Goal: Task Accomplishment & Management: Complete application form

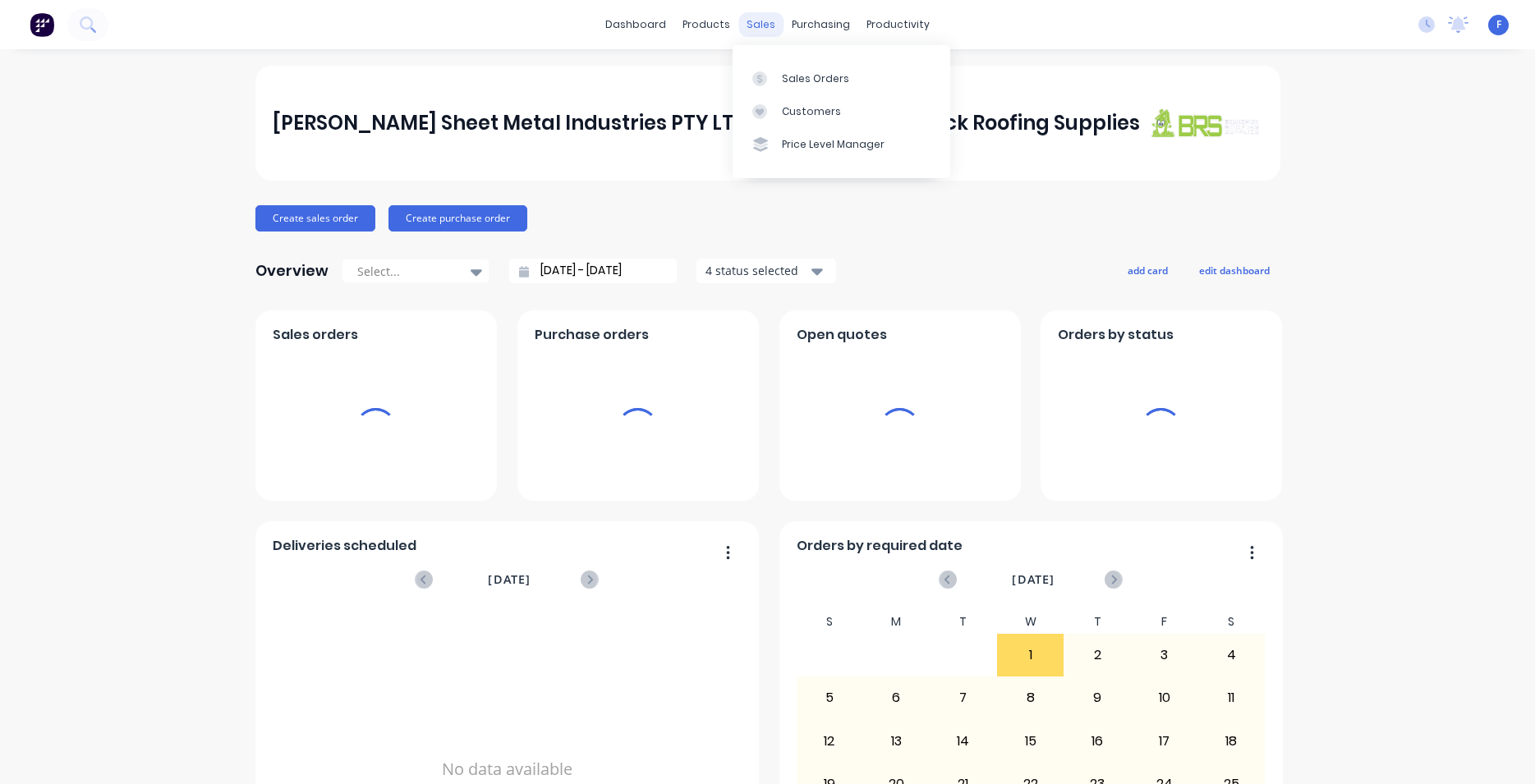
click at [756, 28] on div "sales" at bounding box center [760, 25] width 45 height 25
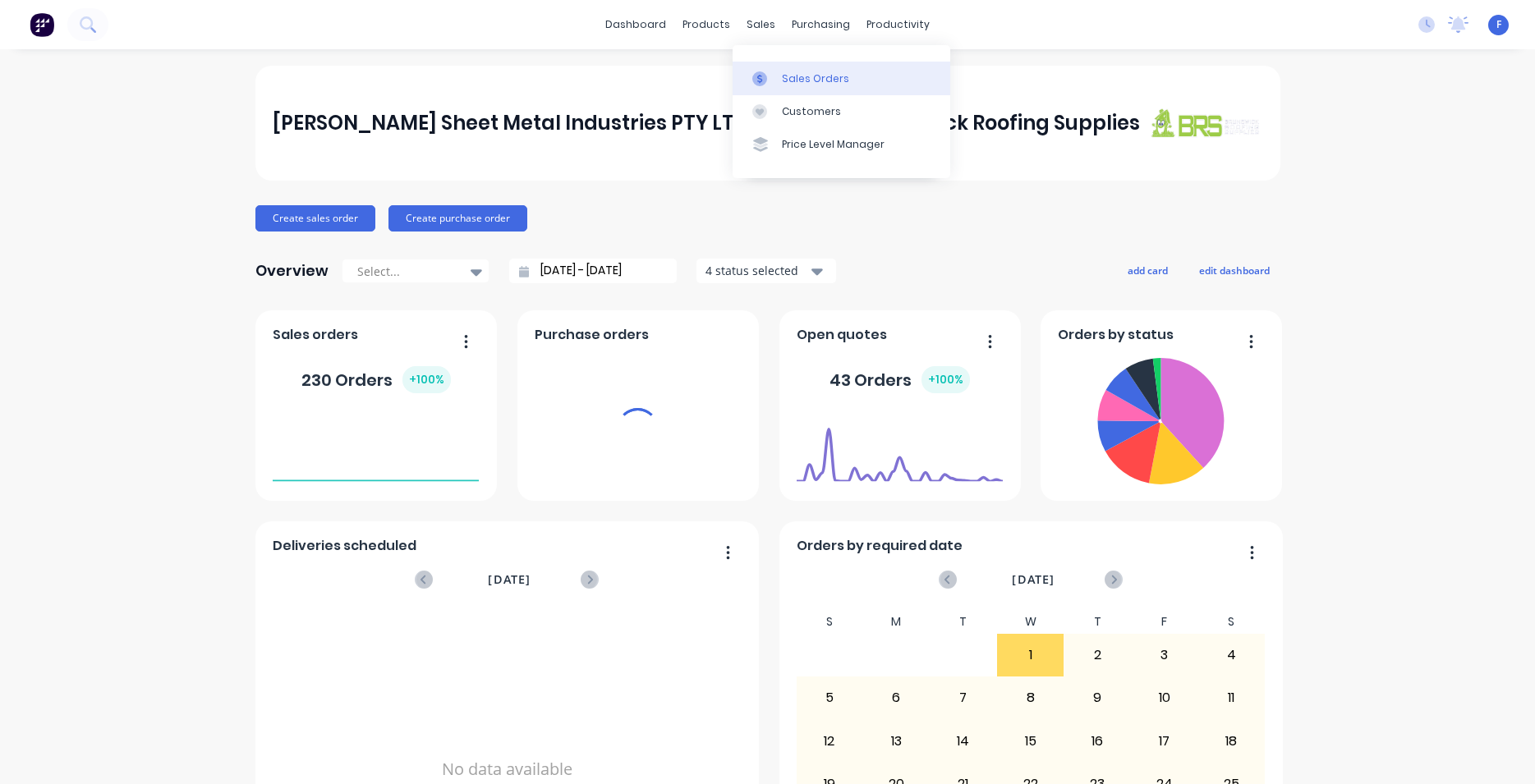
click at [803, 65] on link "Sales Orders" at bounding box center [841, 78] width 218 height 33
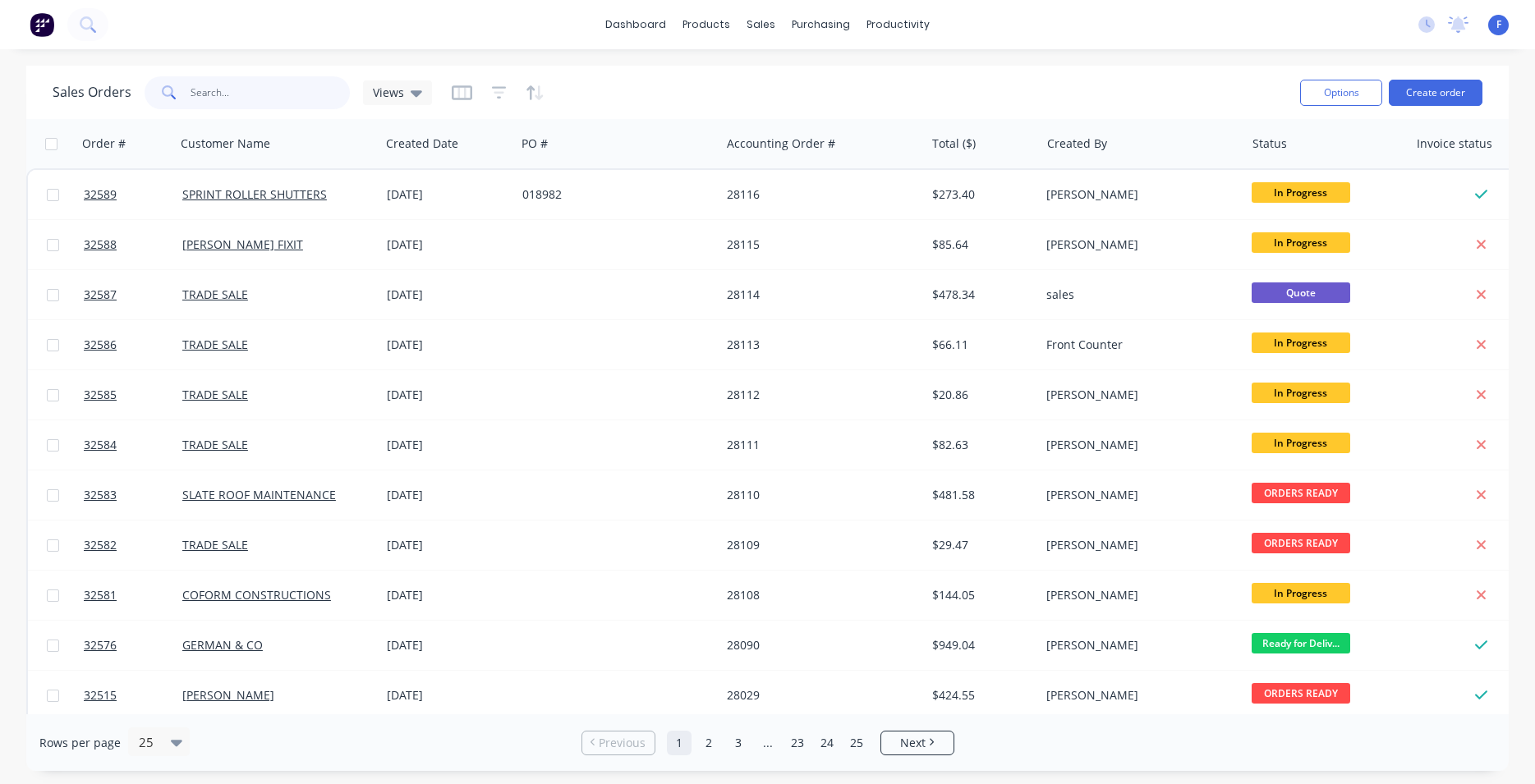
click at [274, 83] on input "text" at bounding box center [271, 92] width 160 height 33
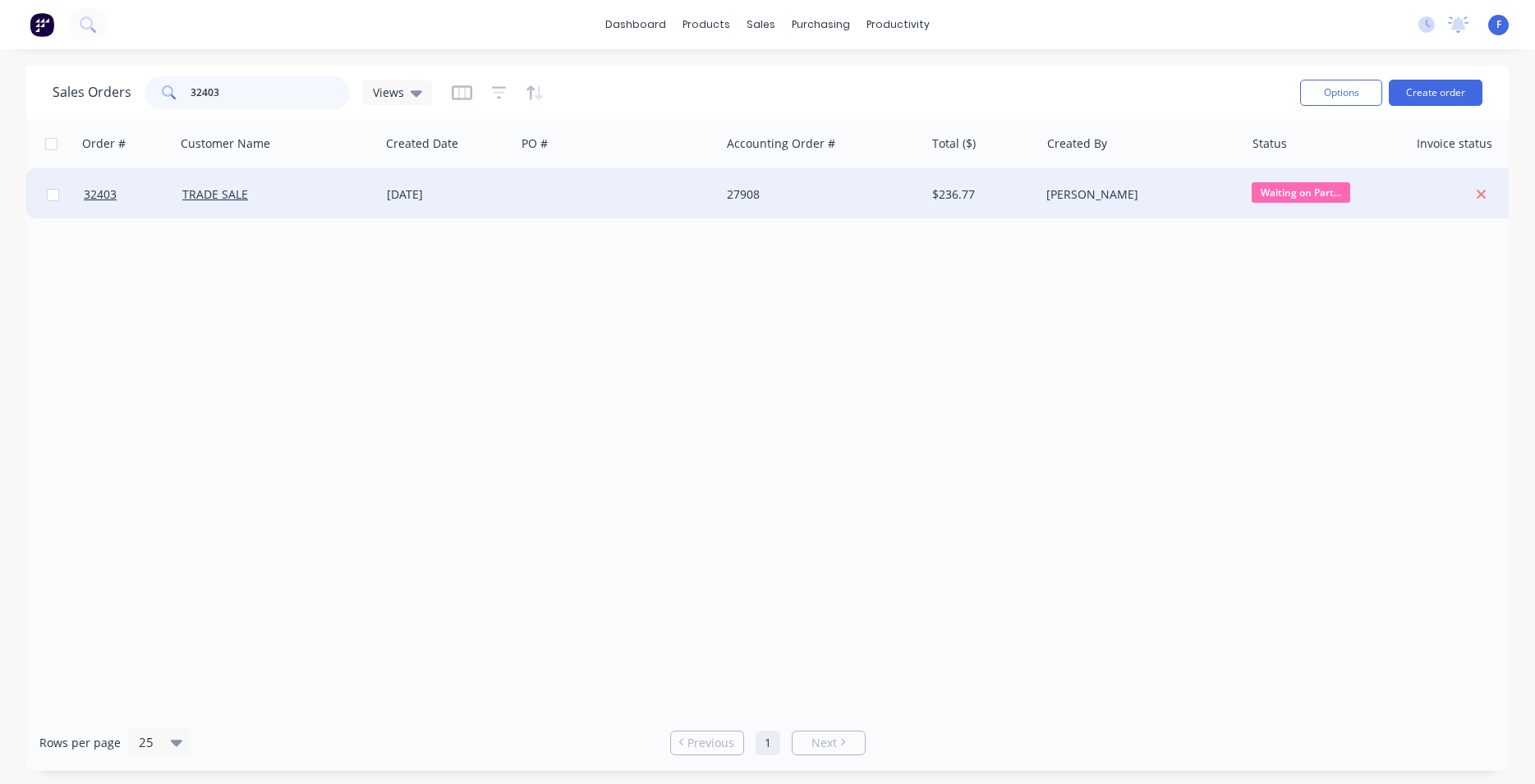
type input "32403"
click at [626, 206] on div at bounding box center [618, 195] width 205 height 50
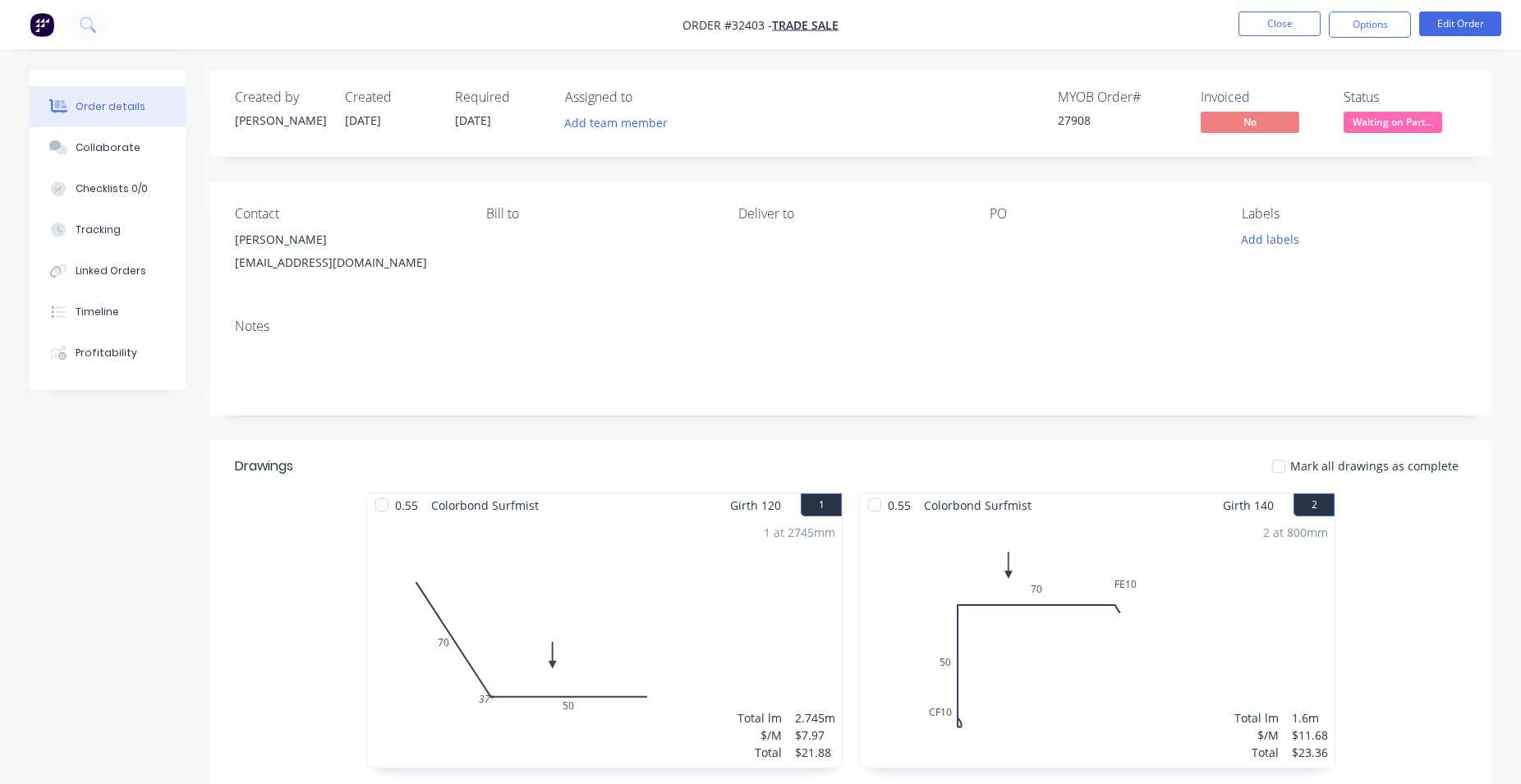
click at [1393, 125] on span "Waiting on Part..." at bounding box center [1392, 121] width 98 height 21
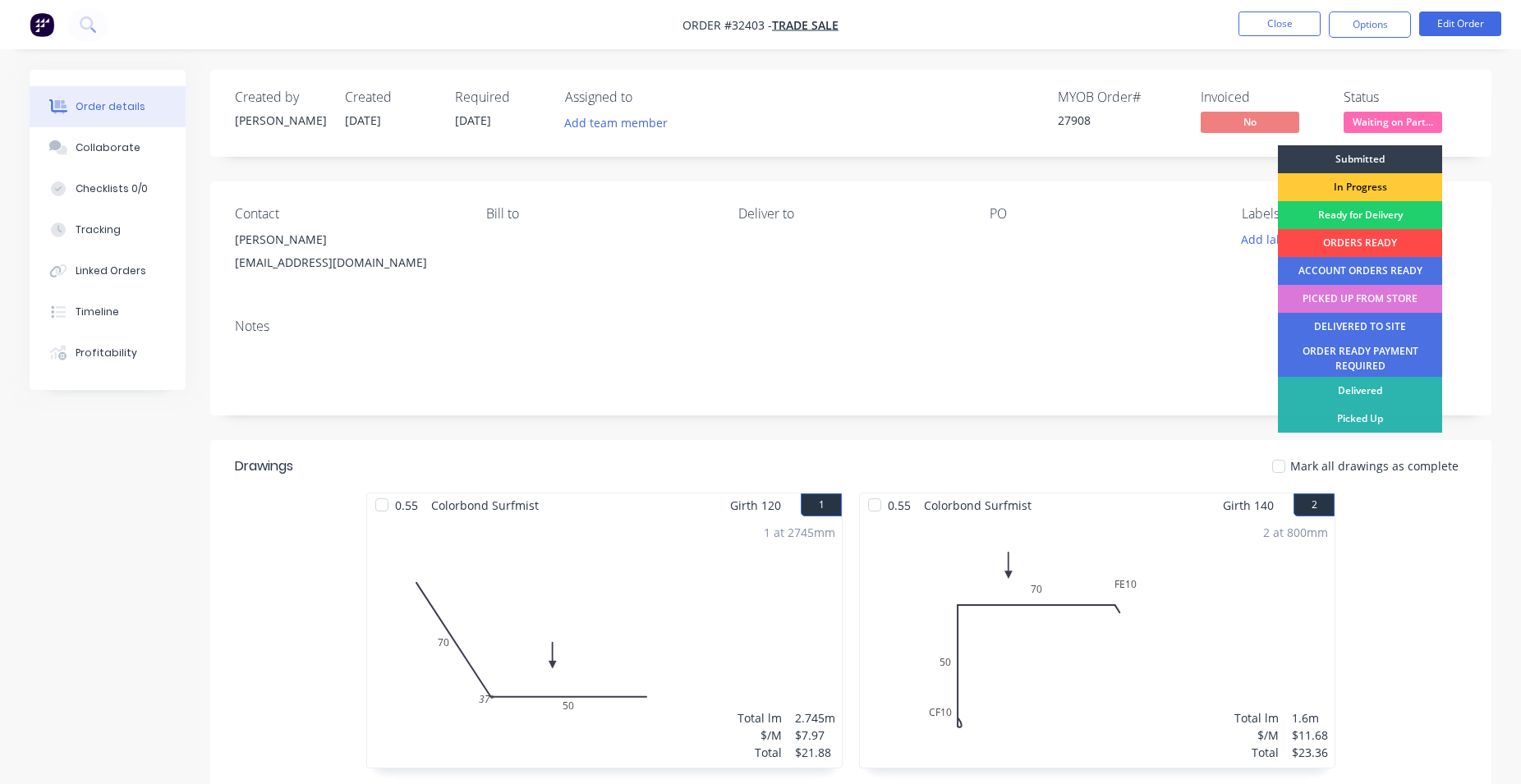
click at [1346, 242] on div "ORDERS READY" at bounding box center [1360, 243] width 164 height 28
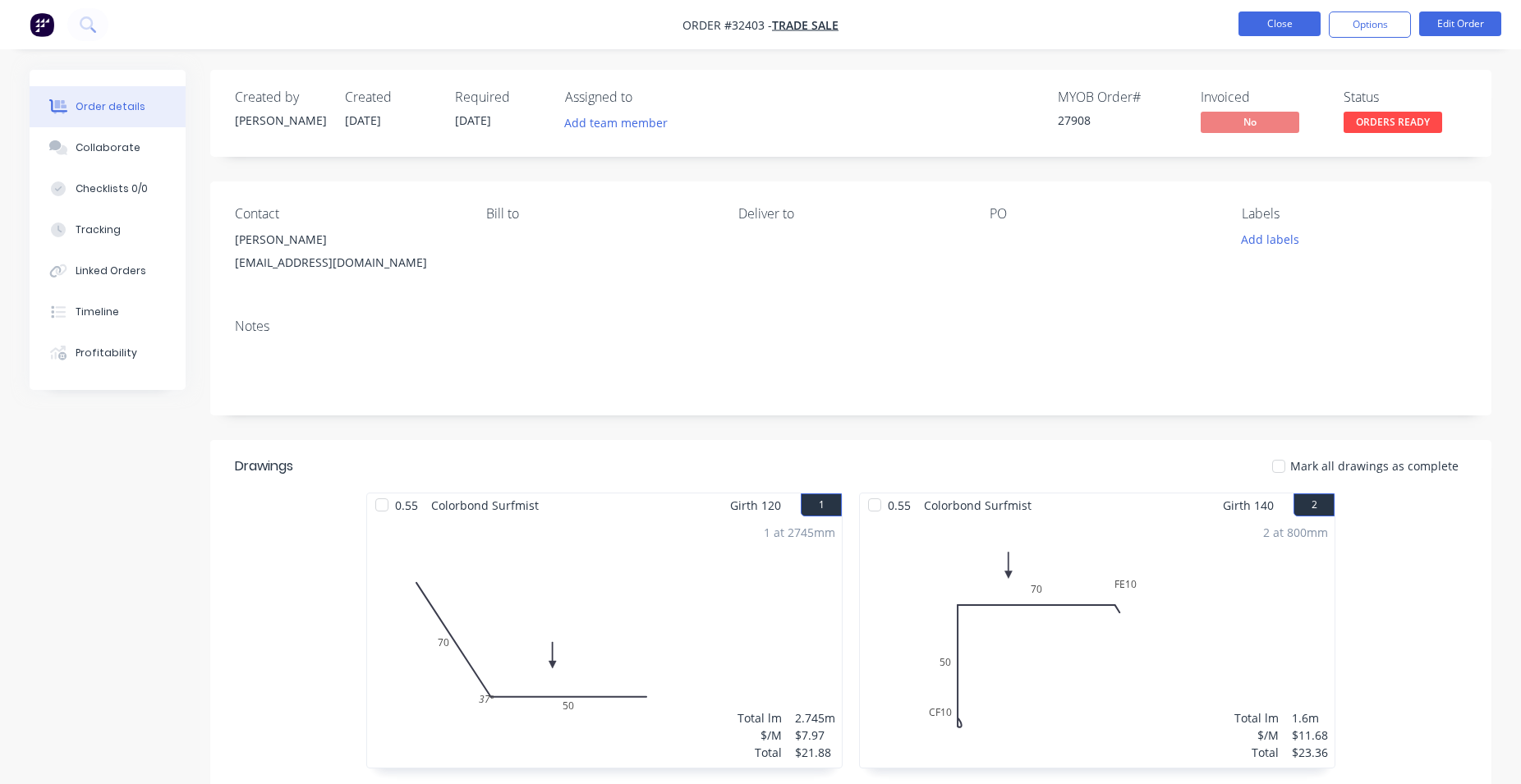
click at [1286, 21] on button "Close" at bounding box center [1279, 24] width 82 height 25
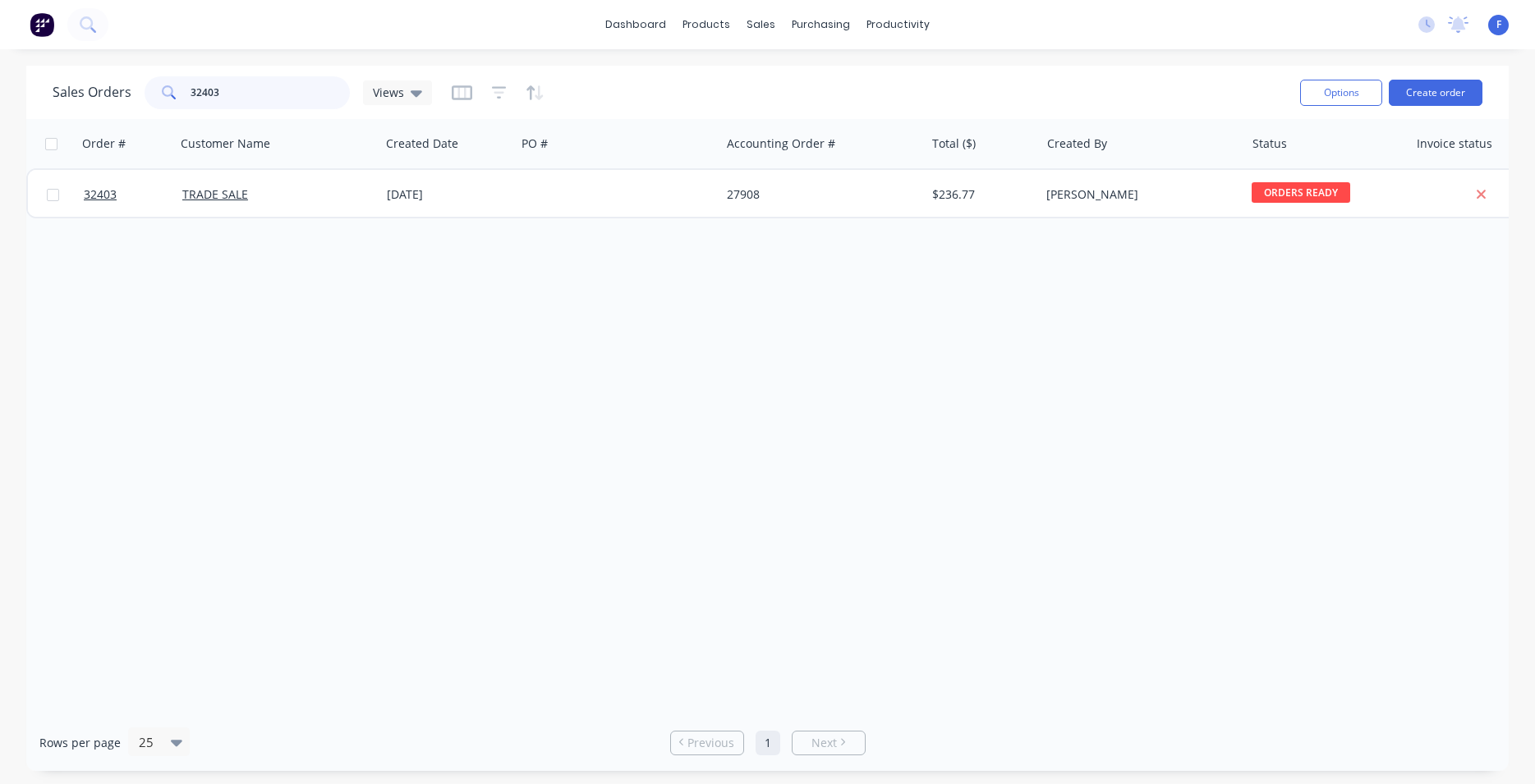
click at [239, 86] on input "32403" at bounding box center [271, 92] width 160 height 33
type input "3"
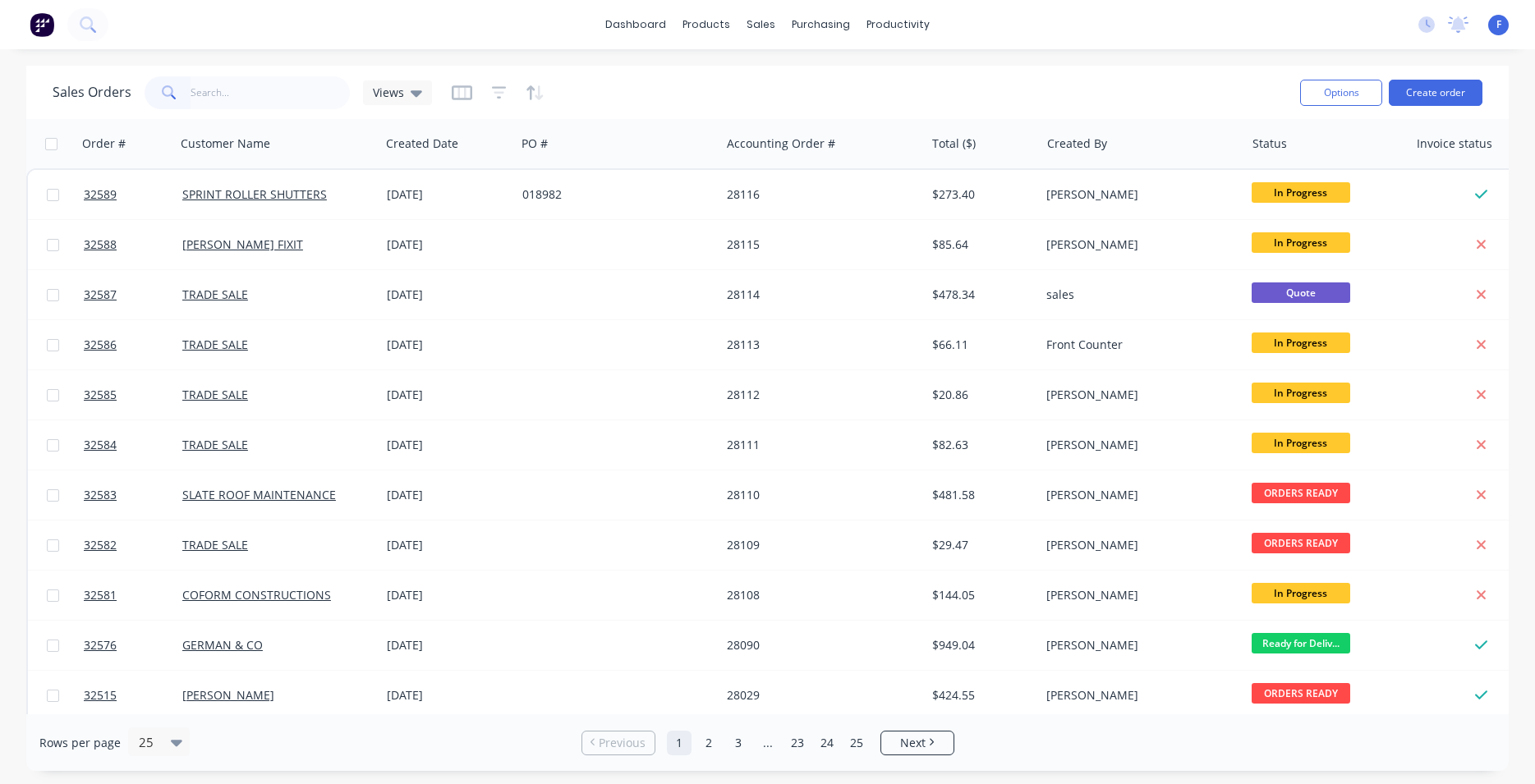
click at [36, 29] on img at bounding box center [42, 25] width 25 height 25
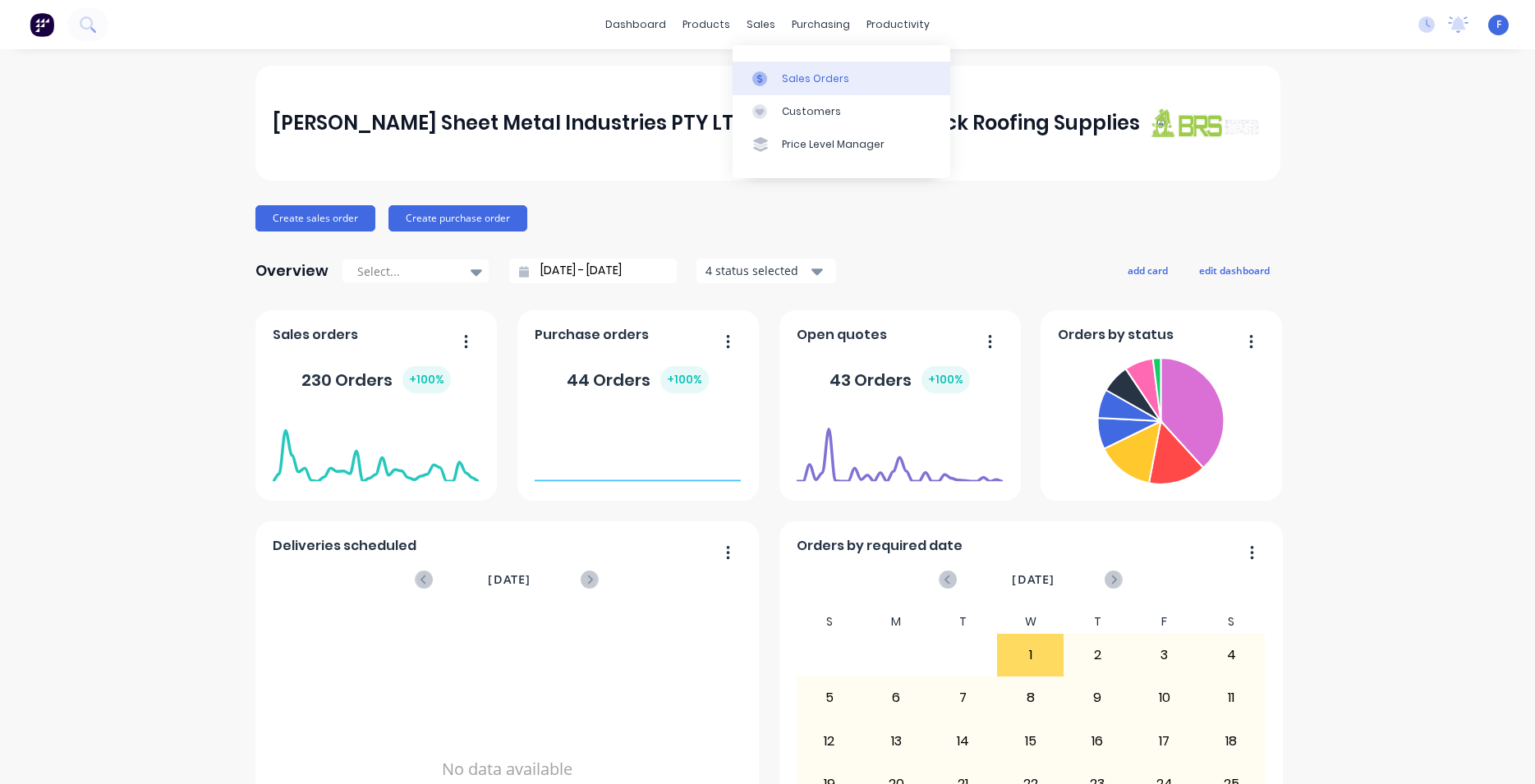
click at [802, 75] on div "Sales Orders" at bounding box center [816, 79] width 68 height 15
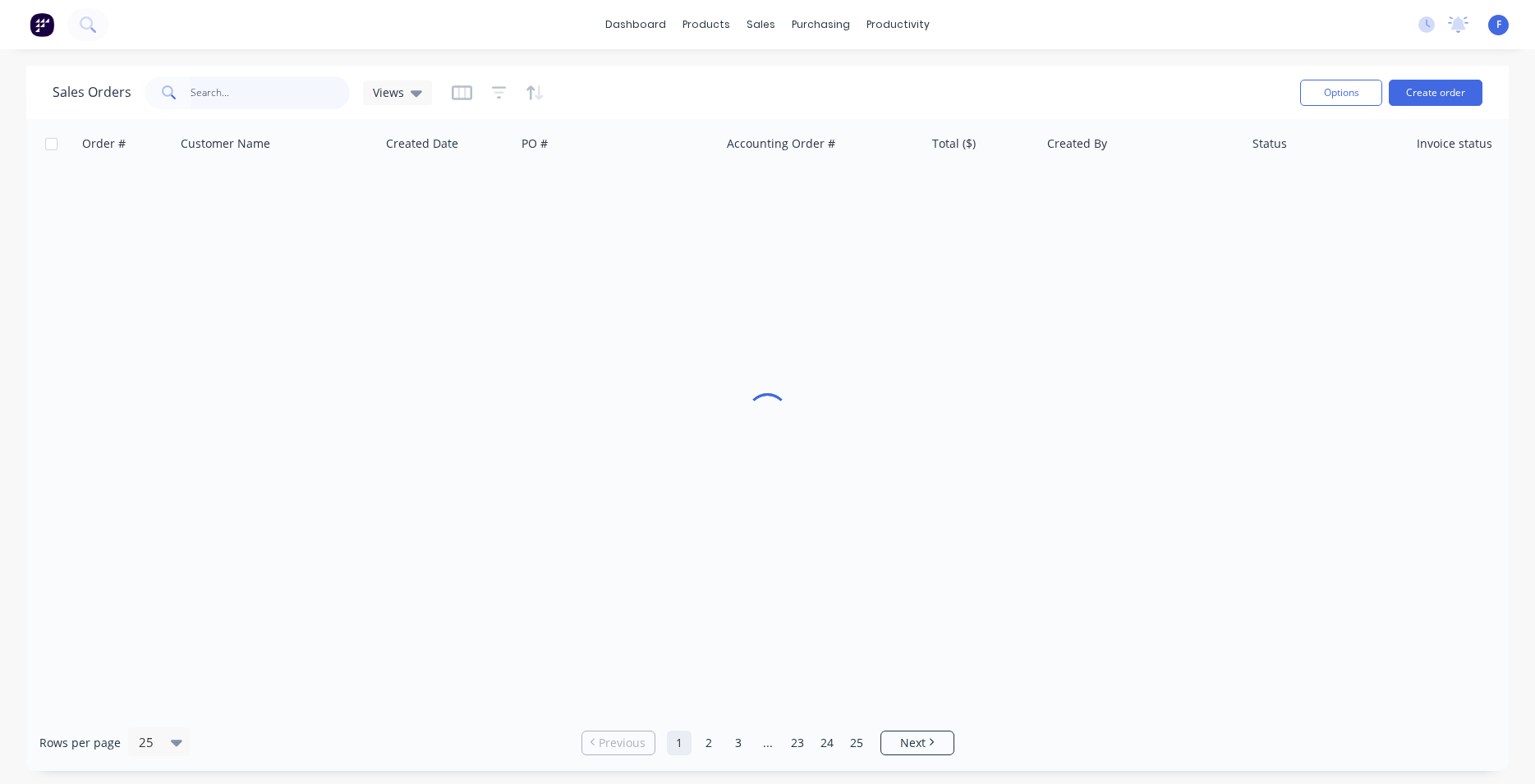
click at [262, 95] on input "text" at bounding box center [271, 92] width 160 height 33
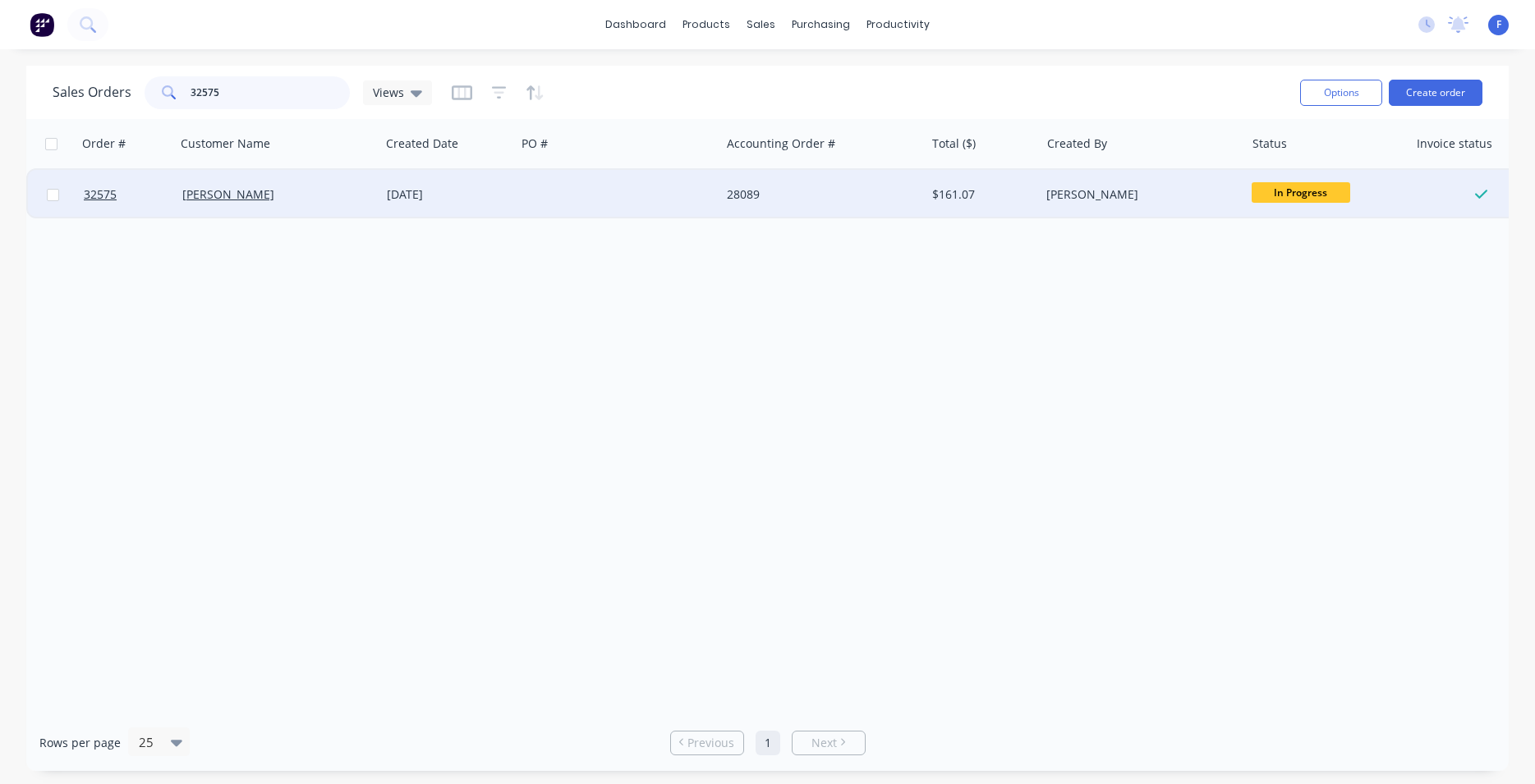
type input "32575"
click at [572, 193] on div at bounding box center [618, 195] width 205 height 50
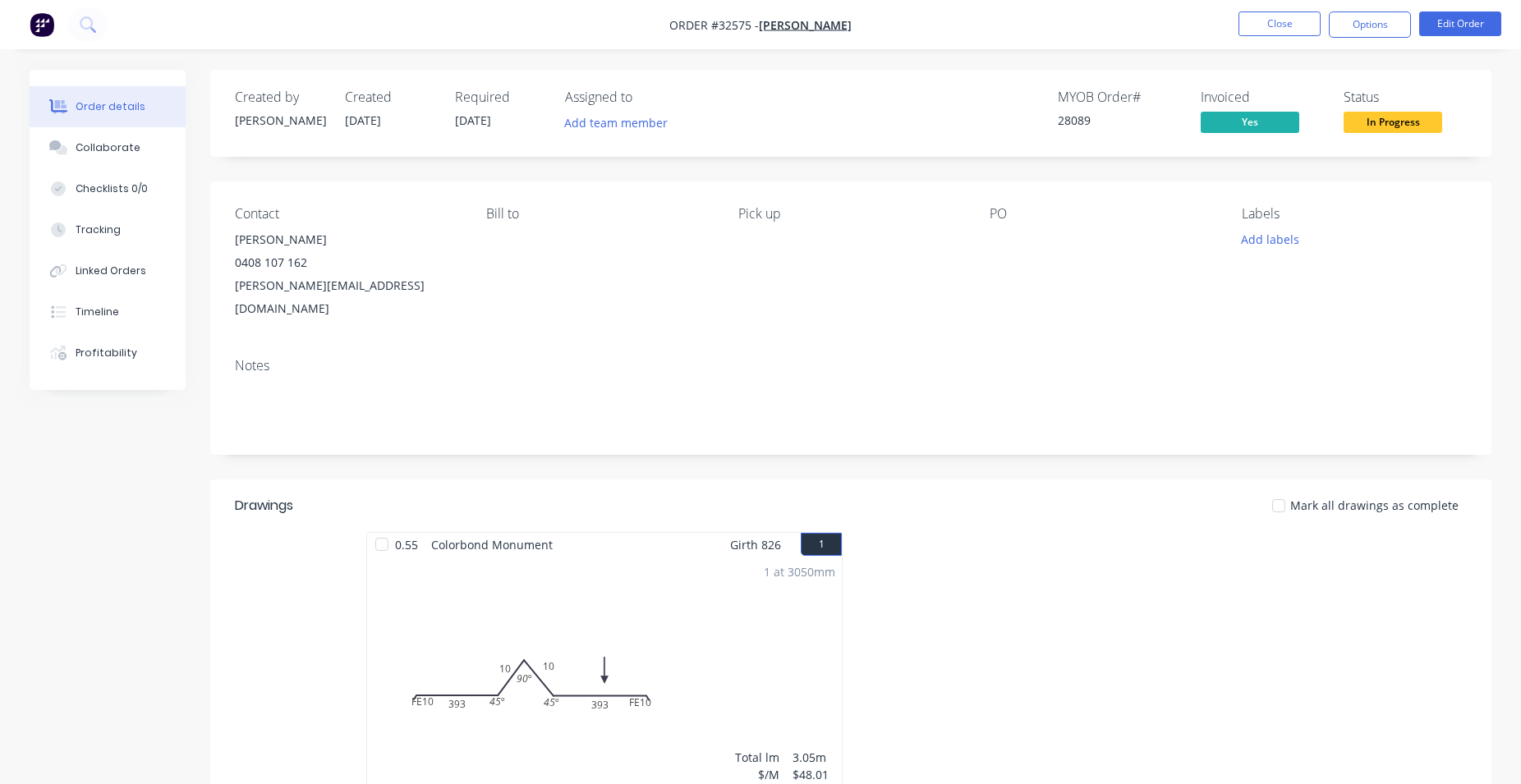
click at [1401, 124] on span "In Progress" at bounding box center [1392, 121] width 98 height 21
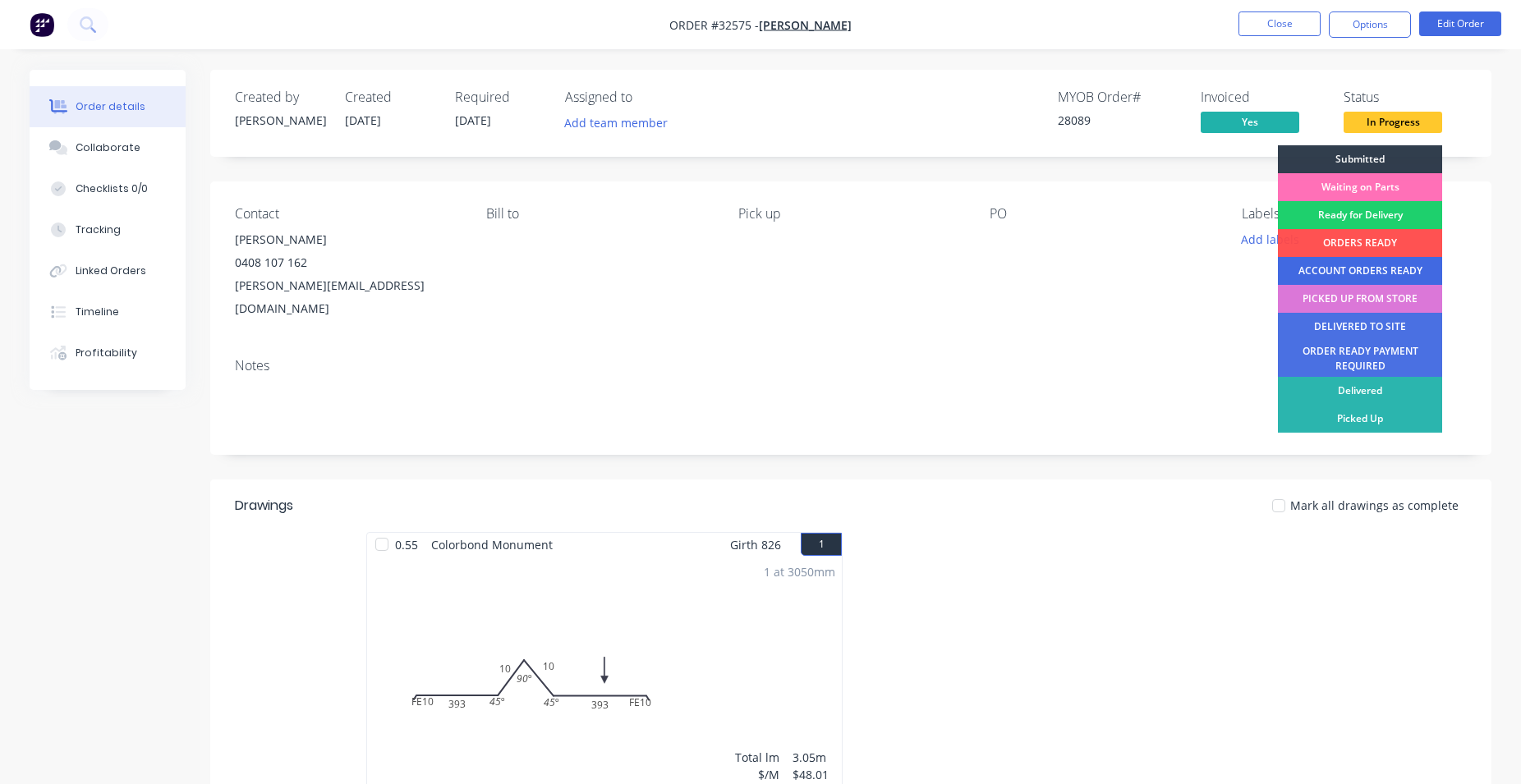
click at [1365, 267] on div "ACCOUNT ORDERS READY" at bounding box center [1360, 271] width 164 height 28
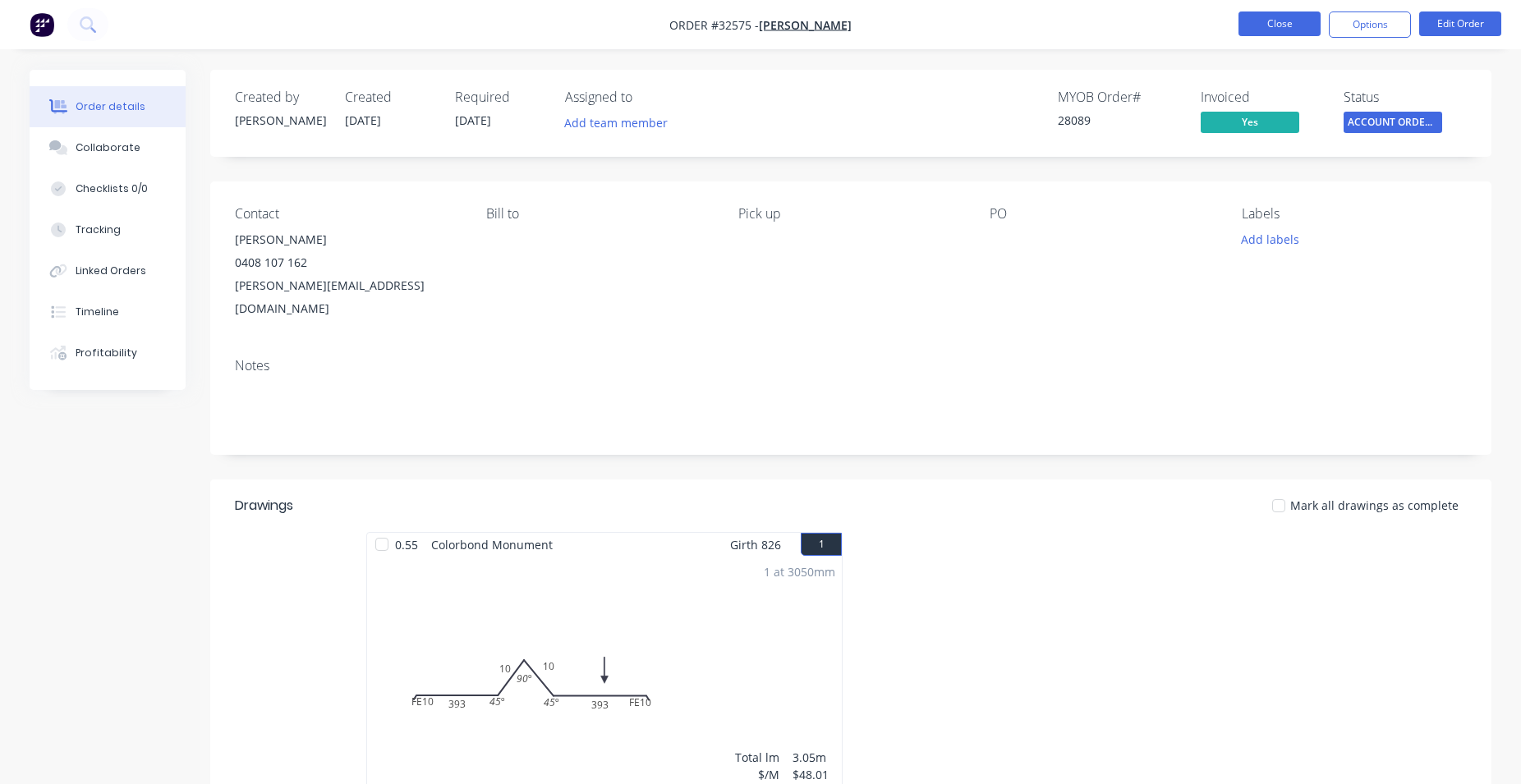
click at [1280, 22] on button "Close" at bounding box center [1279, 24] width 82 height 25
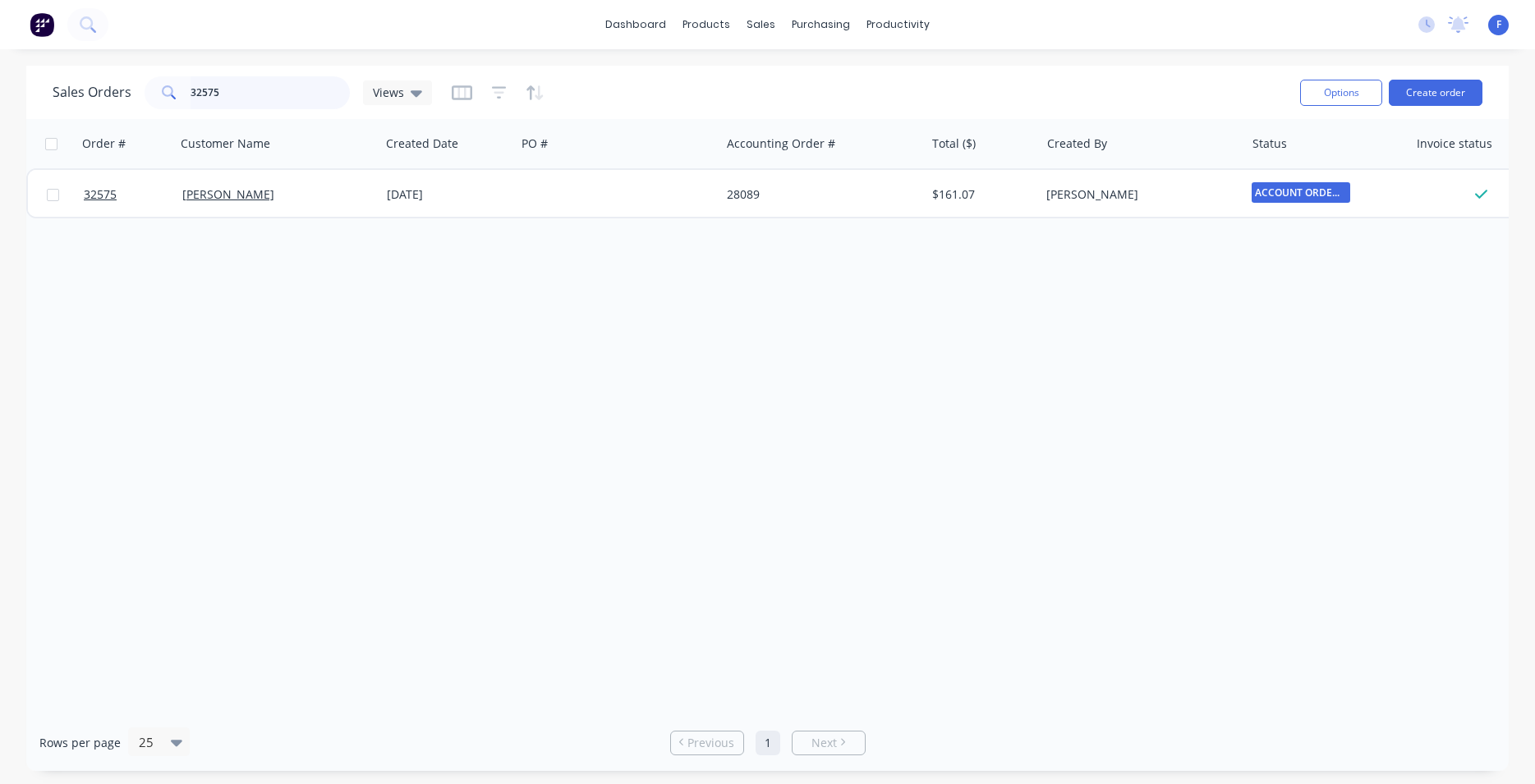
click at [247, 89] on input "32575" at bounding box center [271, 92] width 160 height 33
type input "3"
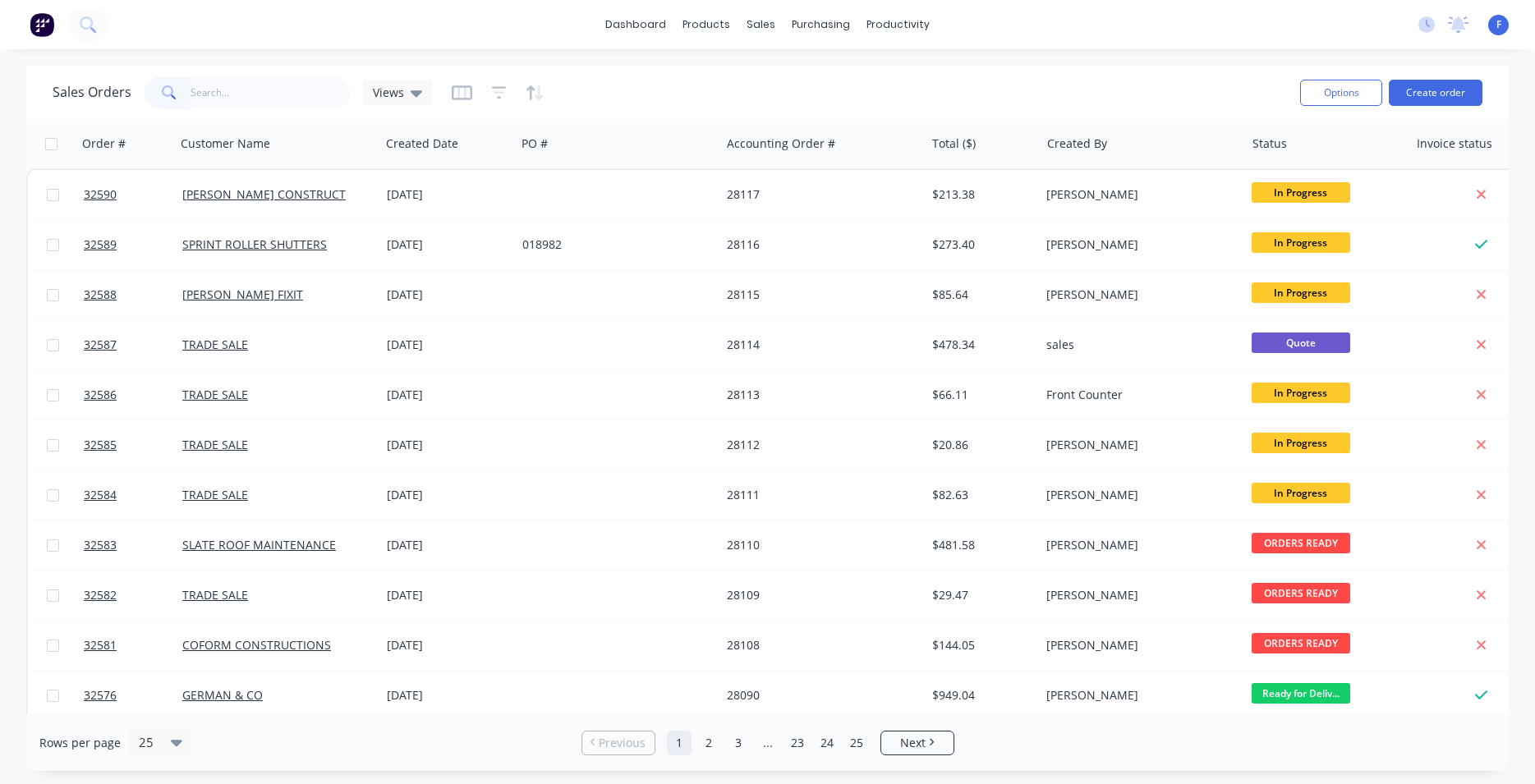
click at [38, 21] on img at bounding box center [42, 25] width 25 height 25
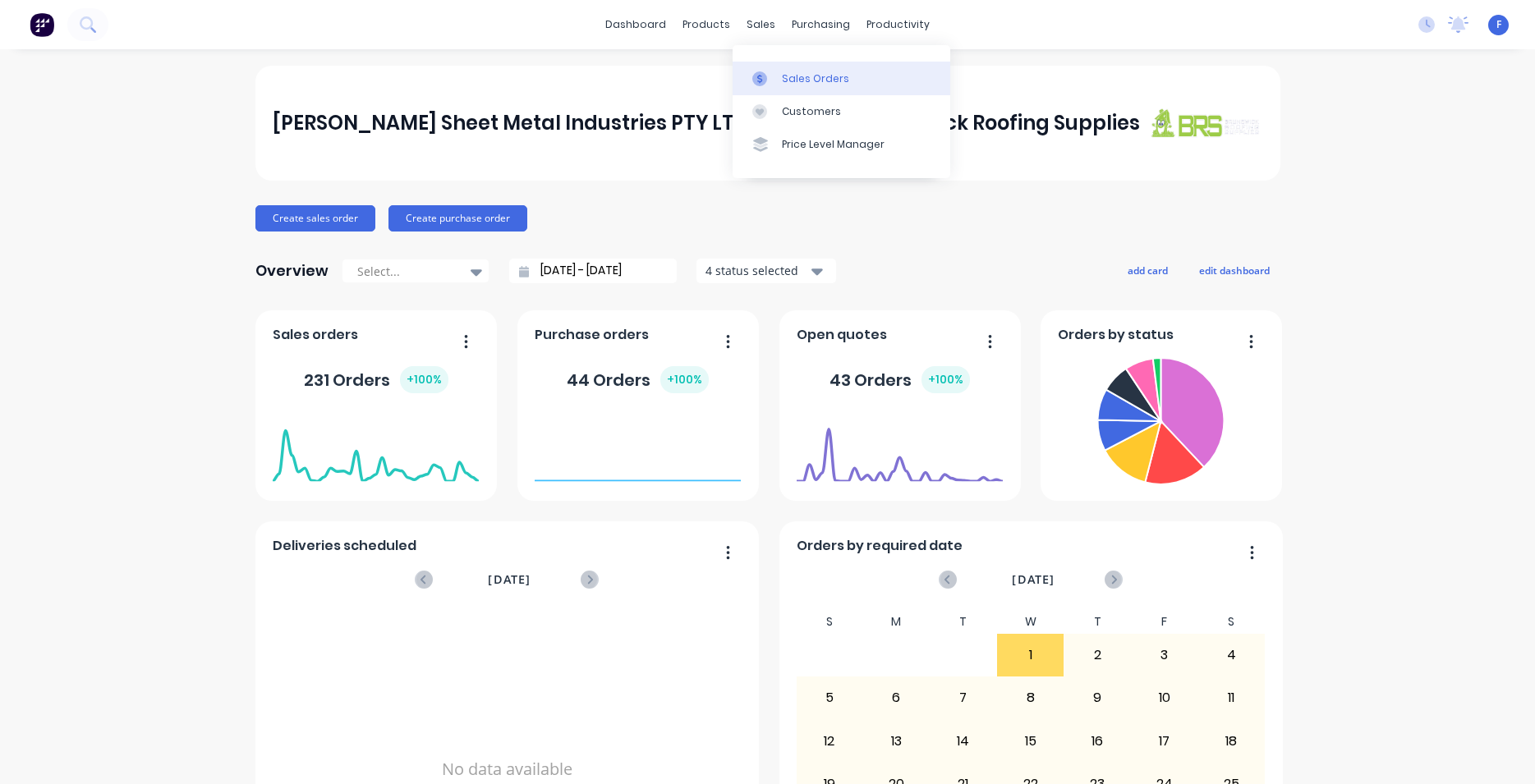
click at [791, 72] on div "Sales Orders" at bounding box center [816, 79] width 68 height 15
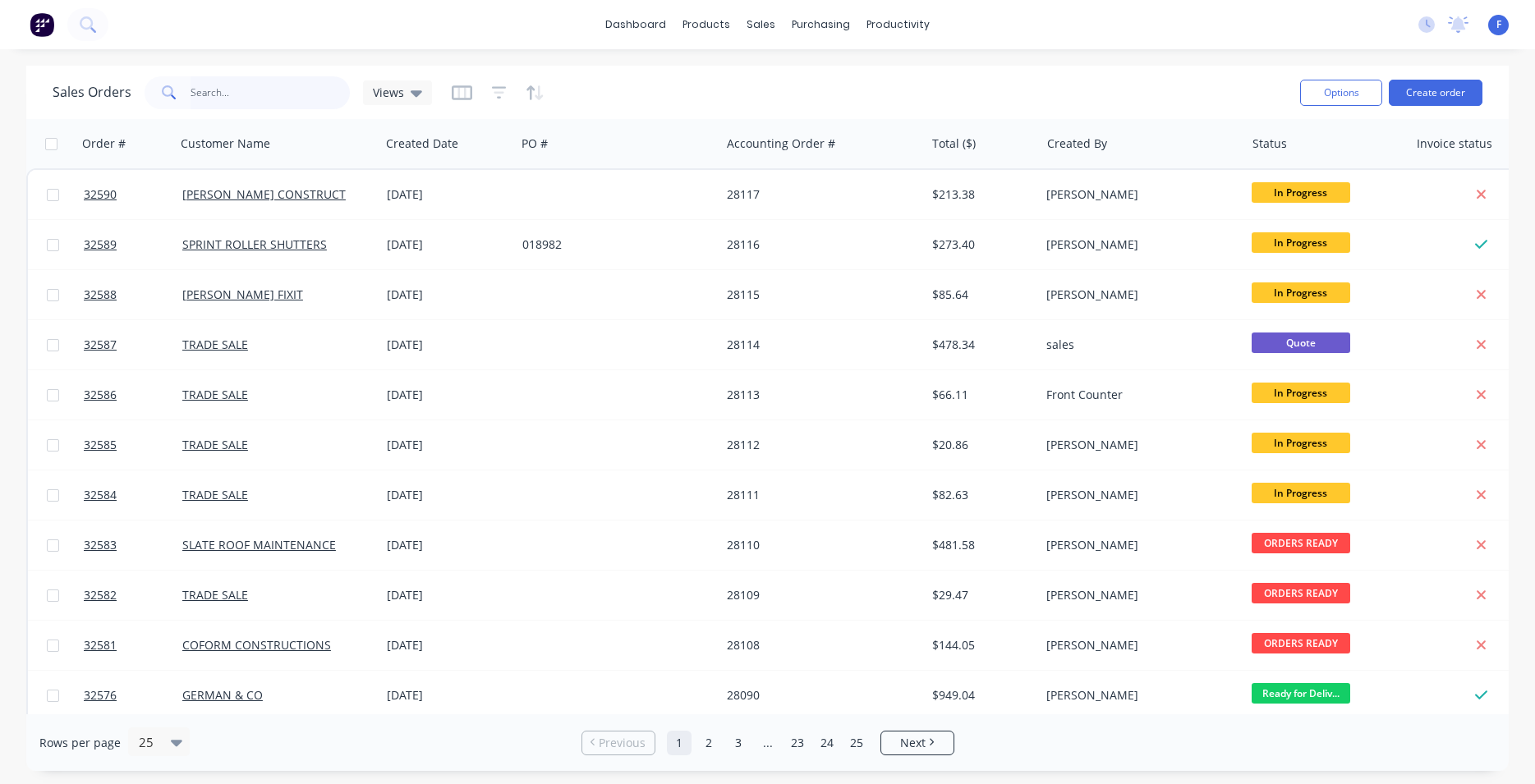
click at [291, 101] on input "text" at bounding box center [271, 92] width 160 height 33
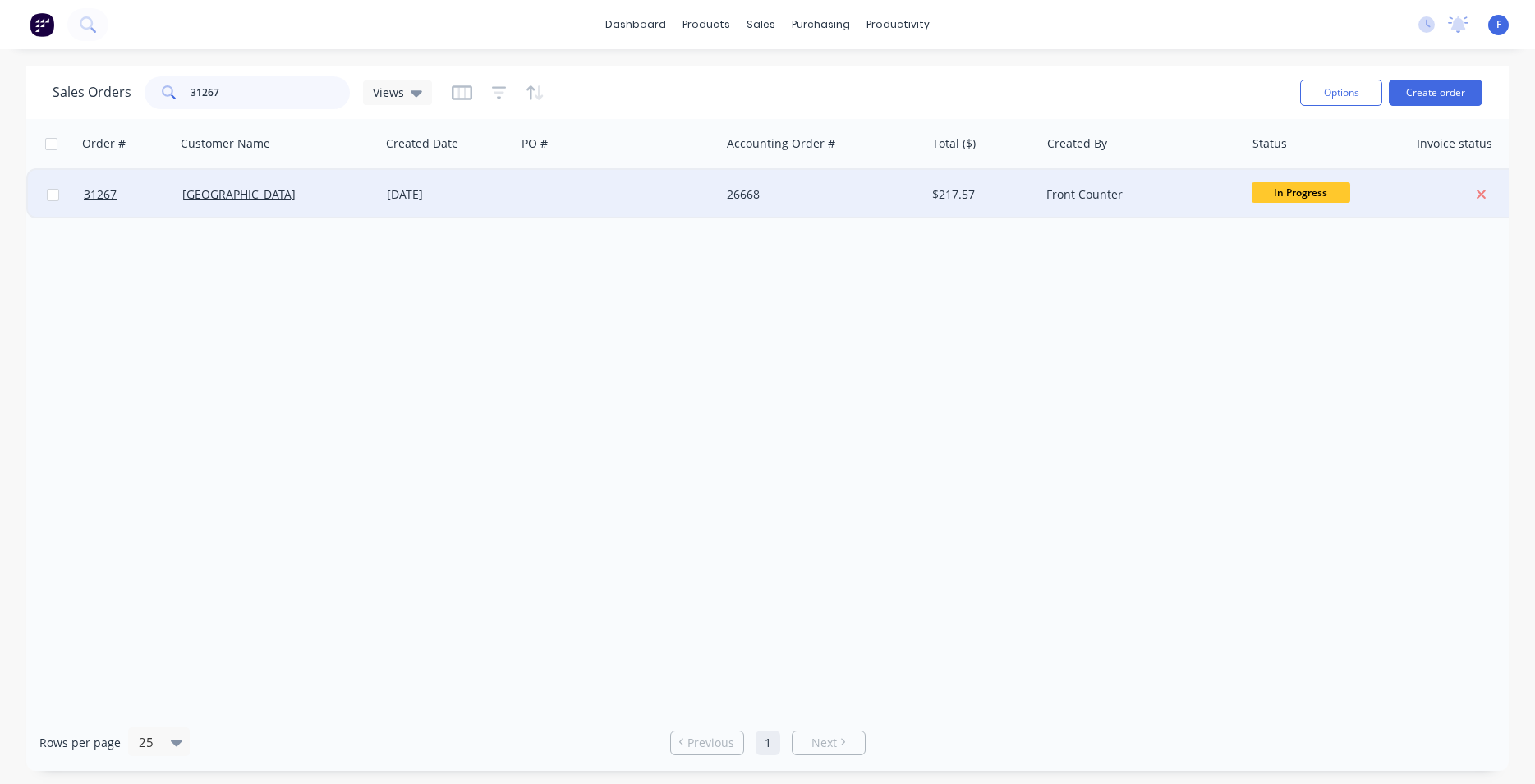
type input "31267"
click at [683, 201] on div at bounding box center [618, 195] width 205 height 50
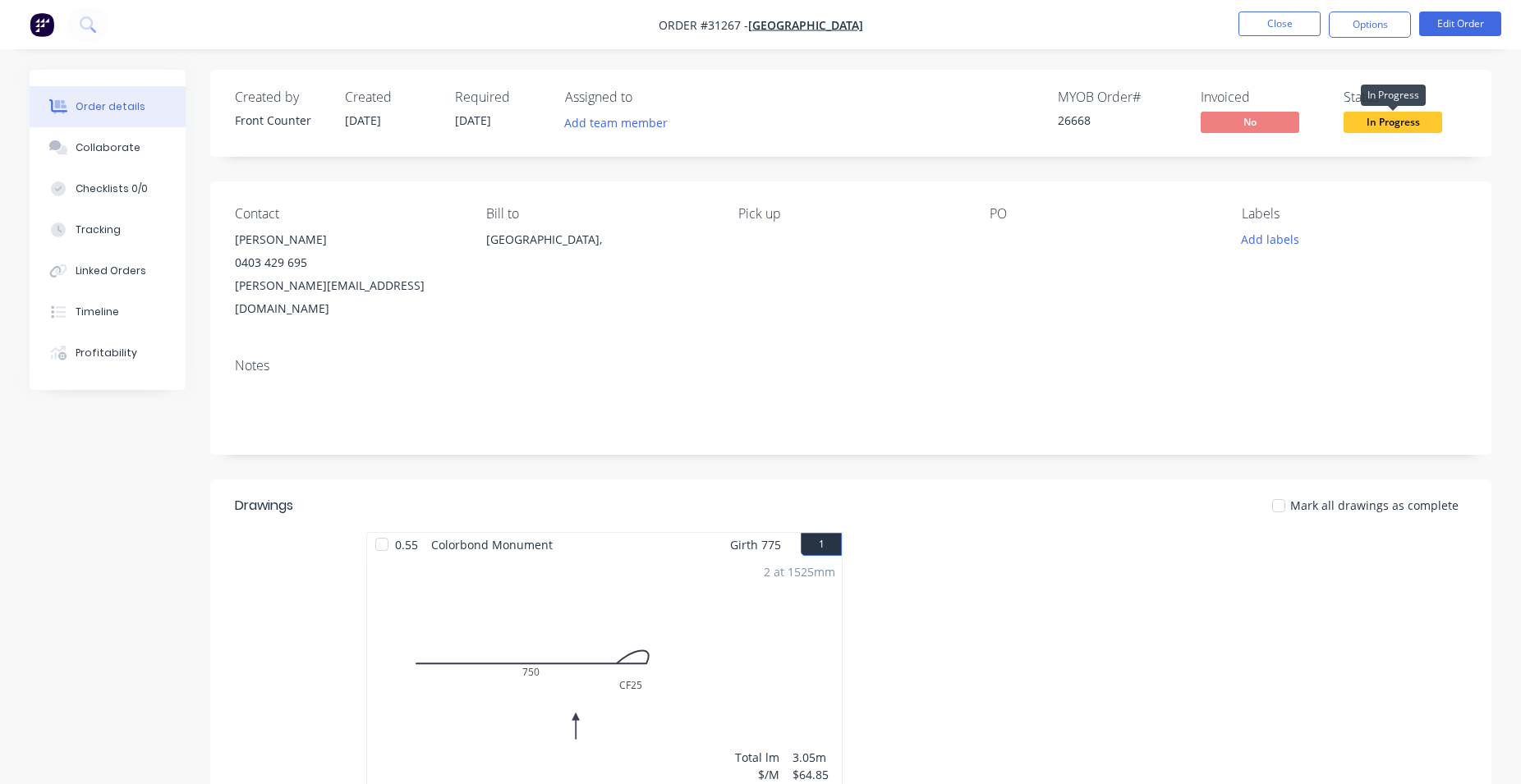
click at [1389, 120] on span "In Progress" at bounding box center [1392, 121] width 98 height 21
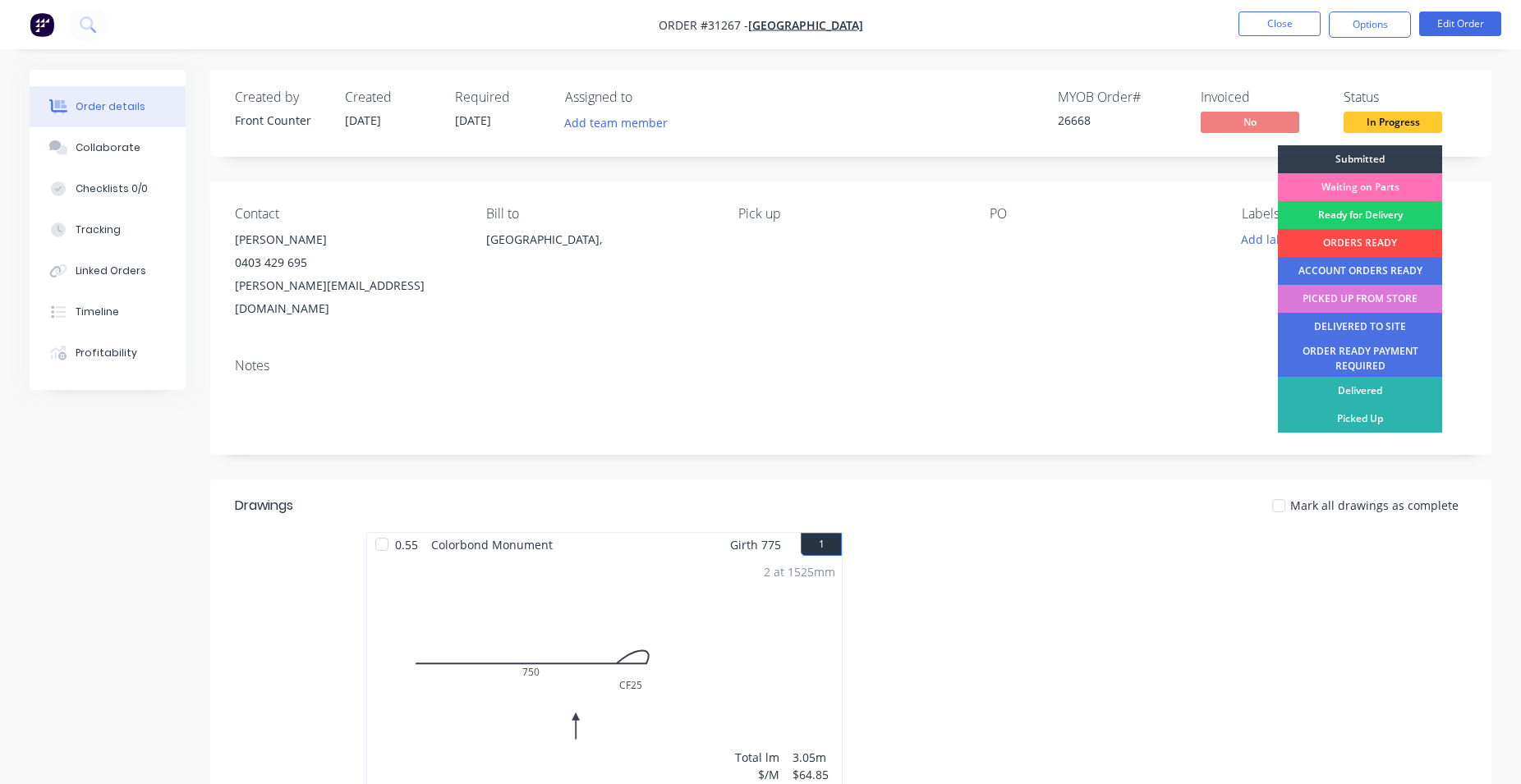
click at [1376, 239] on div "ORDERS READY" at bounding box center [1360, 243] width 164 height 28
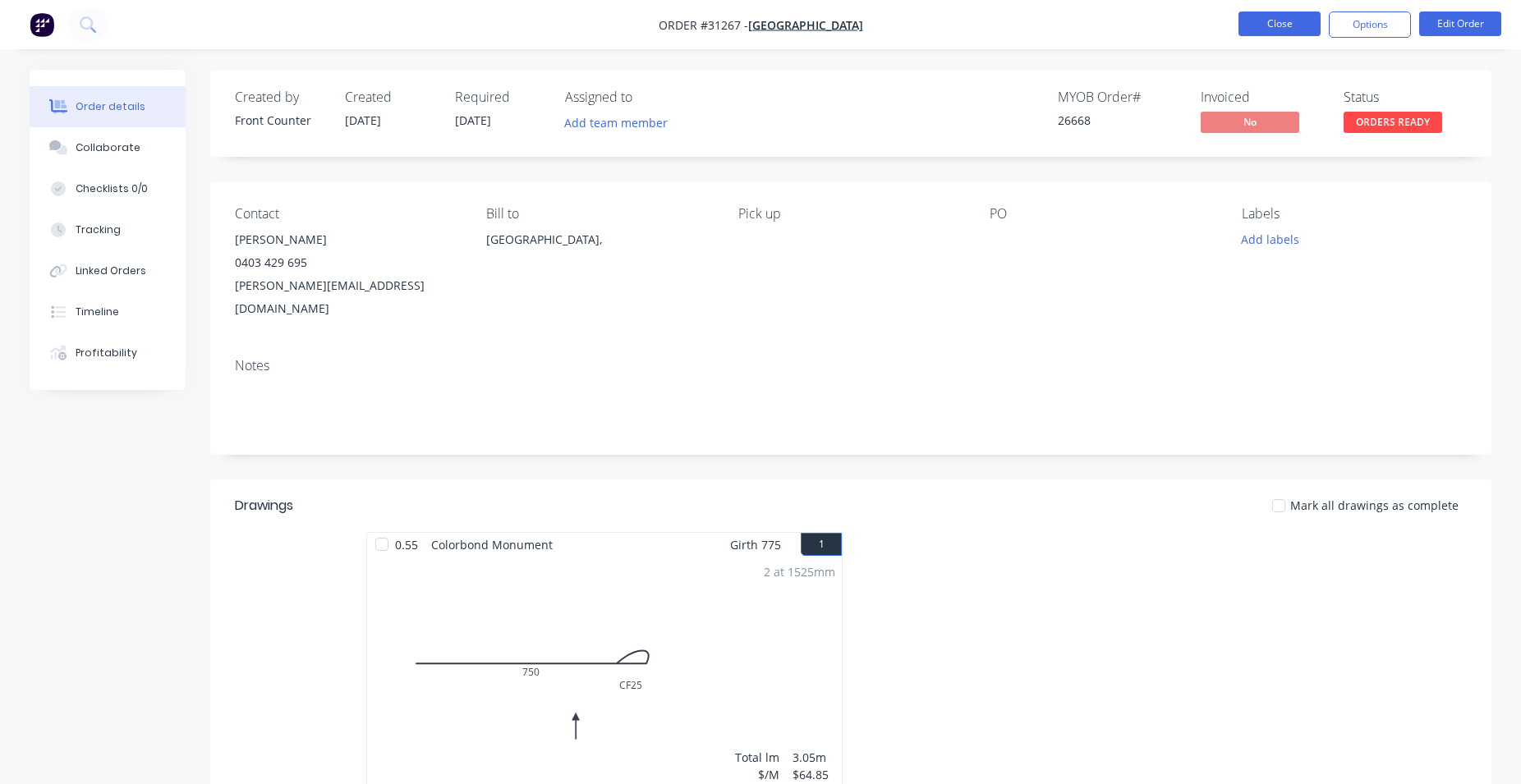
click at [1287, 19] on button "Close" at bounding box center [1279, 24] width 82 height 25
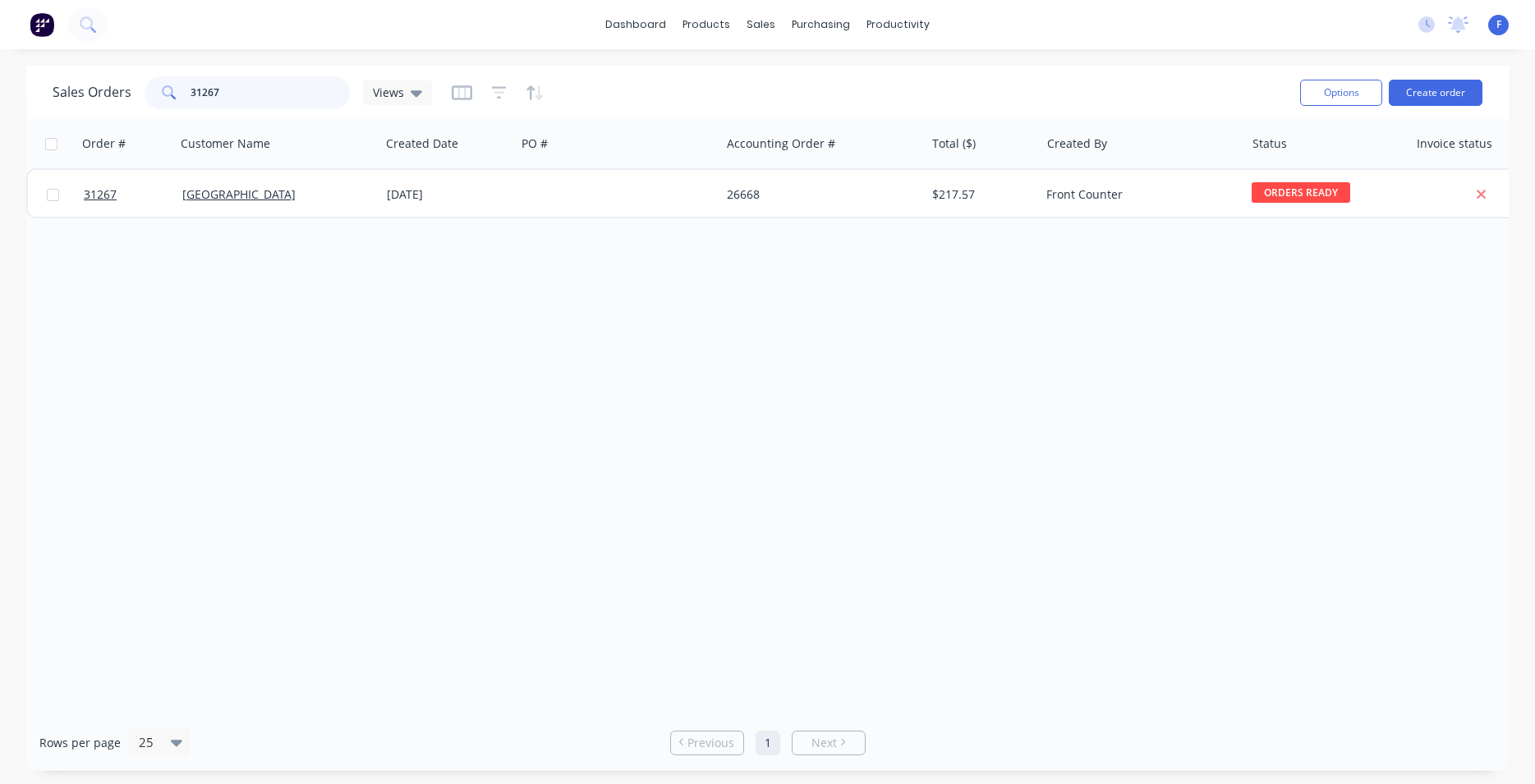
click at [293, 86] on input "31267" at bounding box center [271, 92] width 160 height 33
type input "3"
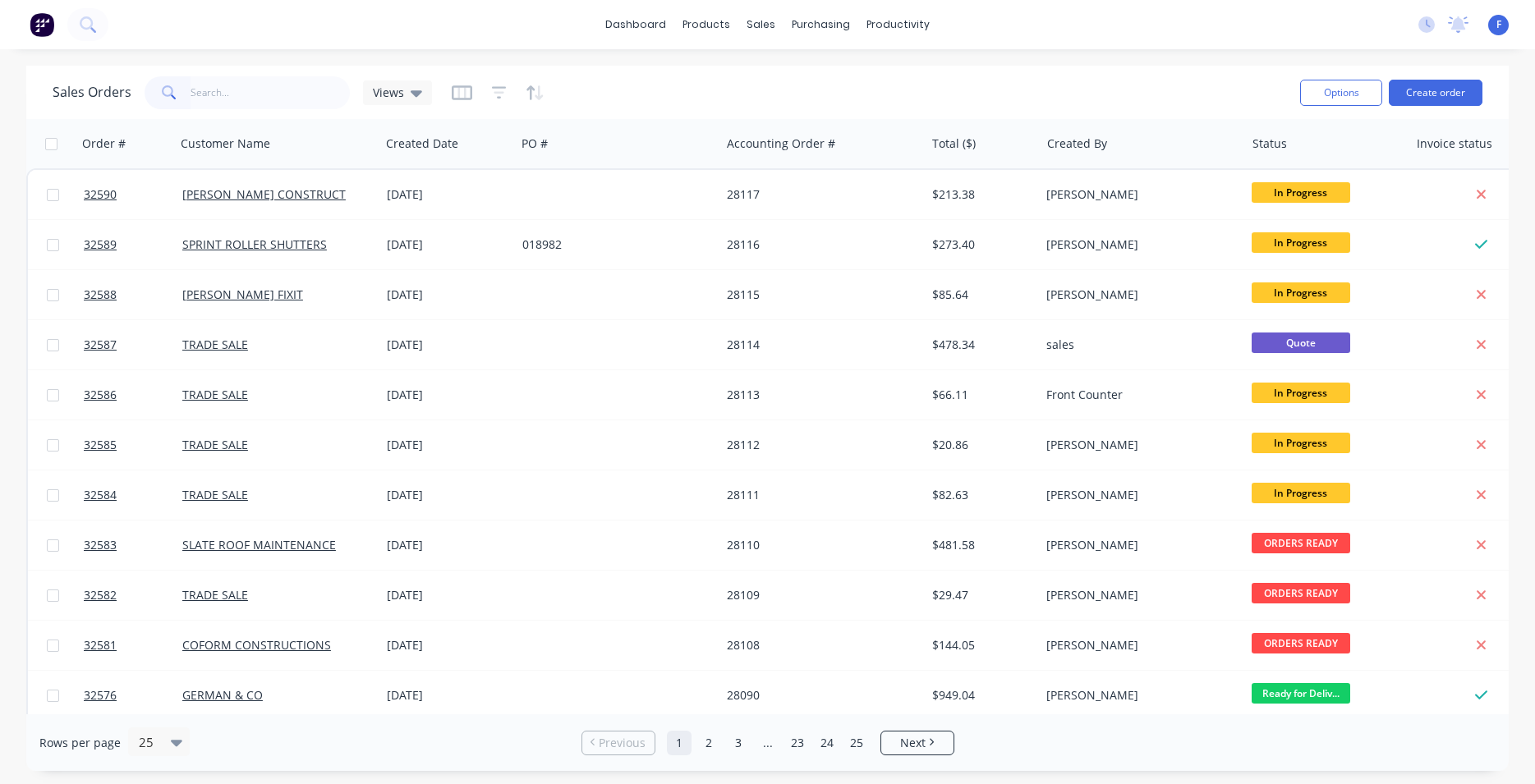
click at [39, 34] on img at bounding box center [42, 25] width 25 height 25
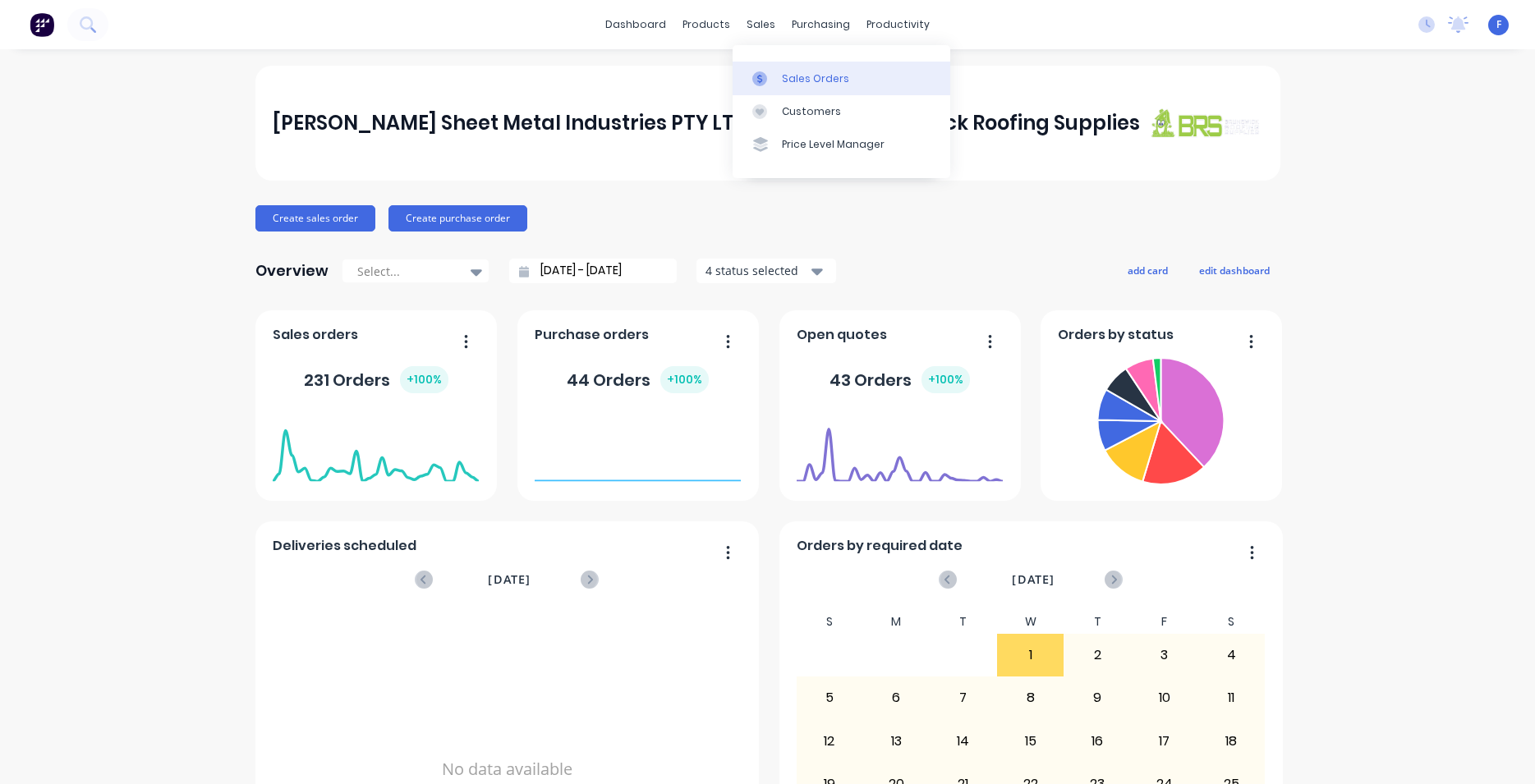
click at [794, 75] on div "Sales Orders" at bounding box center [816, 79] width 68 height 15
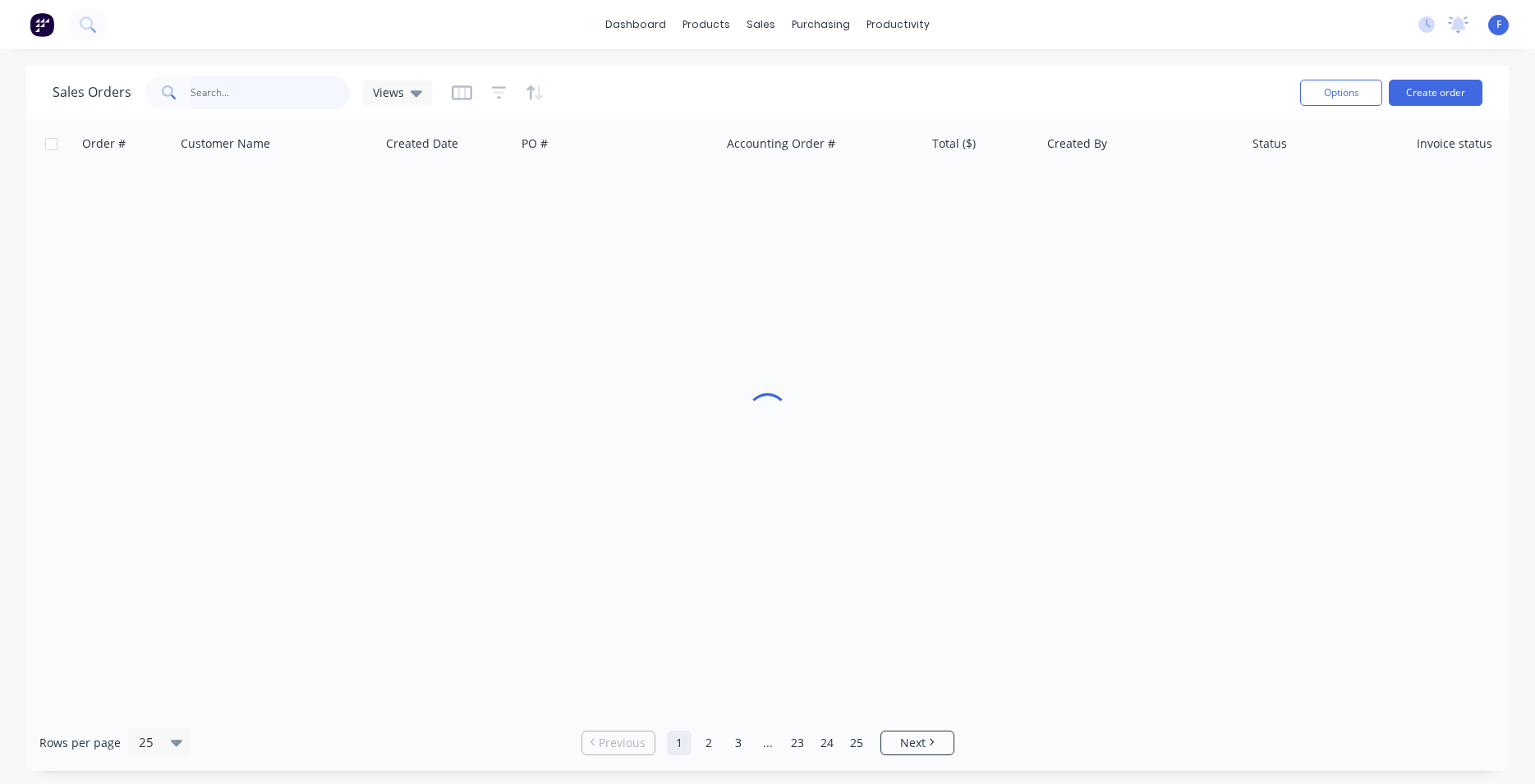
click at [278, 97] on input "text" at bounding box center [271, 92] width 160 height 33
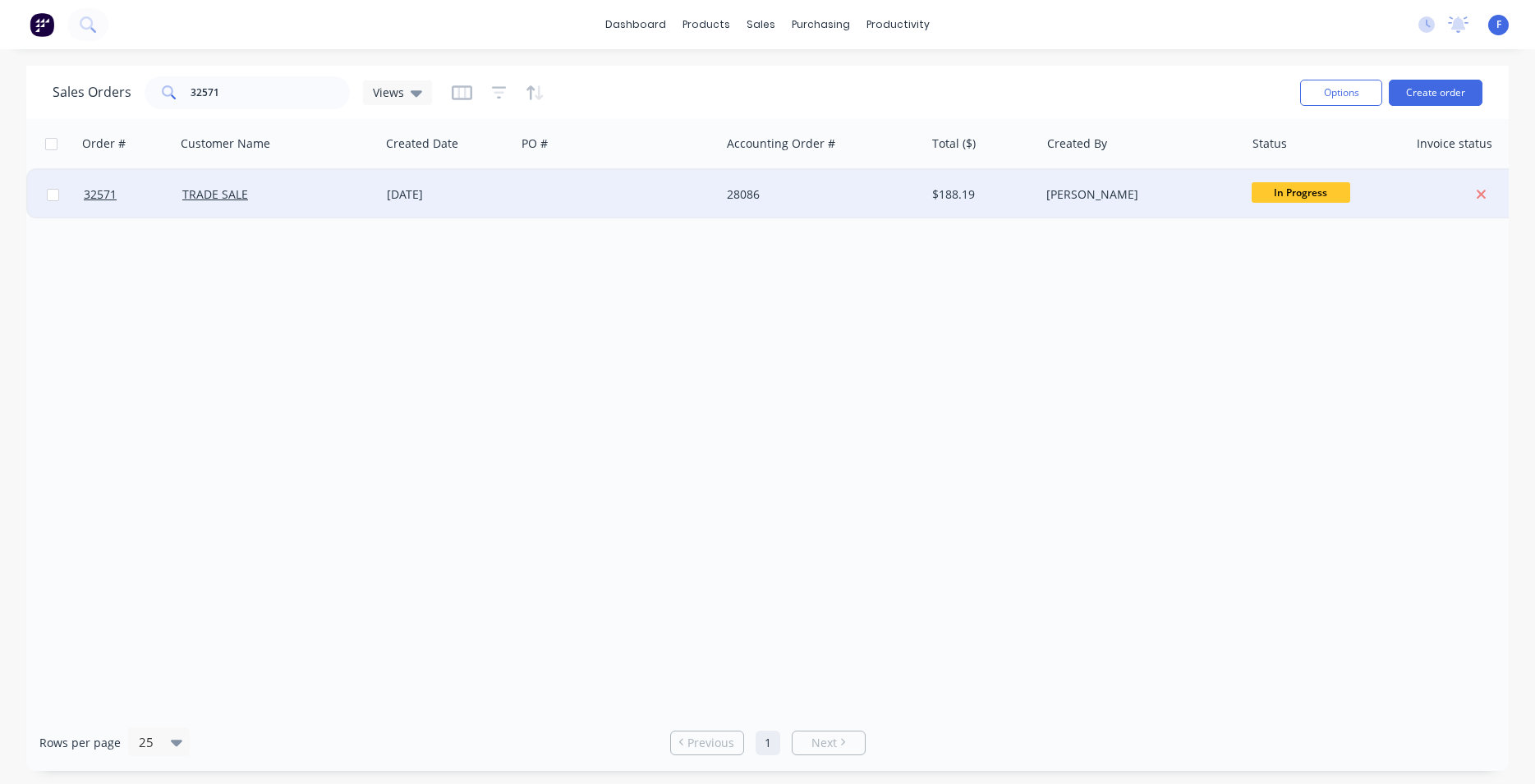
click at [1320, 194] on span "In Progress" at bounding box center [1300, 192] width 98 height 21
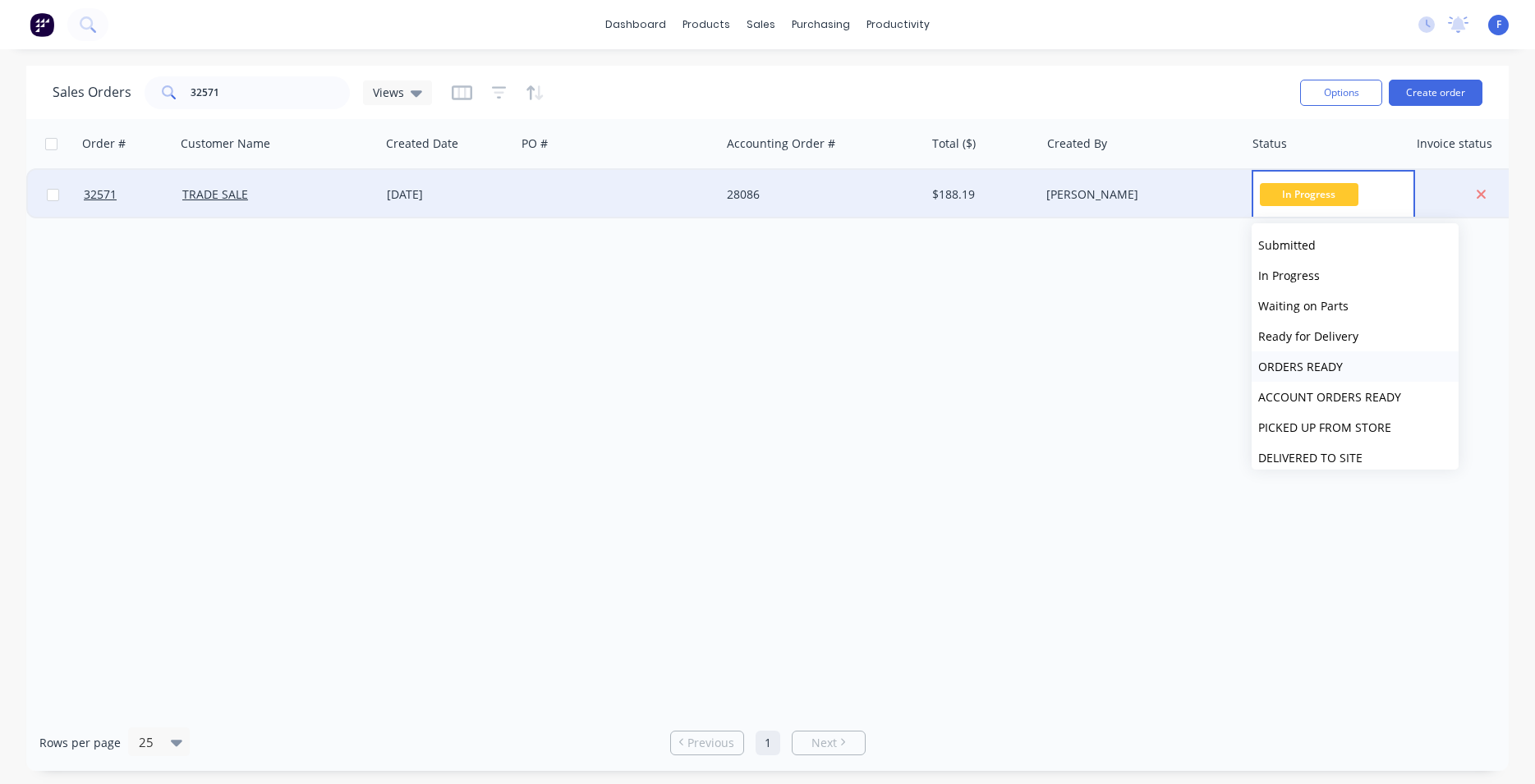
click at [1302, 368] on span "ORDERS READY" at bounding box center [1300, 366] width 84 height 16
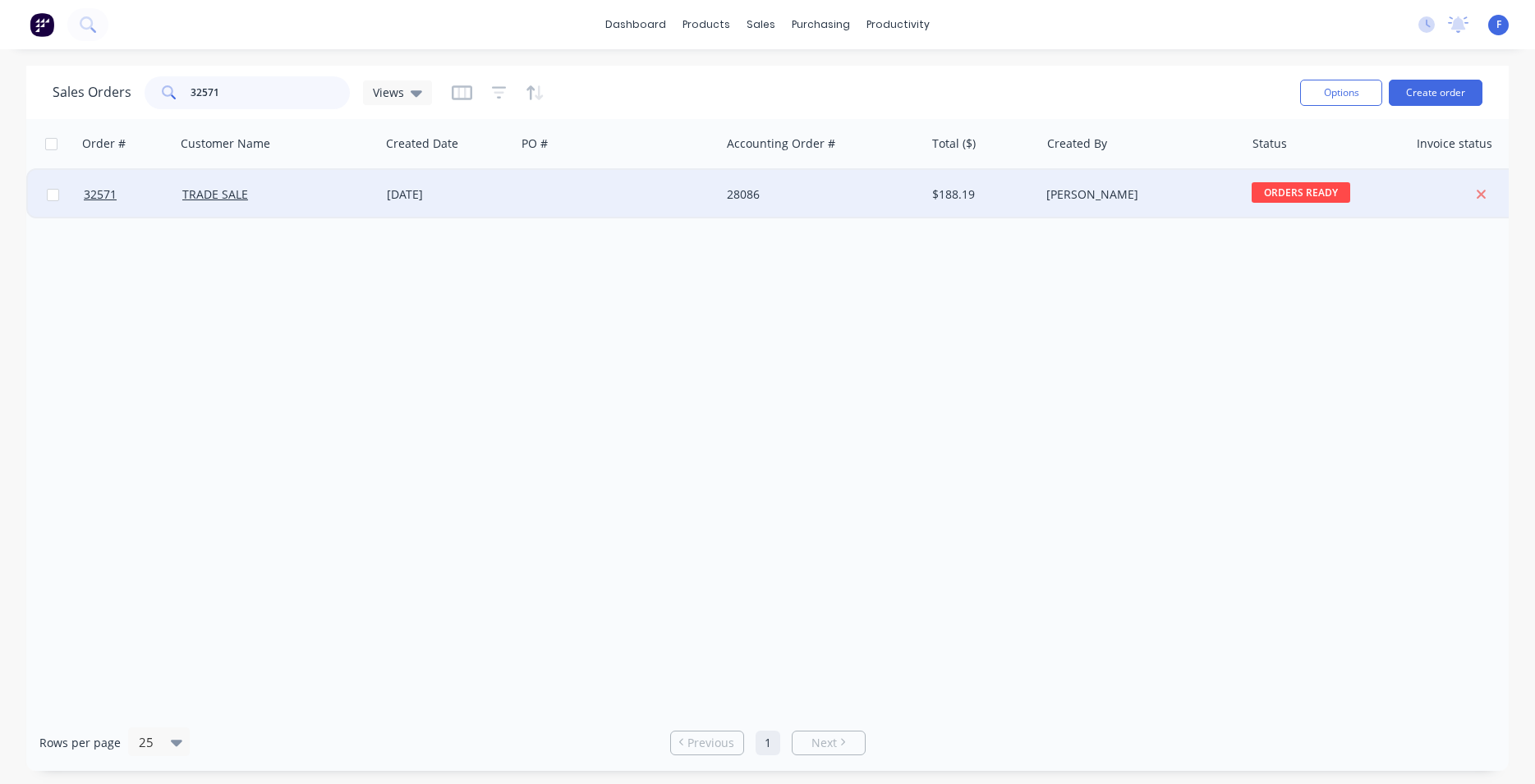
click at [234, 90] on input "32571" at bounding box center [271, 92] width 160 height 33
type input "3"
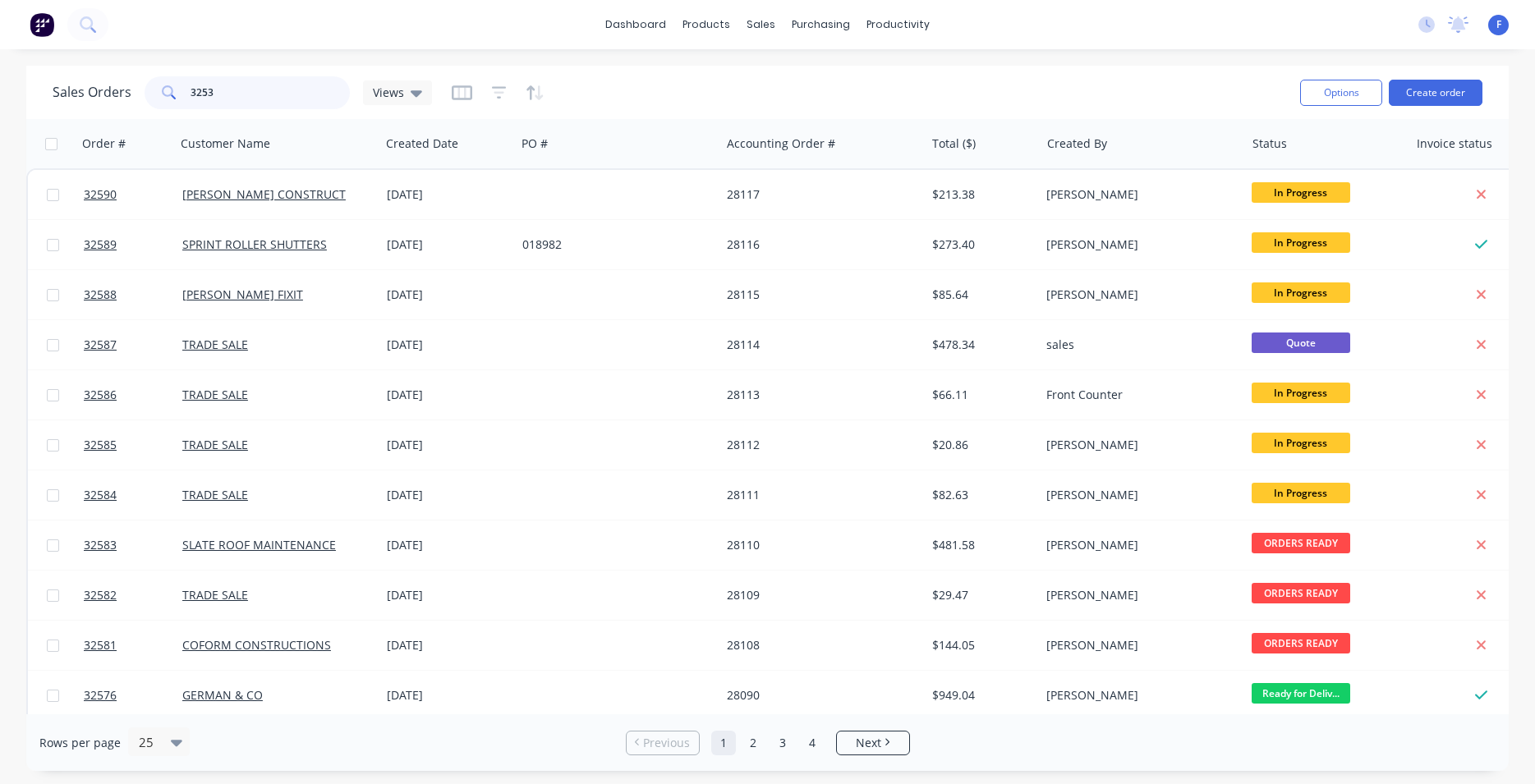
type input "32531"
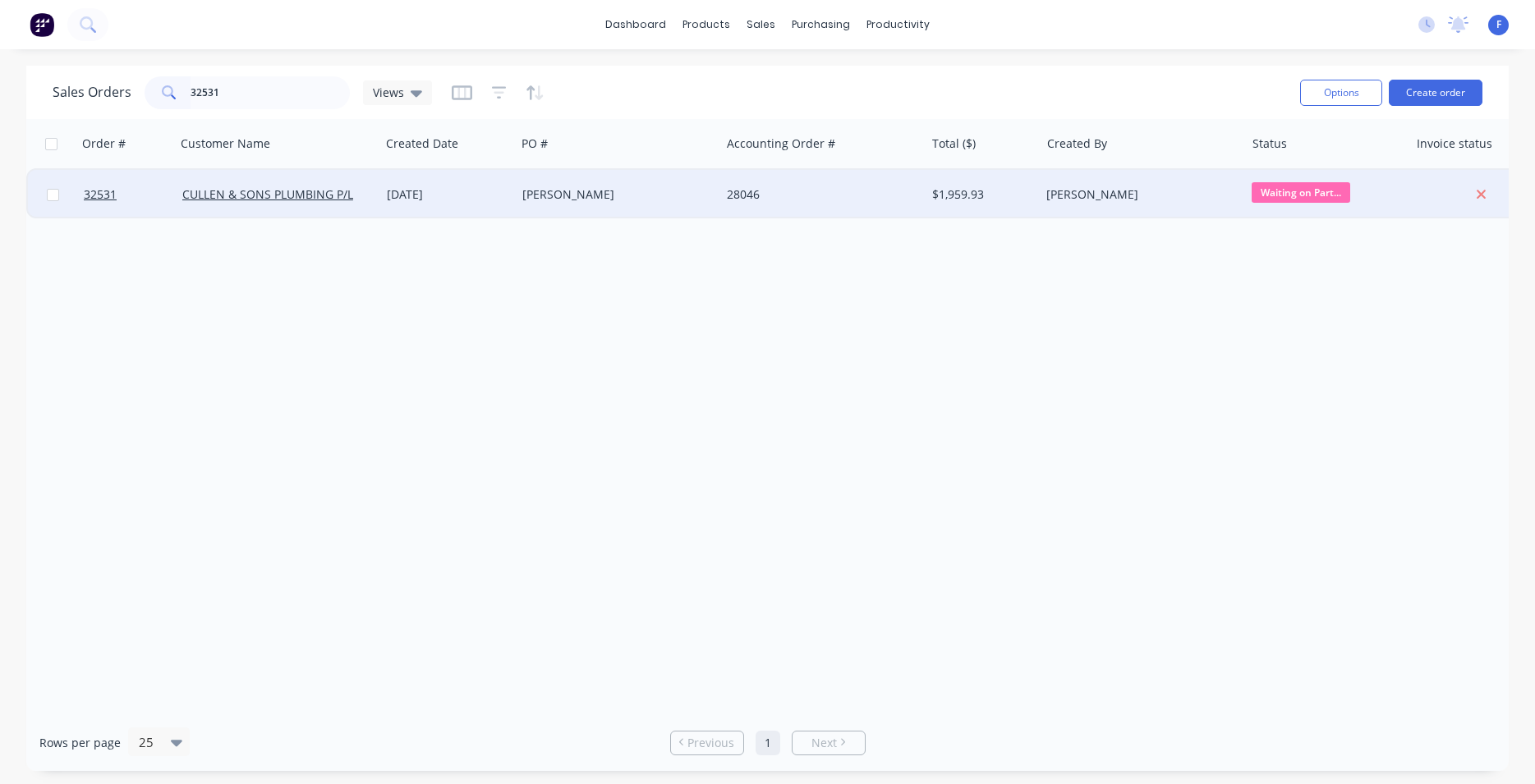
click at [602, 185] on div "[PERSON_NAME]" at bounding box center [618, 195] width 205 height 50
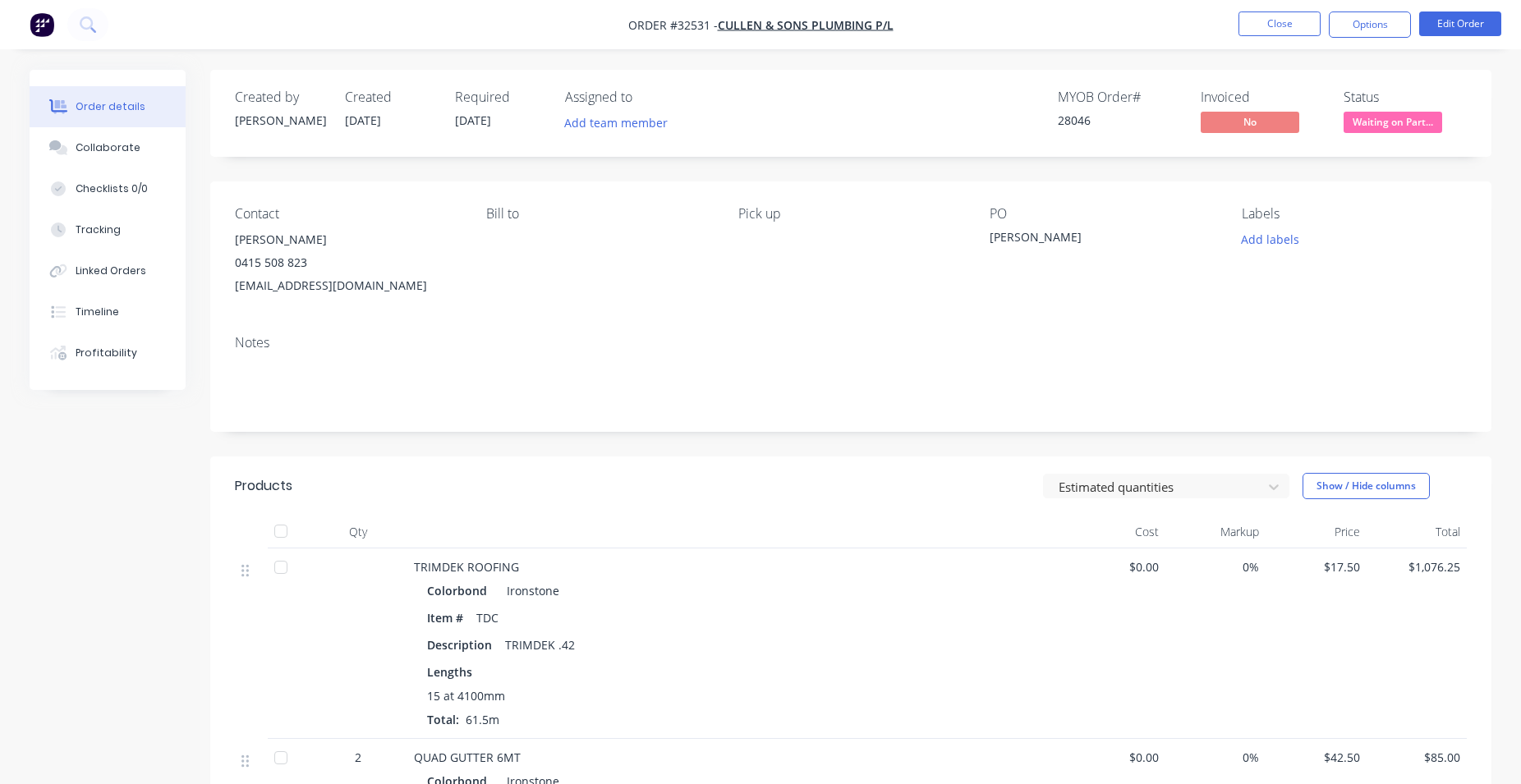
click at [1375, 125] on span "Waiting on Part..." at bounding box center [1392, 121] width 98 height 21
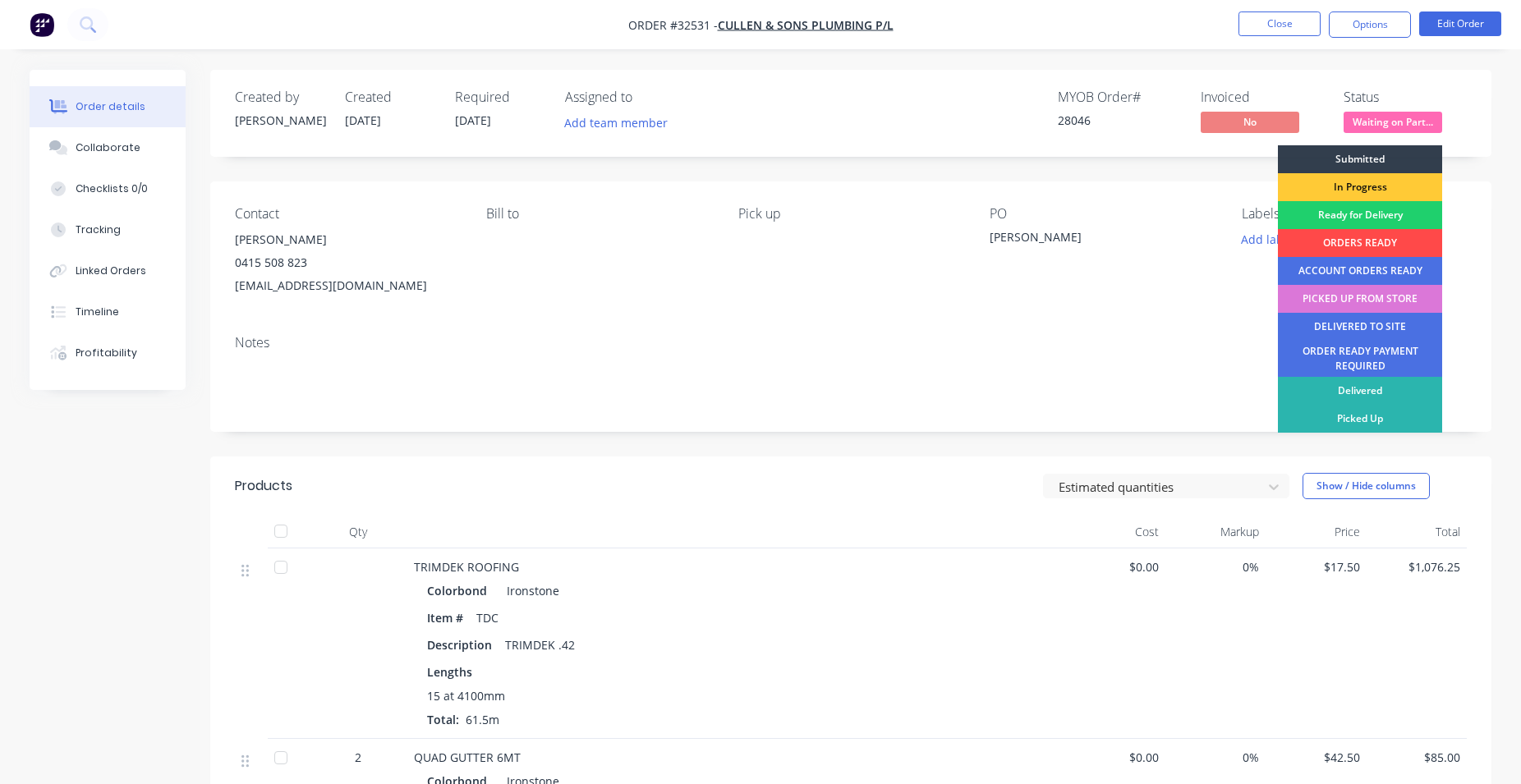
click at [1371, 239] on div "ORDERS READY" at bounding box center [1360, 243] width 164 height 28
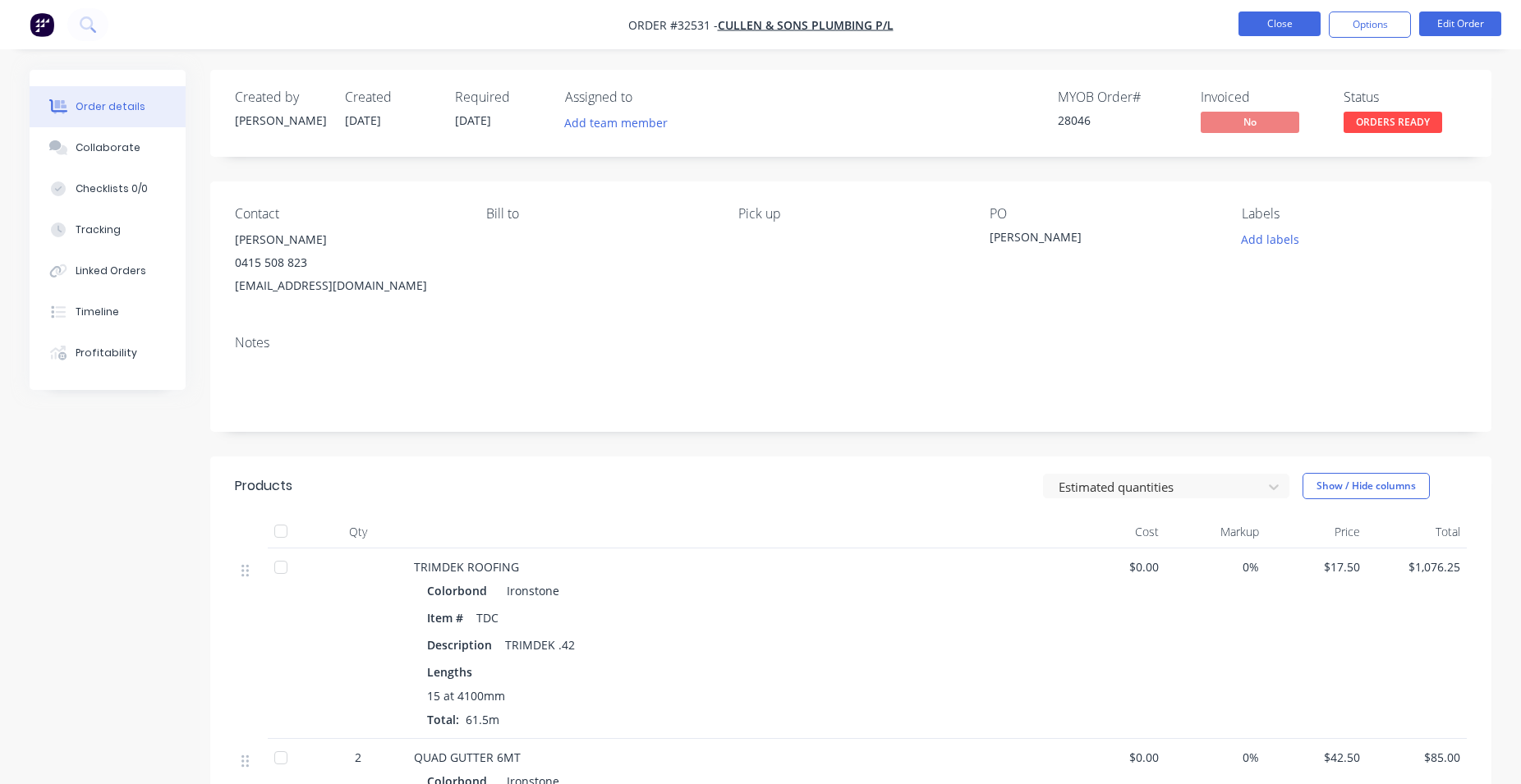
click at [1280, 26] on button "Close" at bounding box center [1279, 24] width 82 height 25
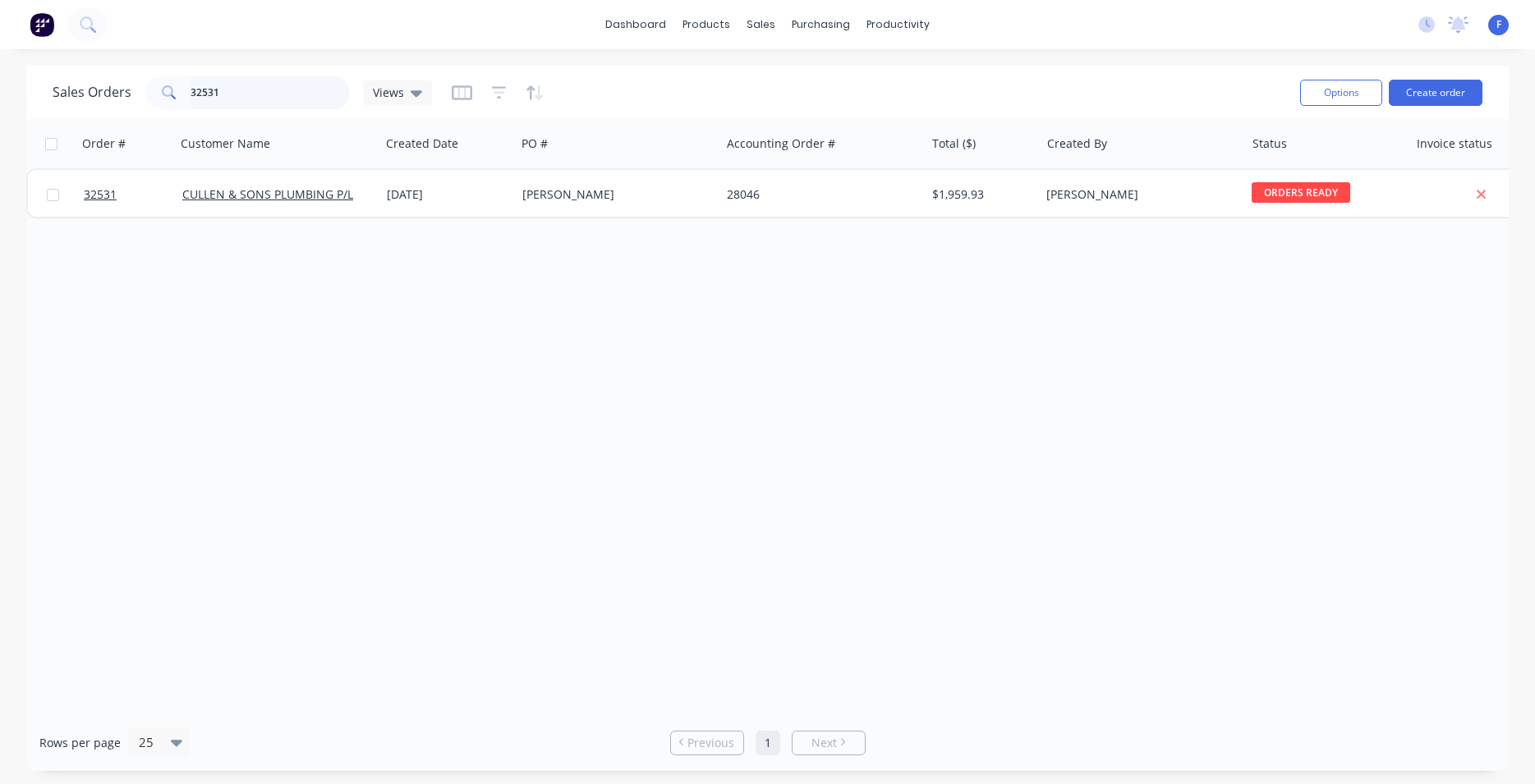
drag, startPoint x: 321, startPoint y: 100, endPoint x: 316, endPoint y: 88, distance: 13.0
click at [320, 98] on input "32531" at bounding box center [271, 92] width 160 height 33
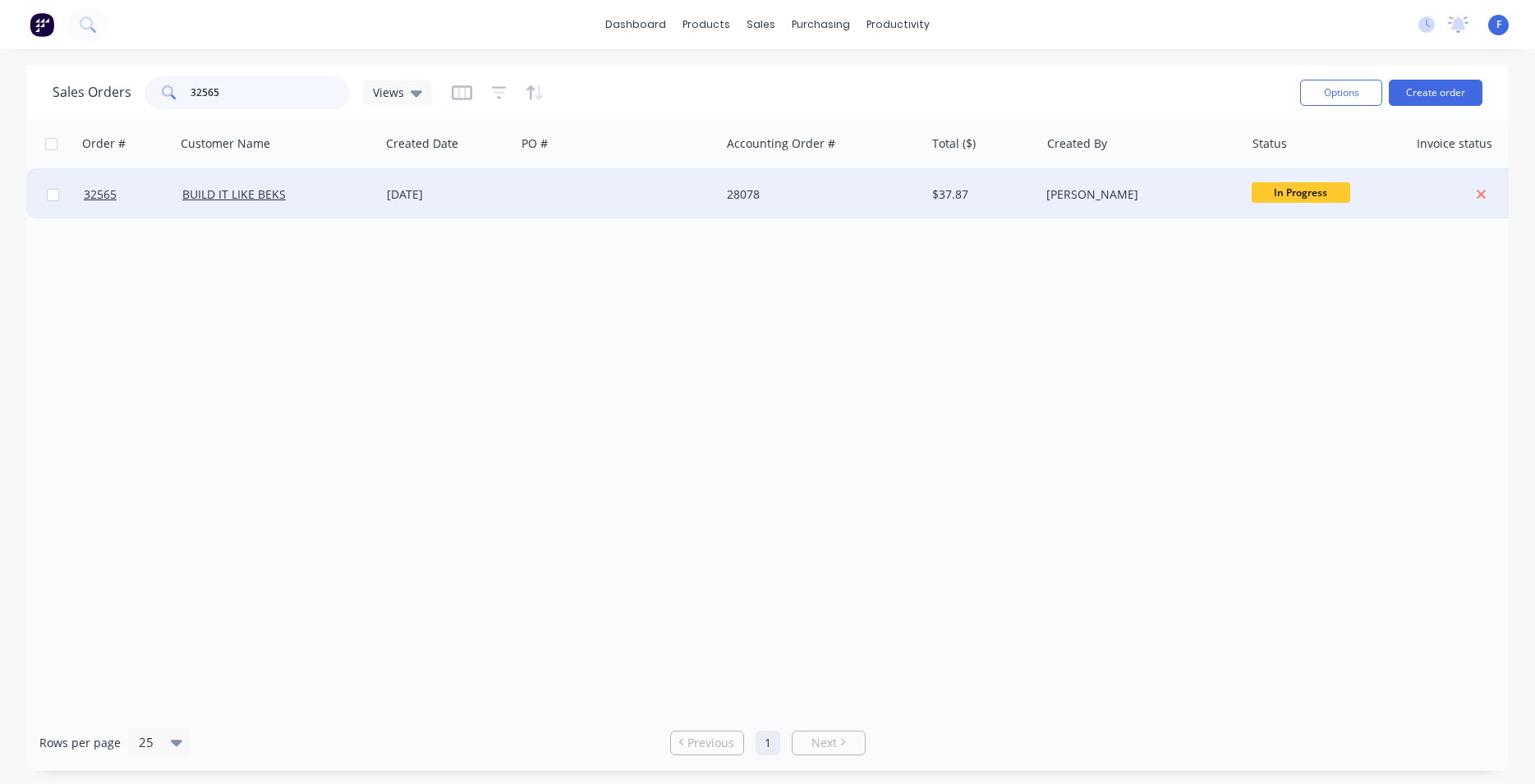
type input "32565"
click at [552, 187] on div at bounding box center [618, 195] width 205 height 50
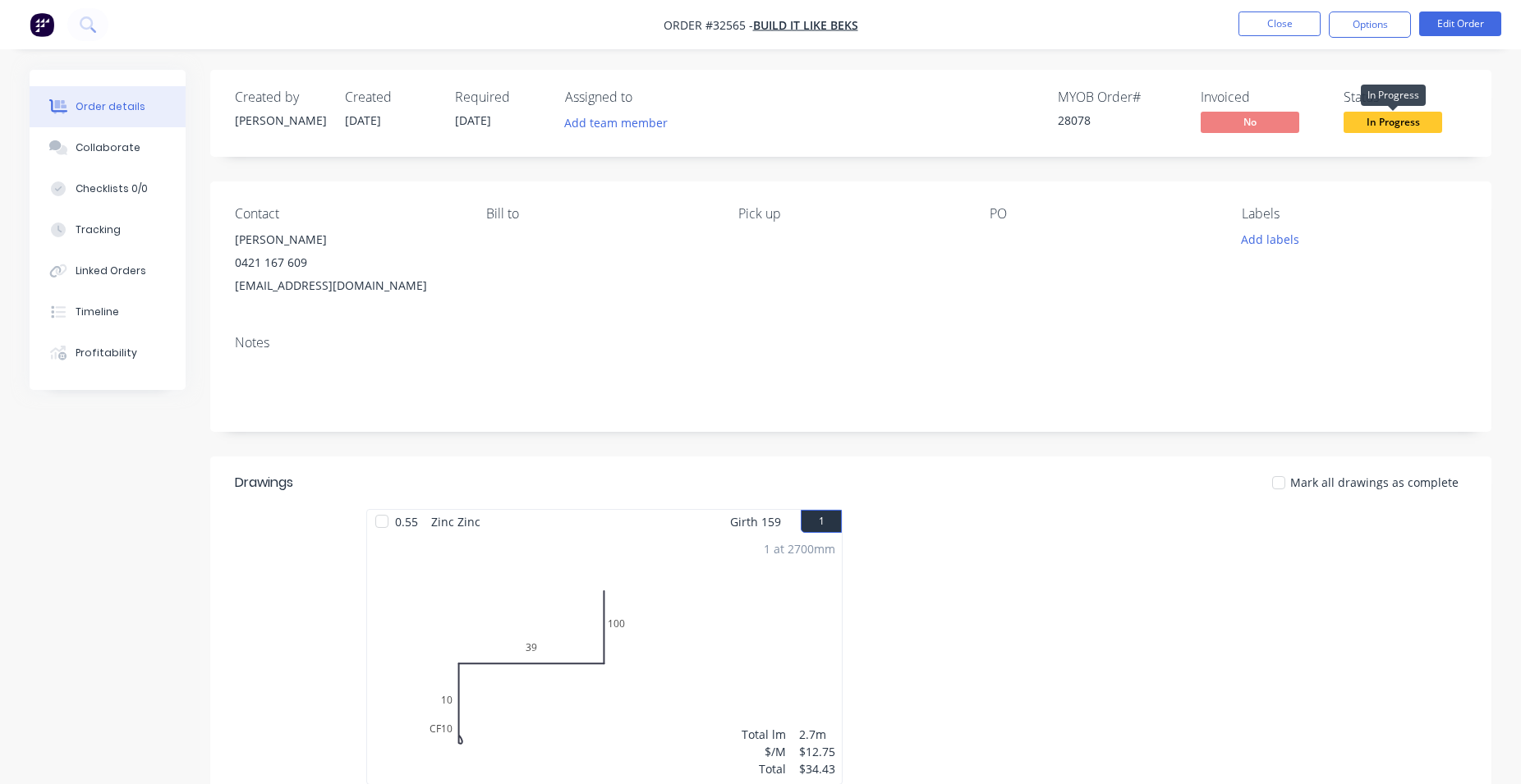
click at [1400, 124] on span "In Progress" at bounding box center [1392, 121] width 98 height 21
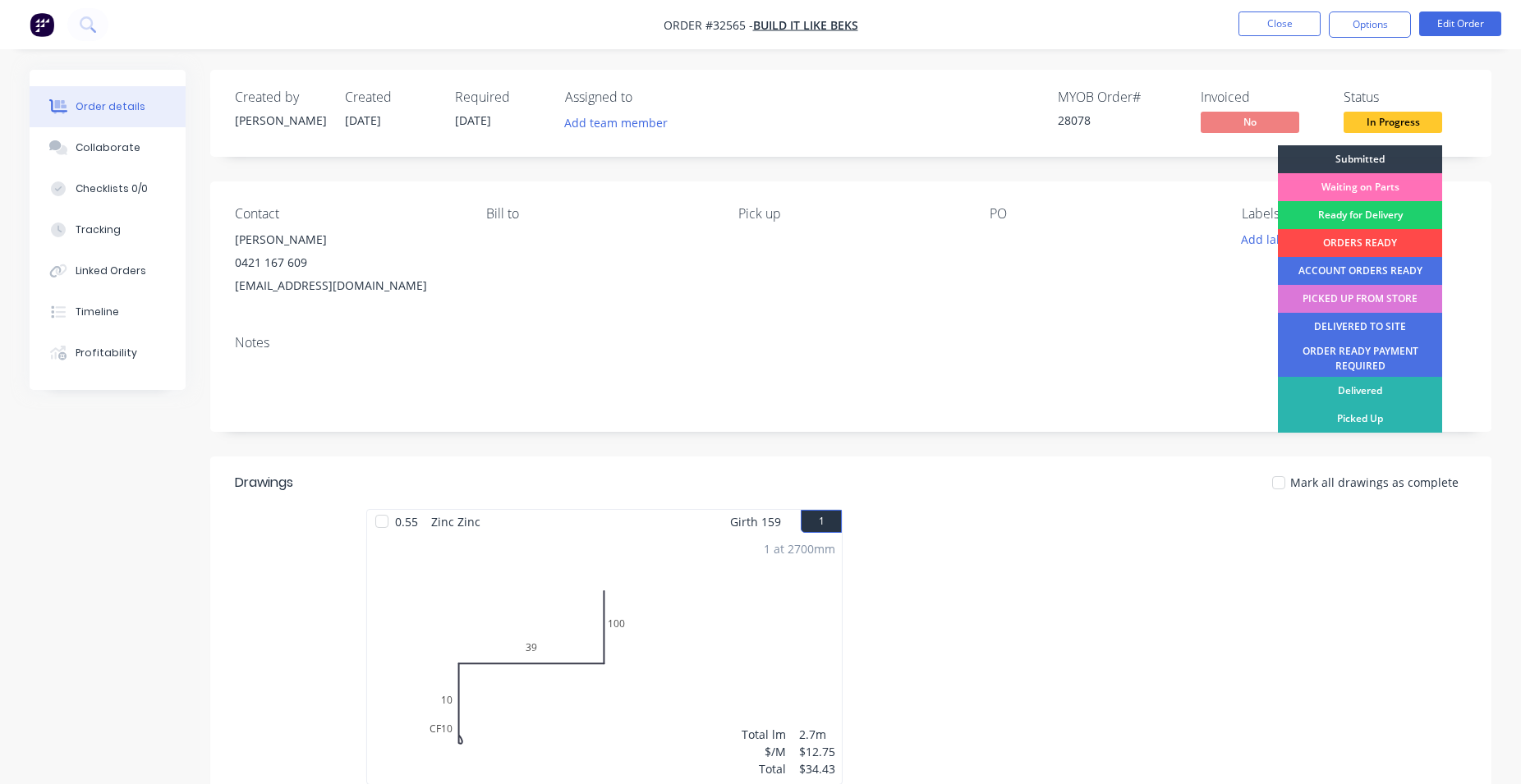
click at [1373, 242] on div "ORDERS READY" at bounding box center [1360, 243] width 164 height 28
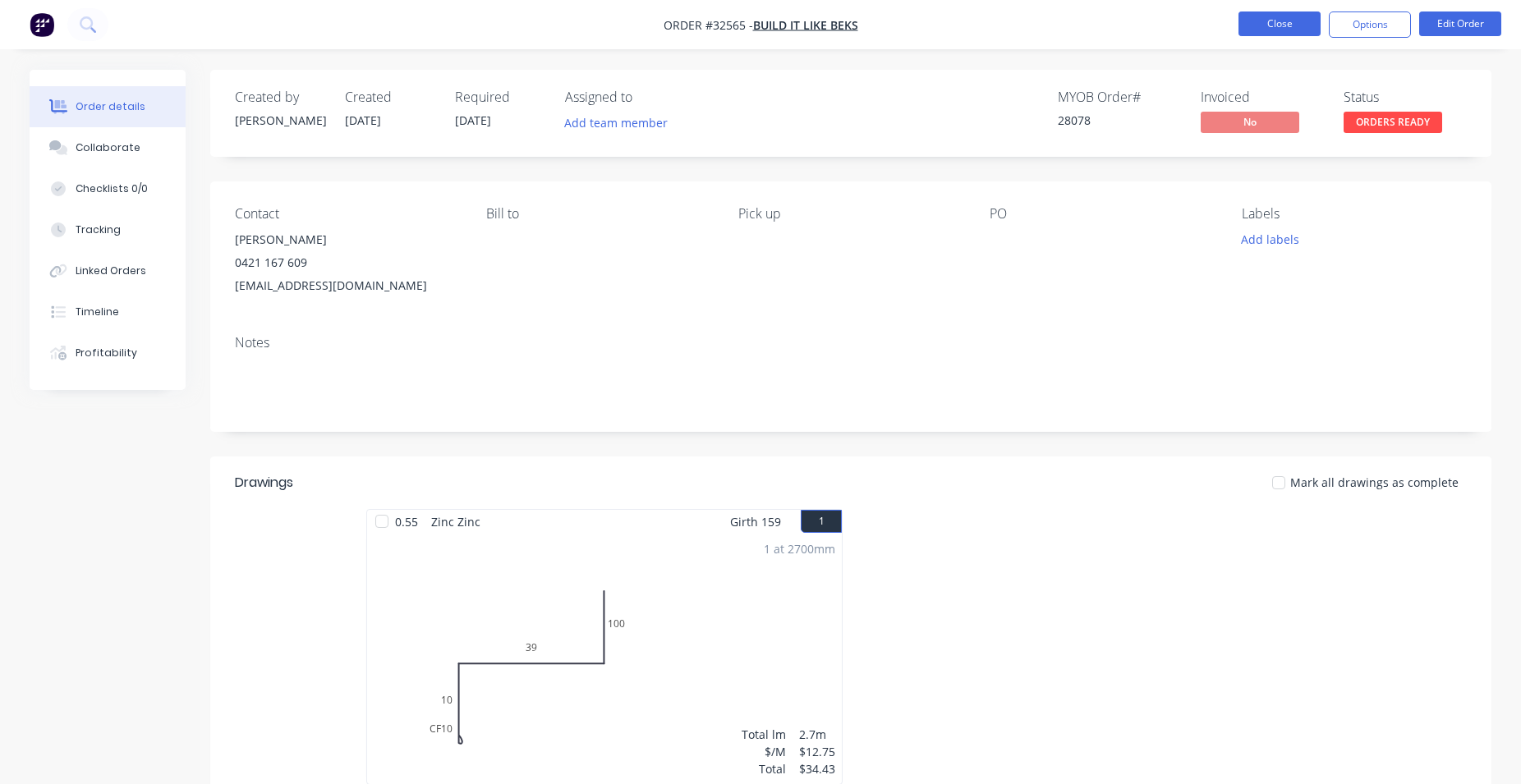
click at [1296, 28] on button "Close" at bounding box center [1279, 24] width 82 height 25
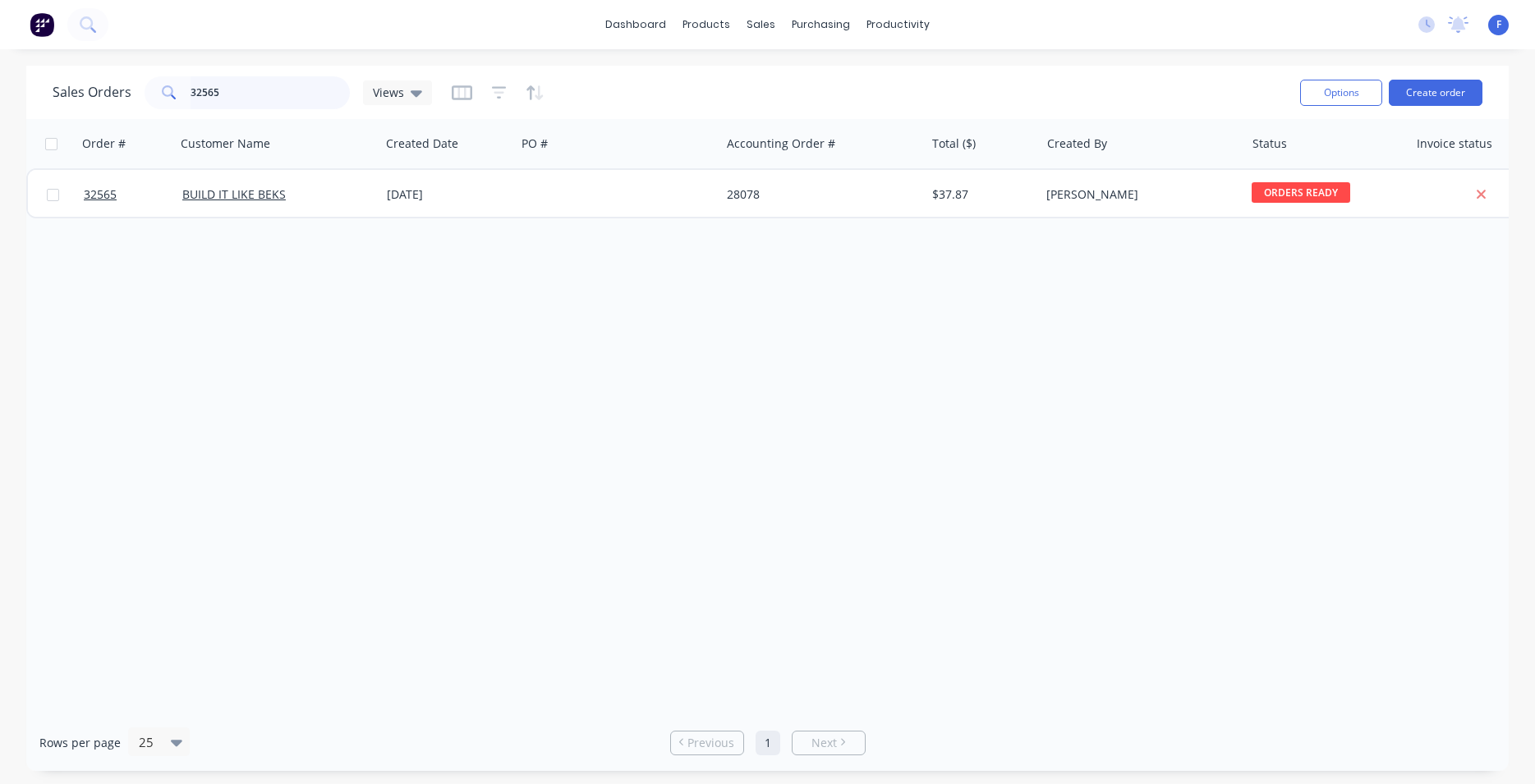
click at [266, 87] on input "32565" at bounding box center [271, 92] width 160 height 33
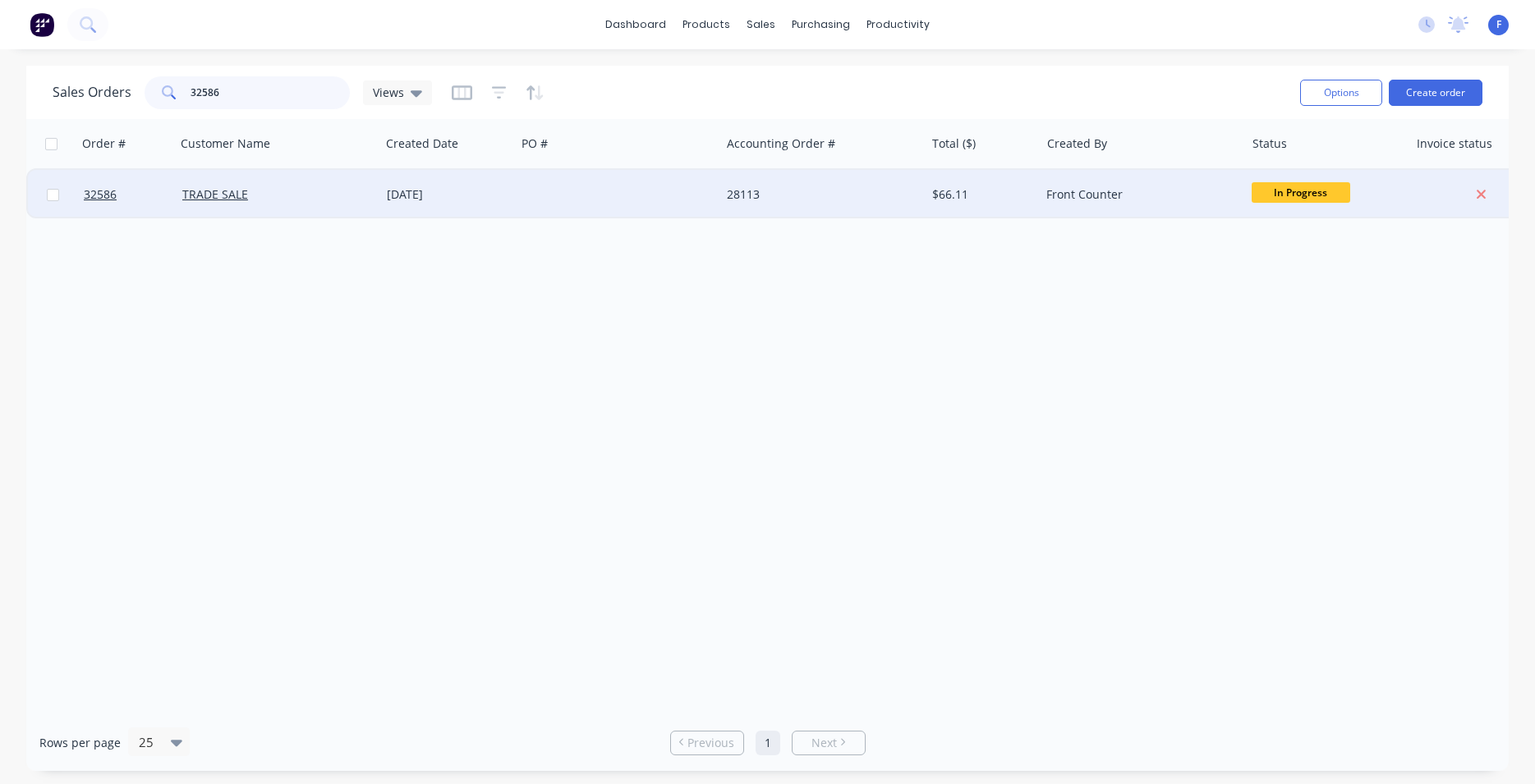
type input "32586"
click at [549, 187] on div at bounding box center [618, 195] width 205 height 50
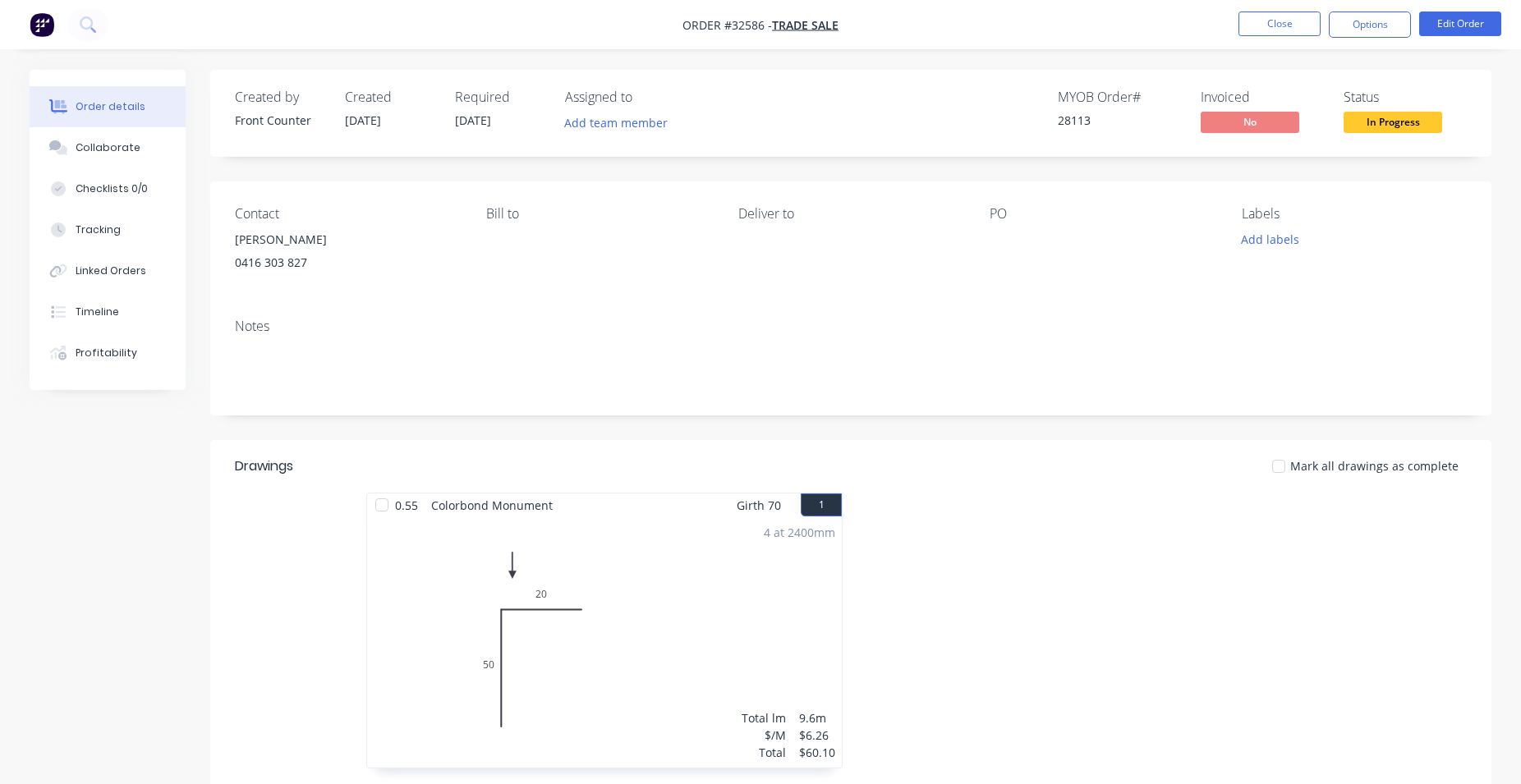
click at [1372, 124] on span "In Progress" at bounding box center [1392, 121] width 98 height 21
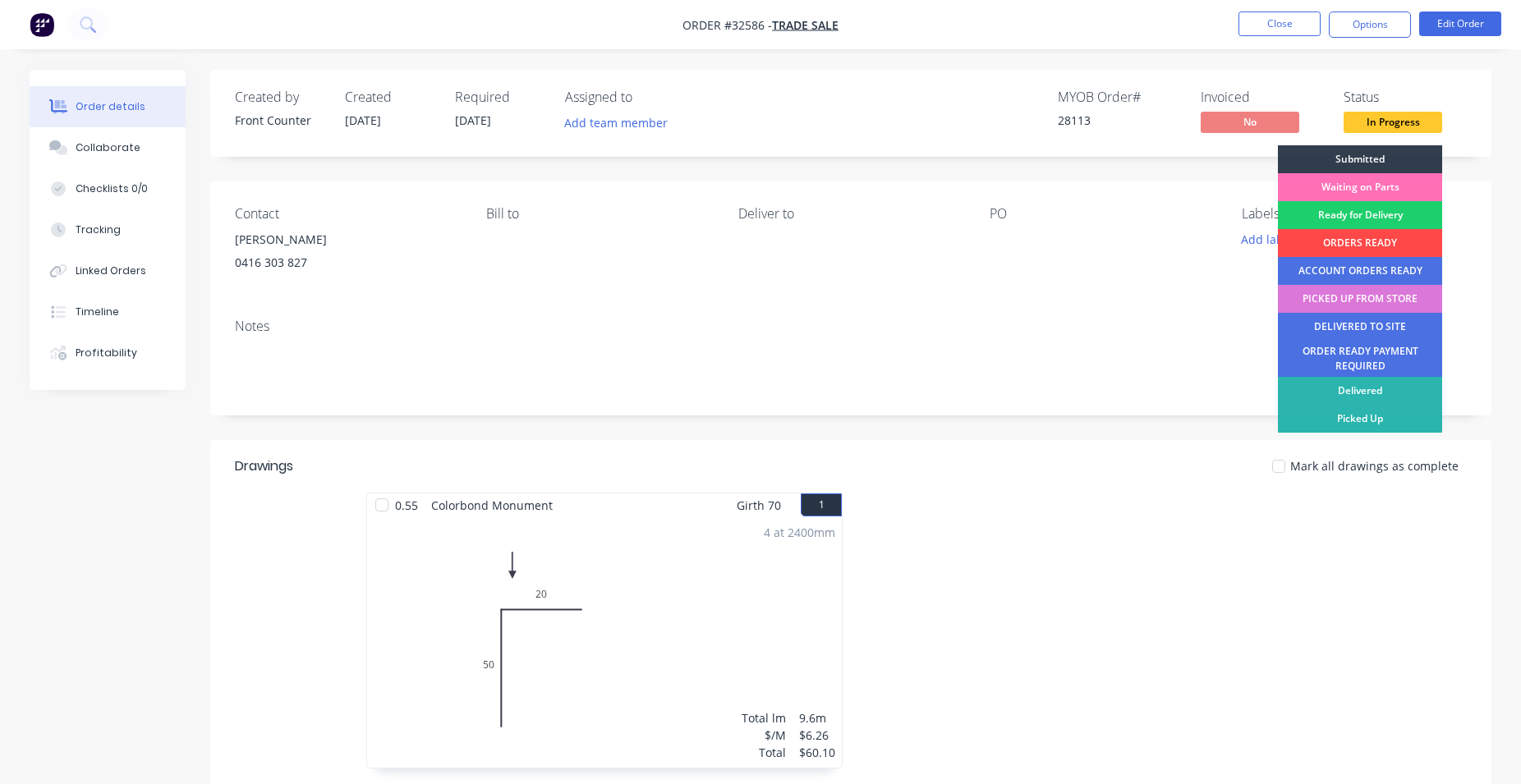
click at [1367, 240] on div "ORDERS READY" at bounding box center [1360, 243] width 164 height 28
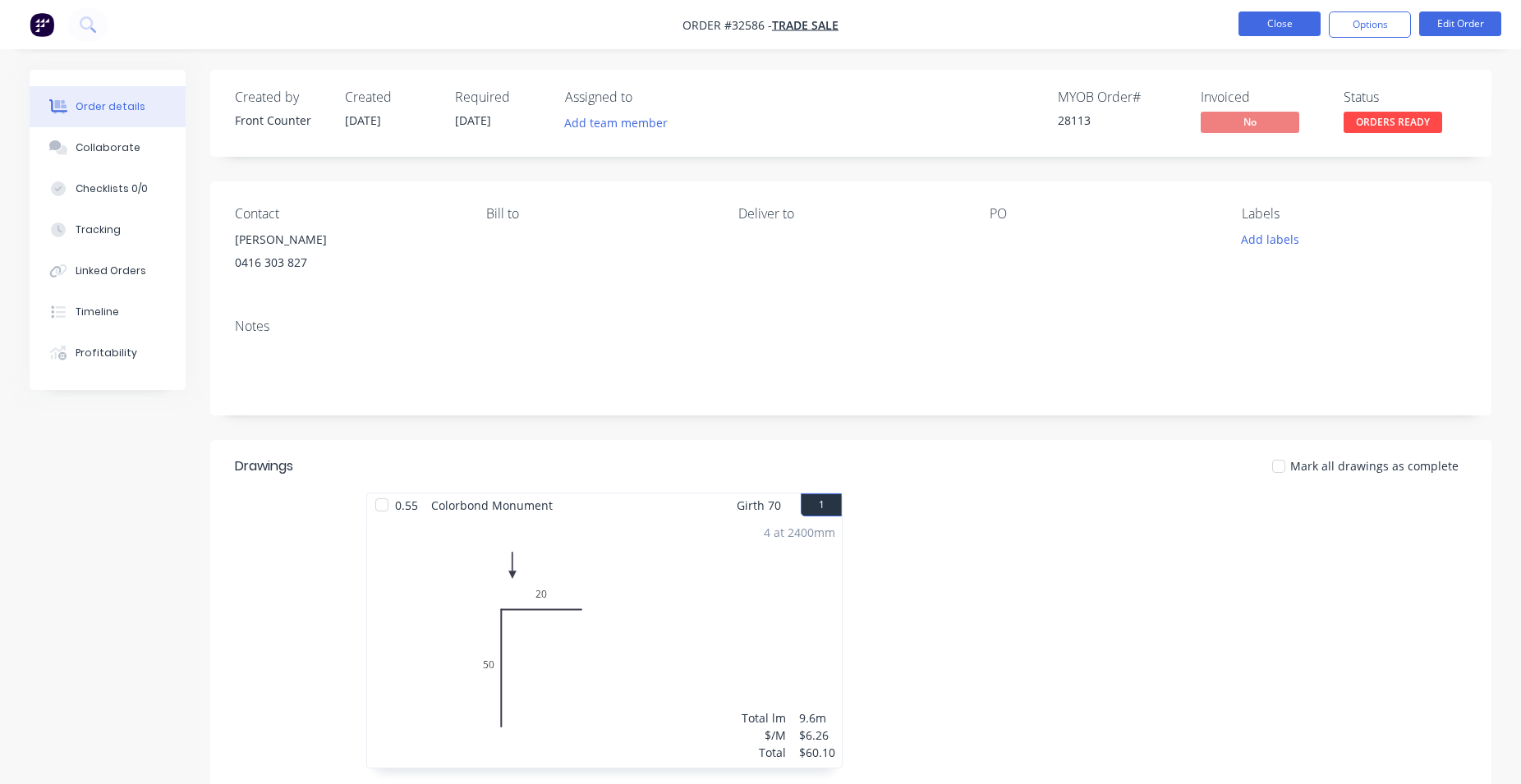
click at [1267, 26] on button "Close" at bounding box center [1279, 24] width 82 height 25
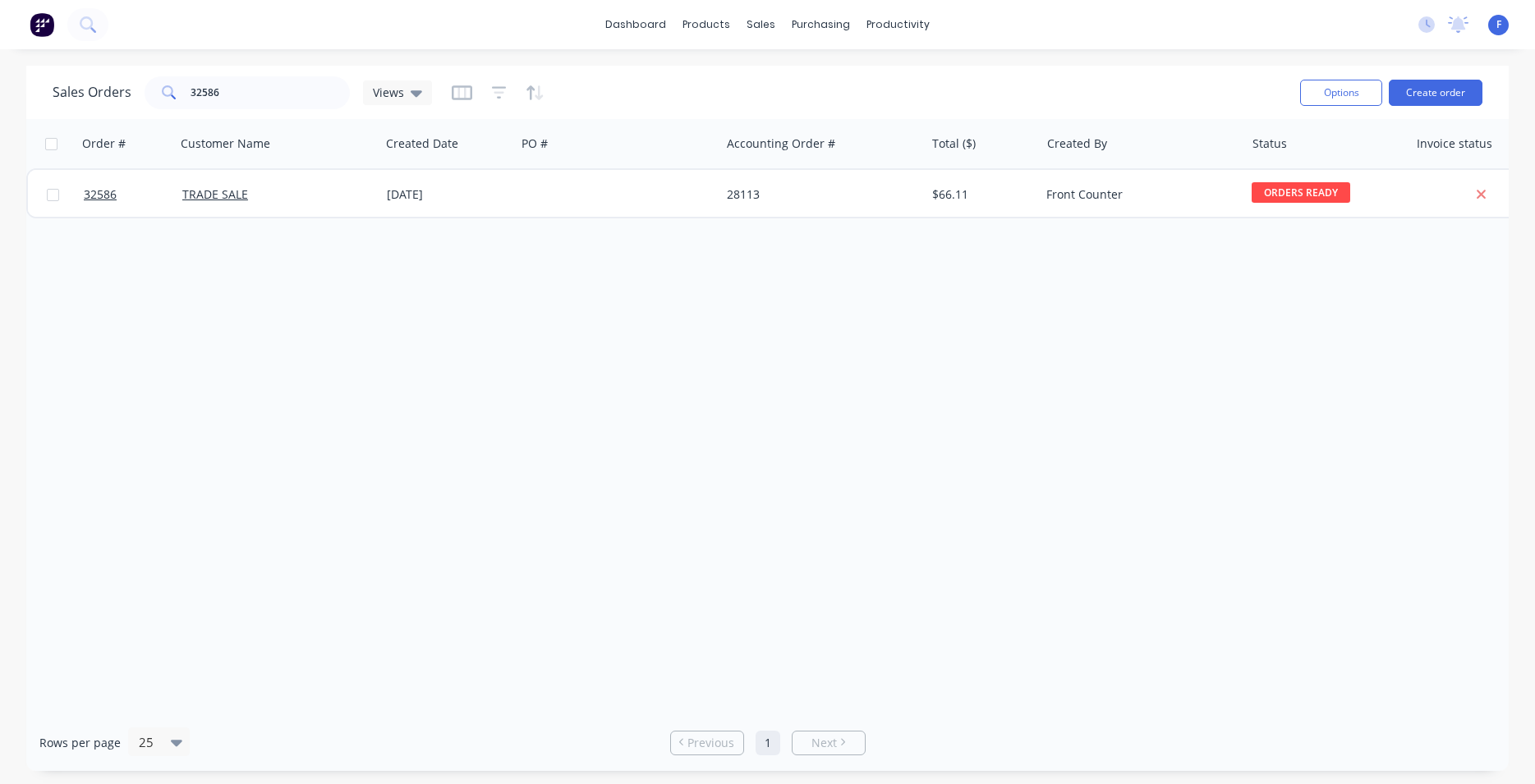
click at [36, 24] on img at bounding box center [42, 25] width 25 height 25
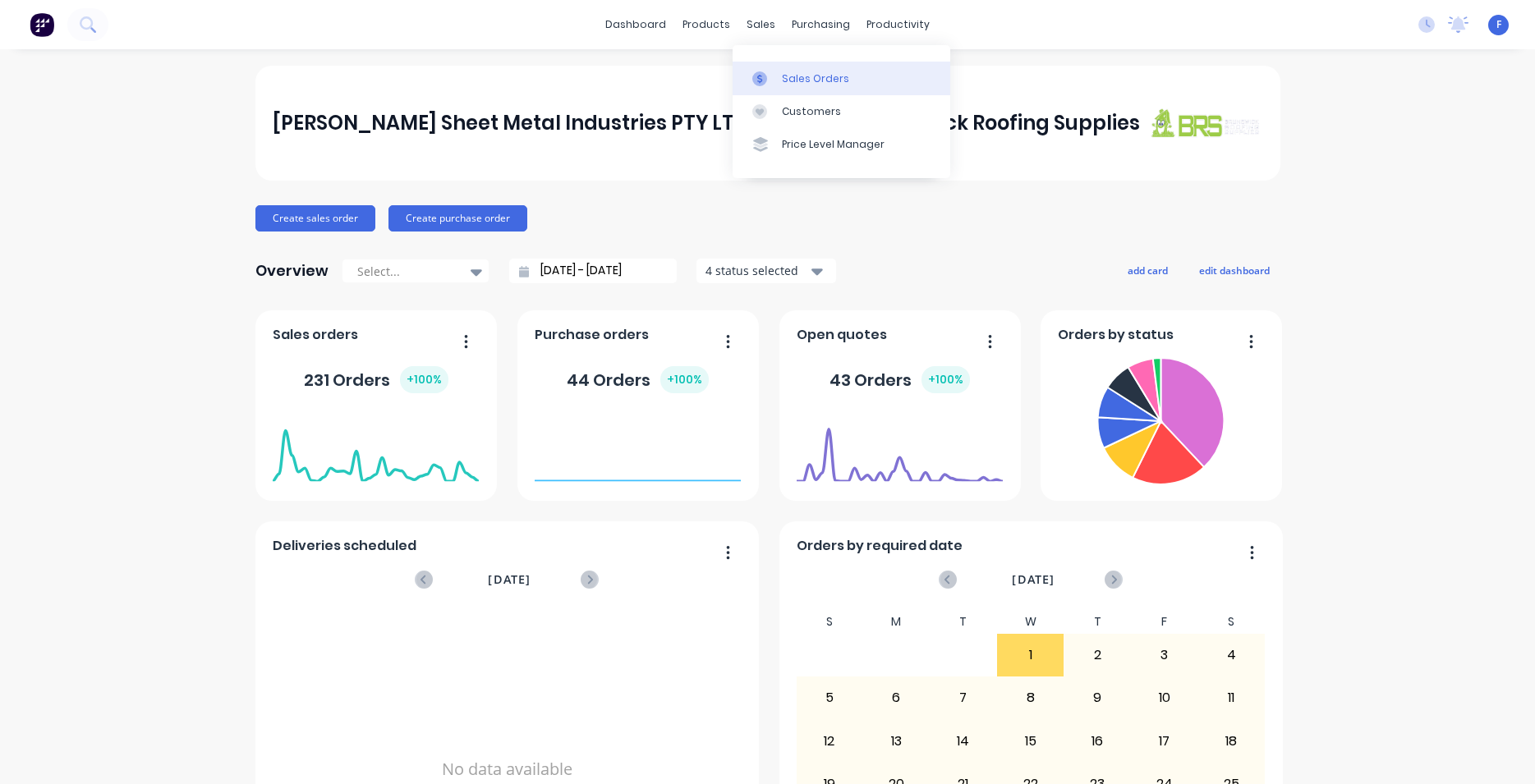
click at [836, 82] on div "Sales Orders" at bounding box center [816, 79] width 68 height 15
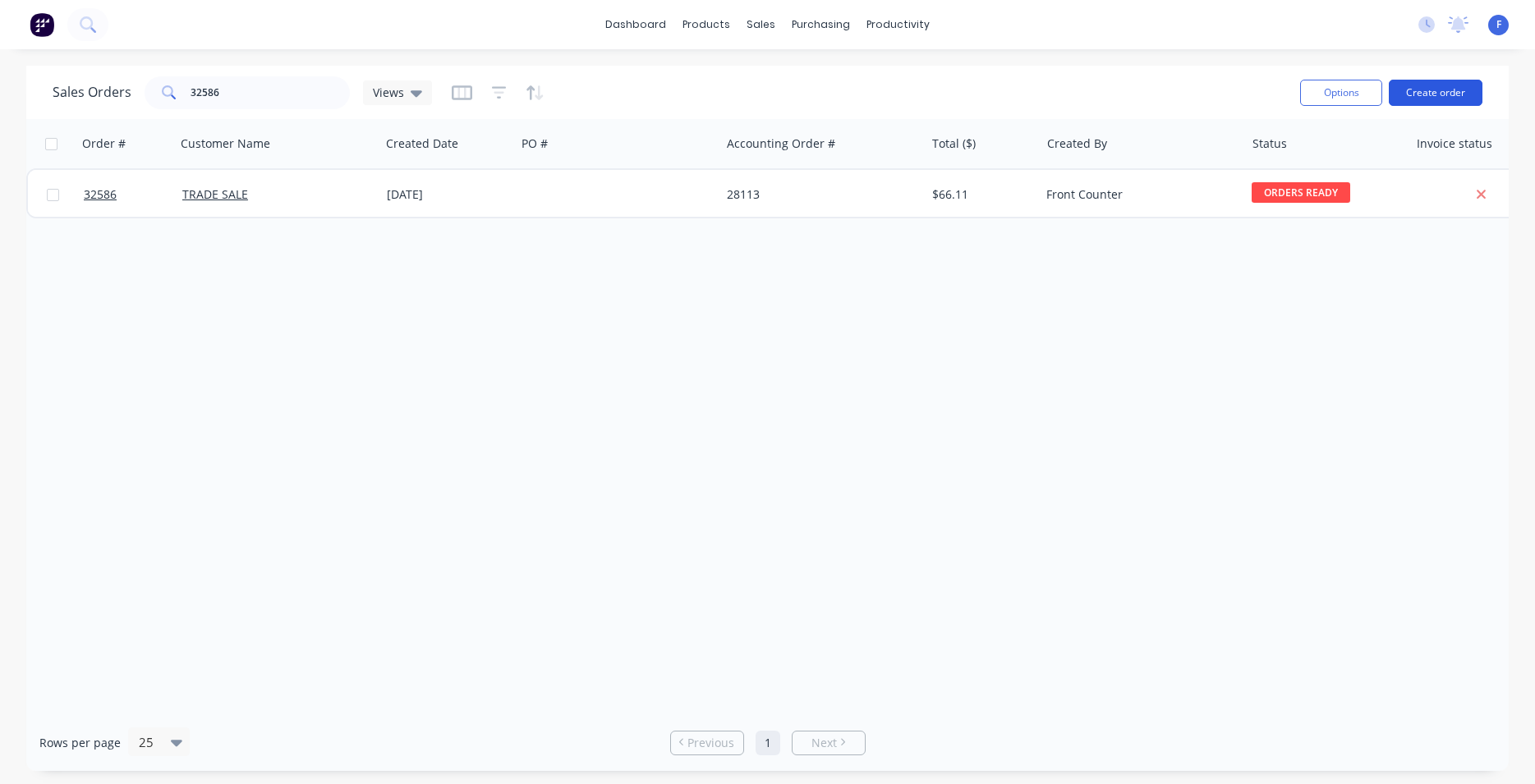
click at [1422, 93] on button "Create order" at bounding box center [1435, 92] width 93 height 26
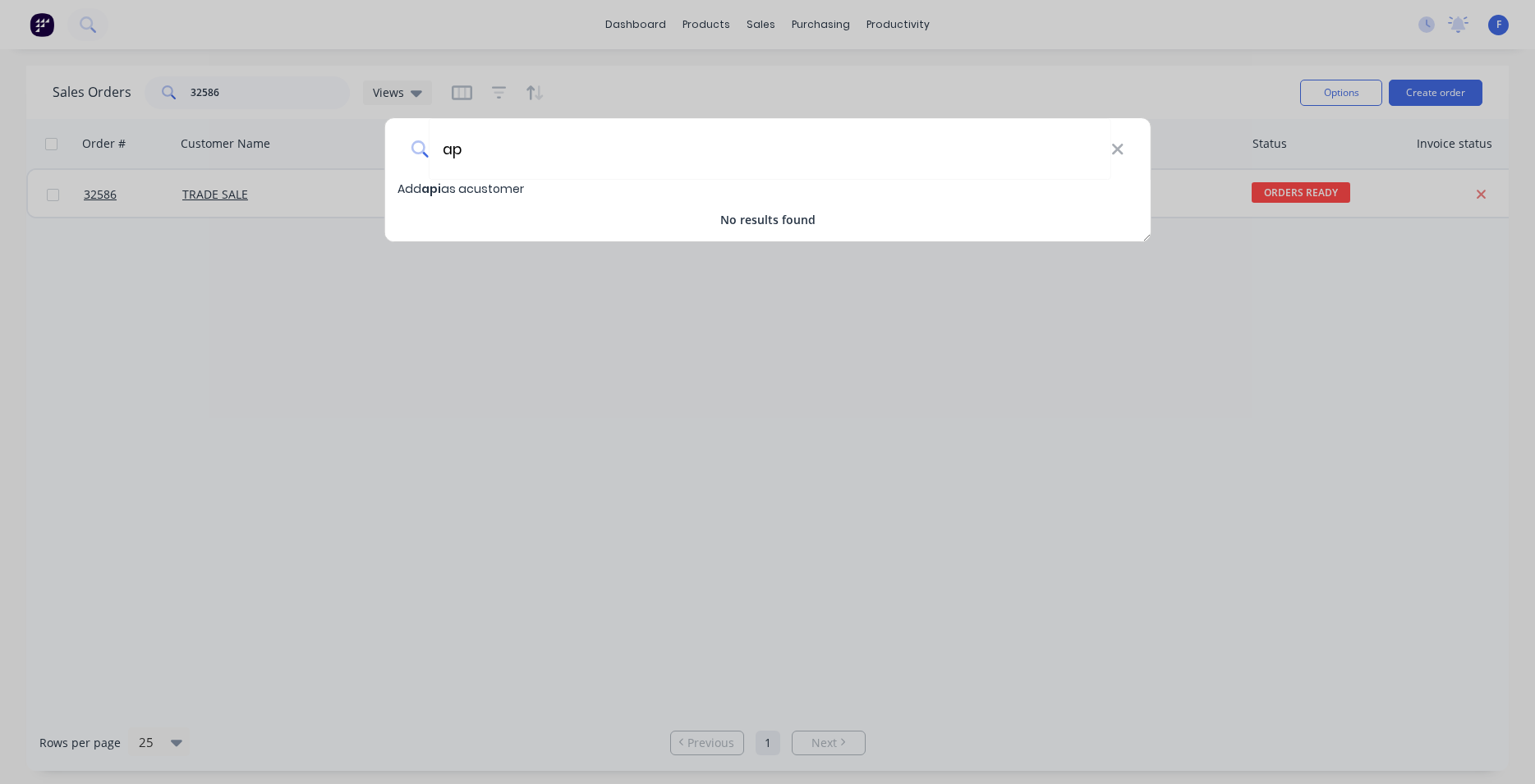
type input "a"
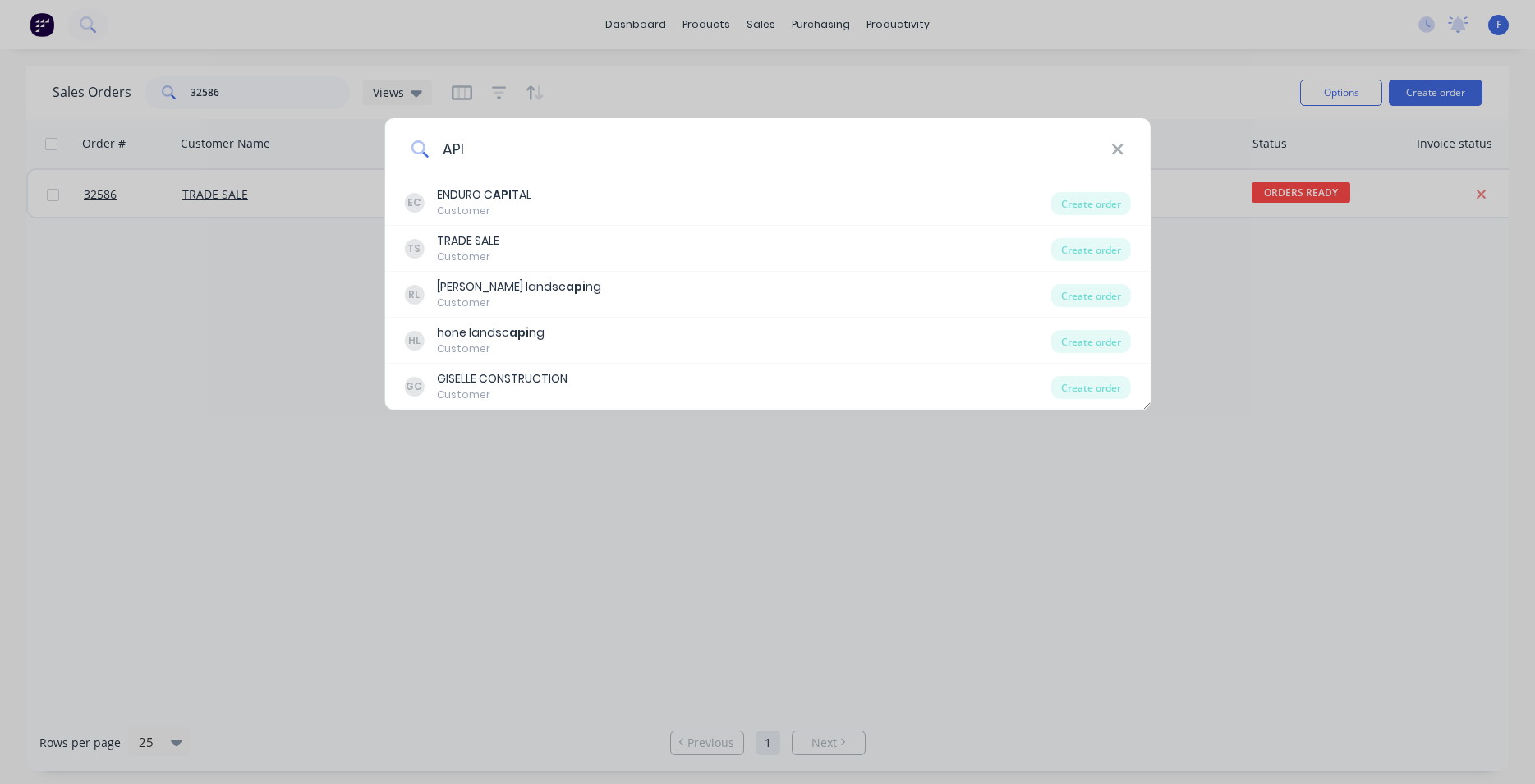
click at [653, 156] on input "API" at bounding box center [770, 149] width 682 height 62
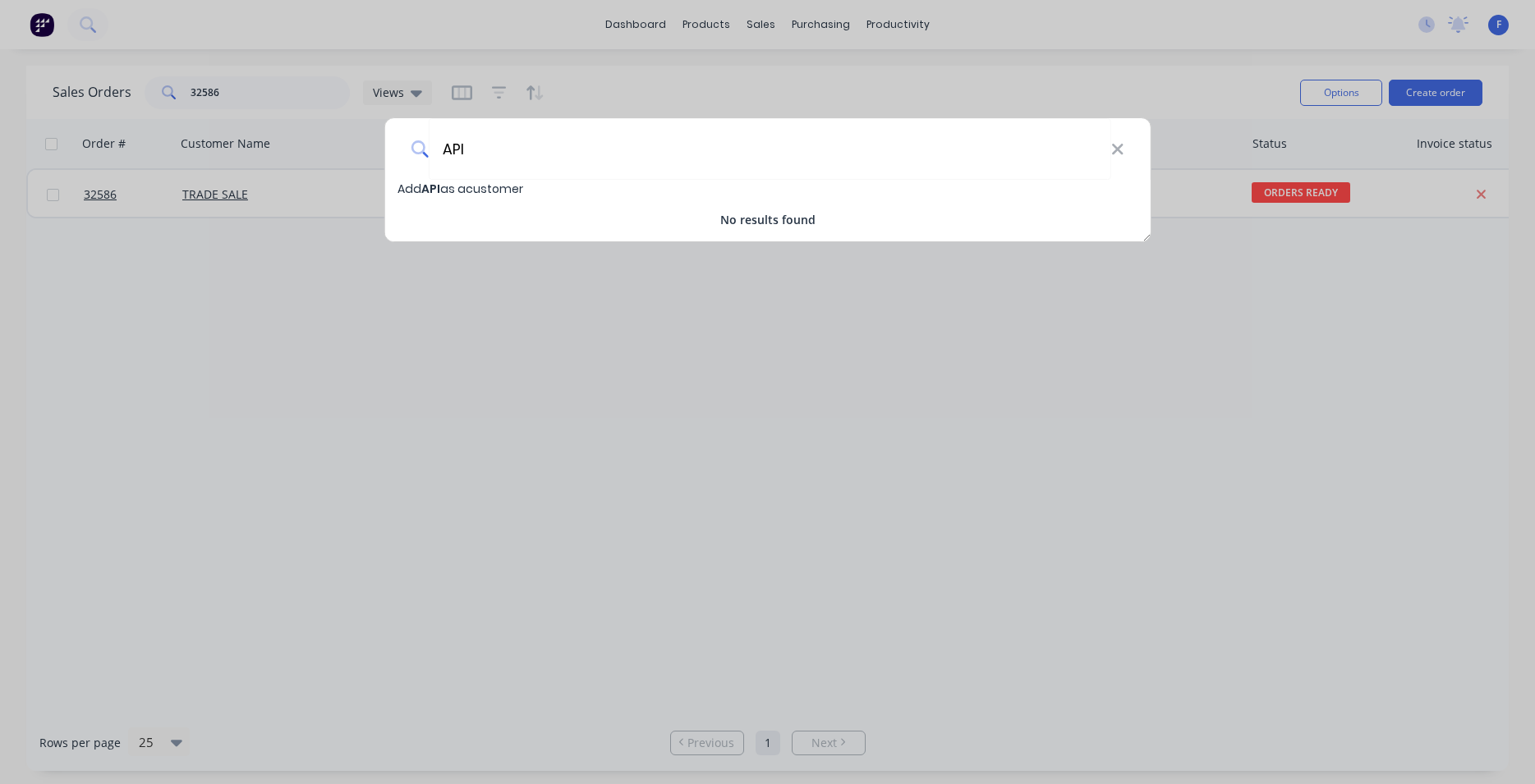
type input "API"
click at [456, 192] on span "Add API as a customer" at bounding box center [460, 189] width 126 height 17
select select "AU"
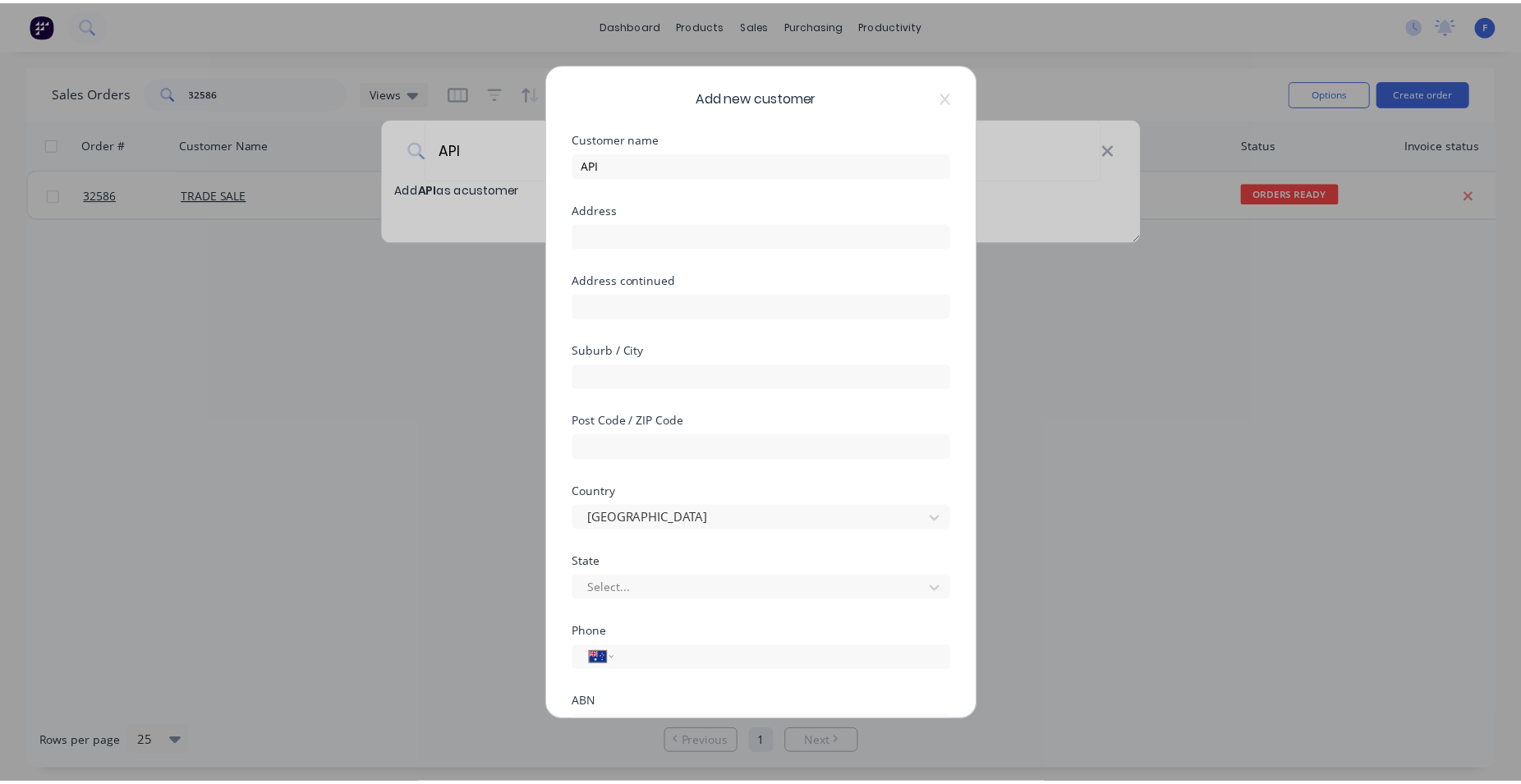
scroll to position [144, 0]
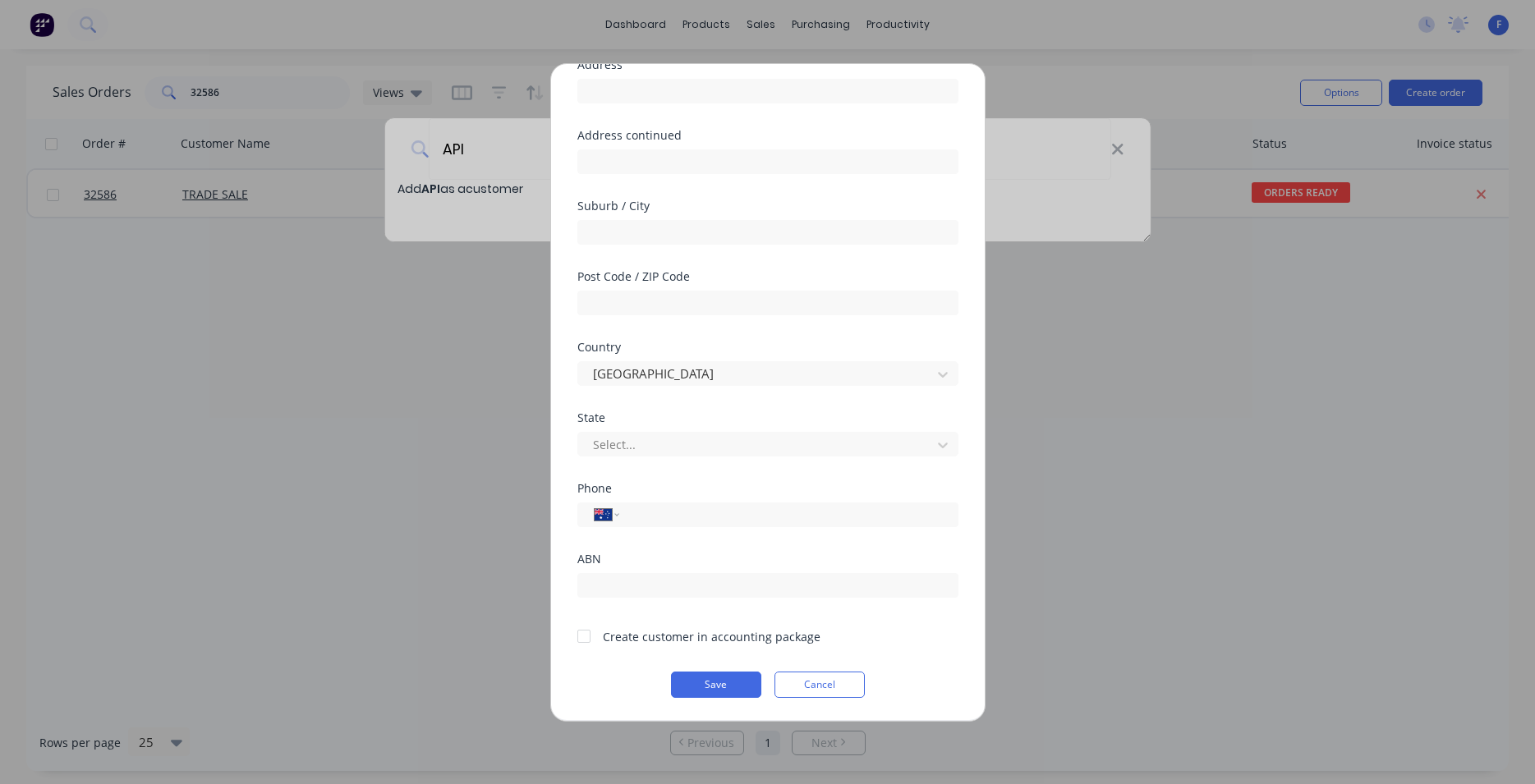
click at [583, 635] on div at bounding box center [584, 636] width 33 height 33
click at [741, 690] on button "Save" at bounding box center [716, 685] width 90 height 26
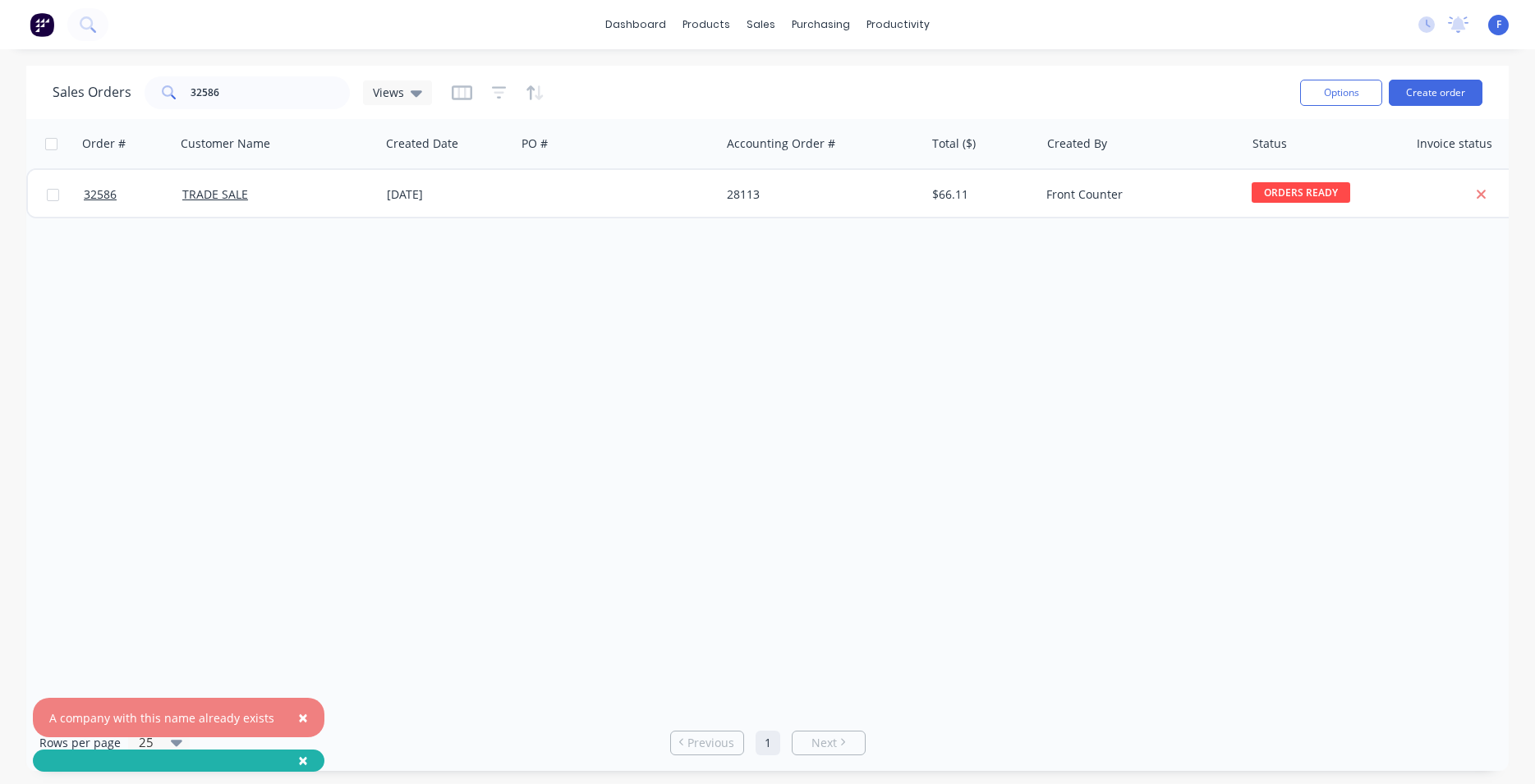
click at [265, 716] on div "A company with this name already exists" at bounding box center [162, 717] width 225 height 17
click at [256, 93] on input "32586" at bounding box center [271, 92] width 160 height 33
type input "3"
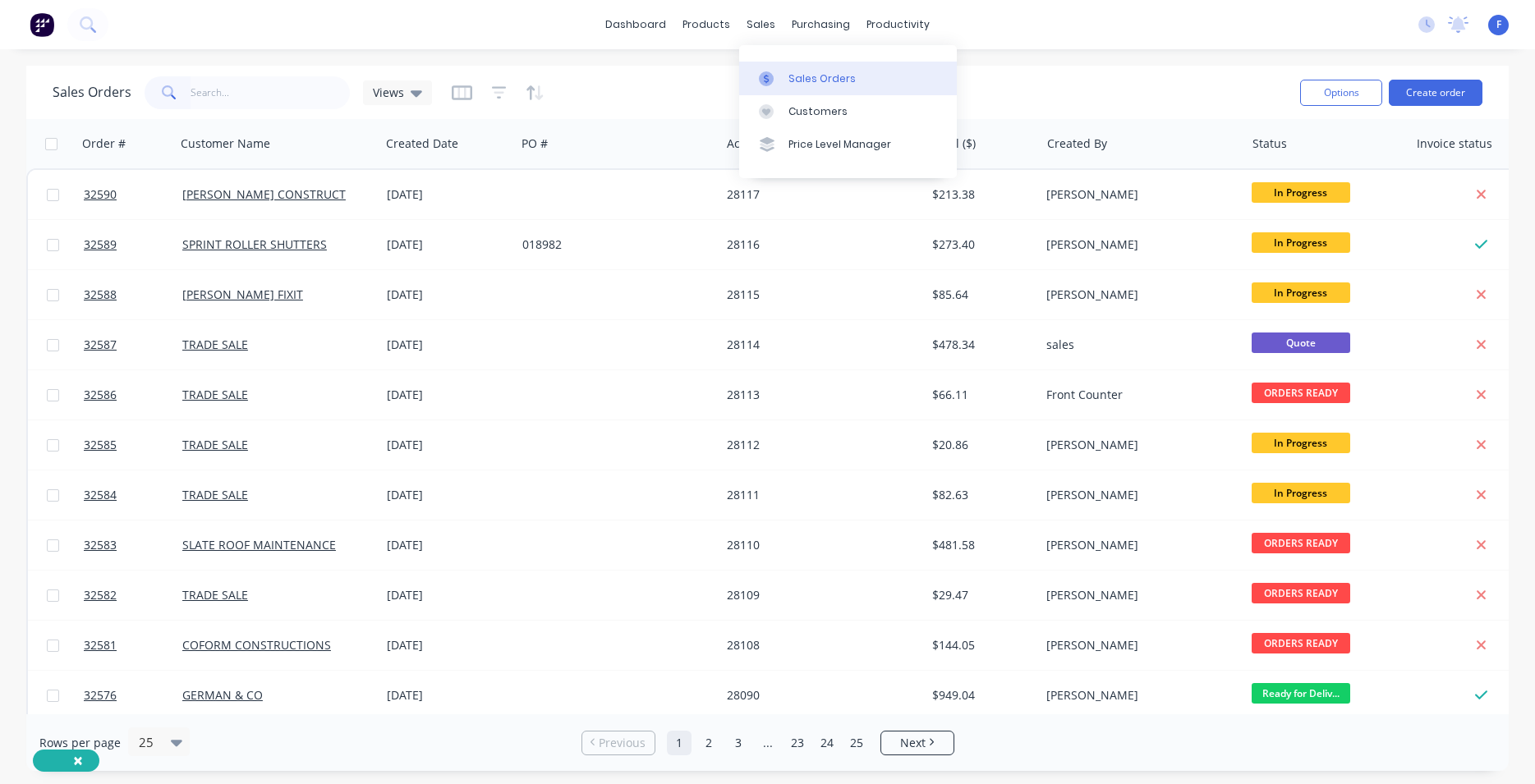
click at [813, 75] on div "Sales Orders" at bounding box center [822, 79] width 68 height 15
click at [1435, 84] on button "Create order" at bounding box center [1435, 92] width 93 height 26
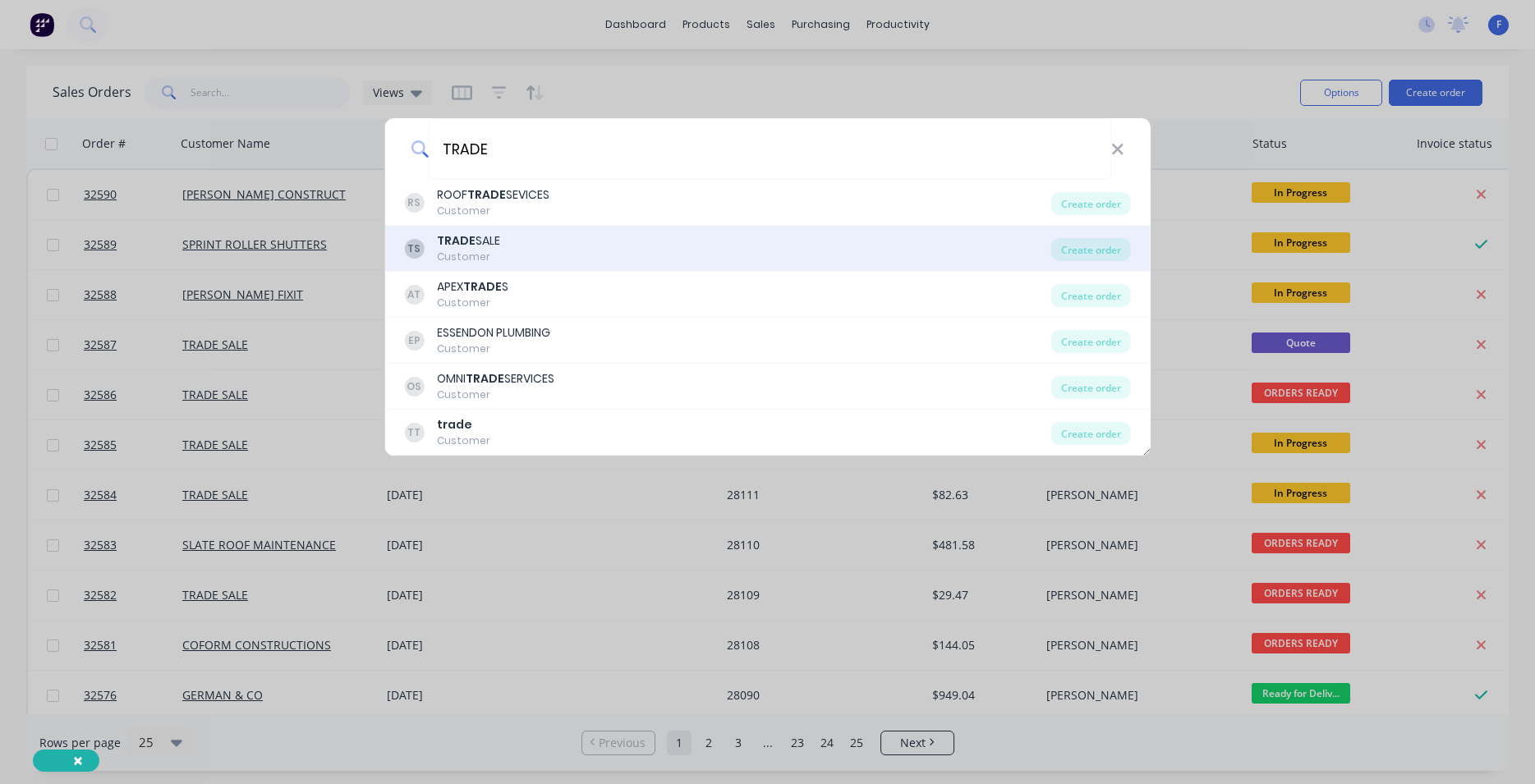
type input "TRADE"
click at [545, 243] on div "TS TRADE SALE Customer" at bounding box center [727, 248] width 647 height 32
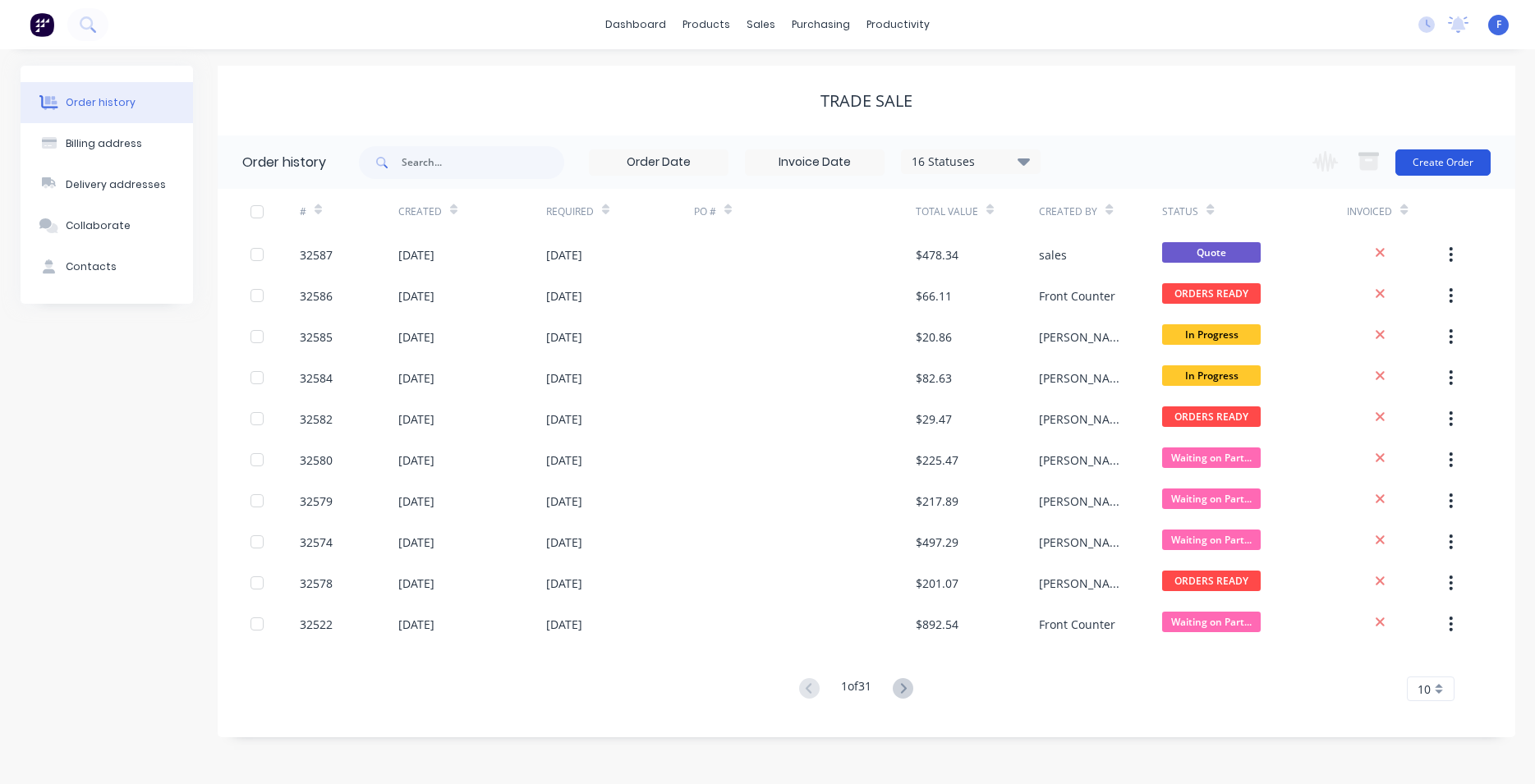
click at [1428, 157] on button "Create Order" at bounding box center [1443, 163] width 95 height 26
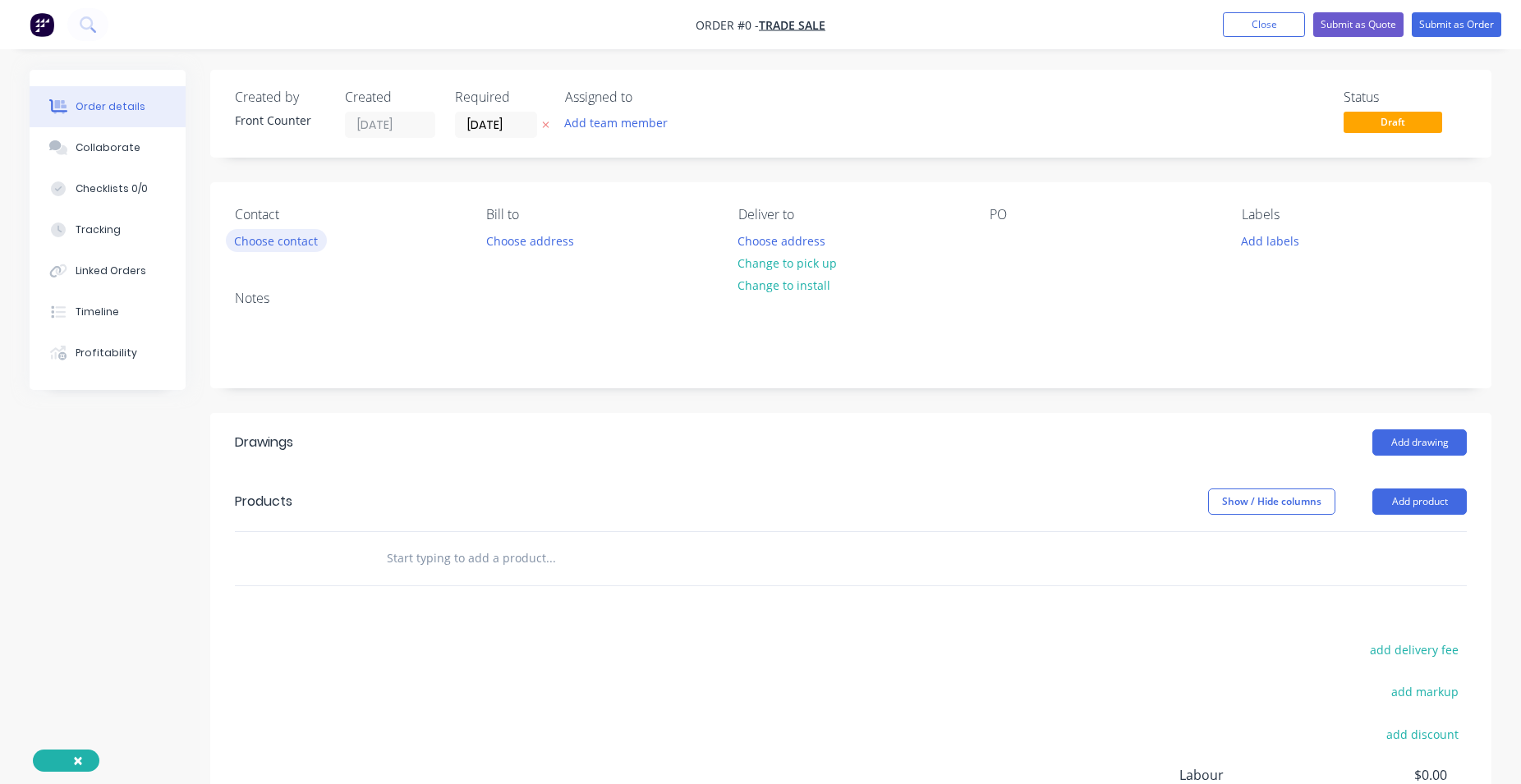
click at [281, 234] on button "Choose contact" at bounding box center [277, 239] width 101 height 22
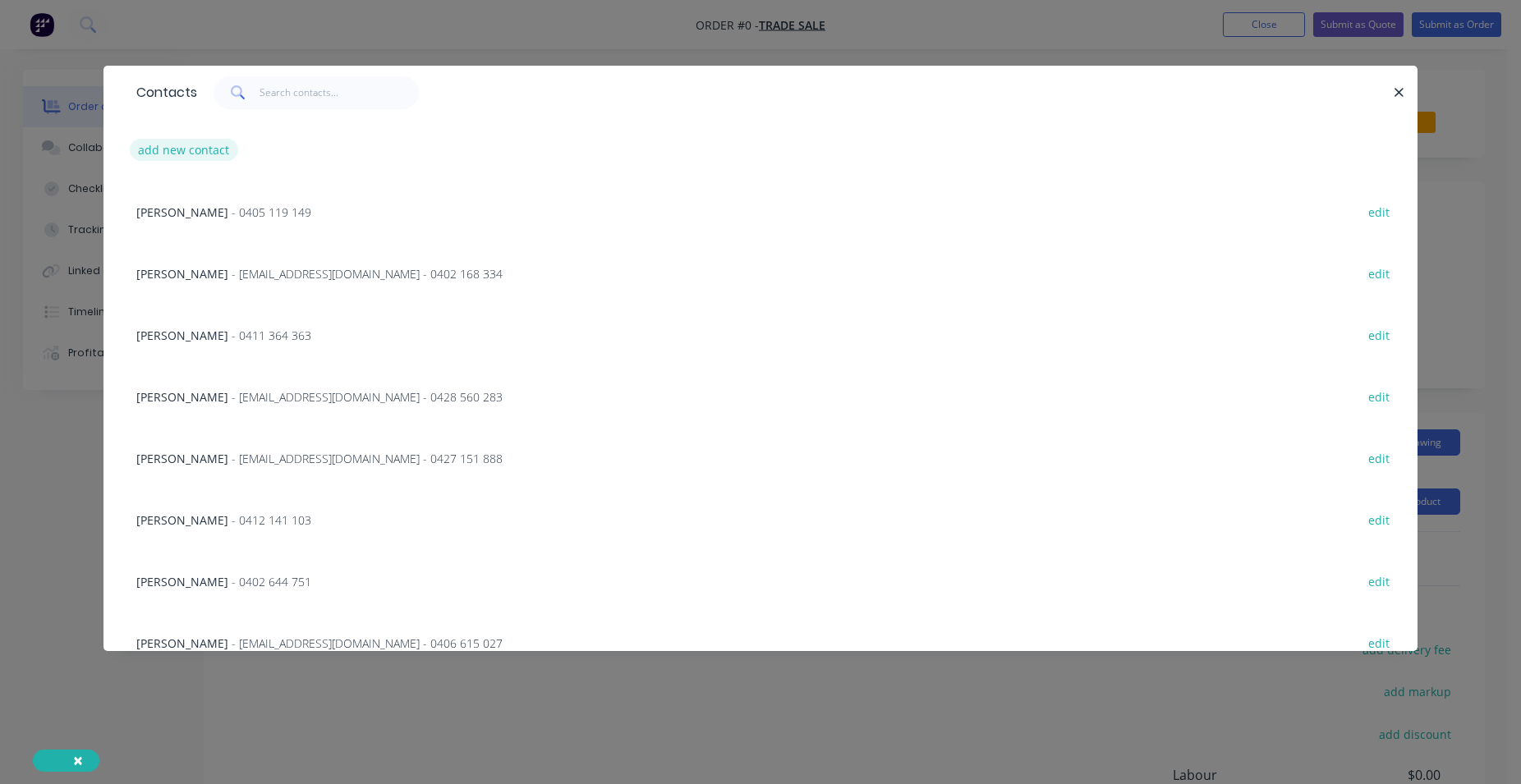
click at [224, 153] on button "add new contact" at bounding box center [183, 149] width 108 height 22
select select "AU"
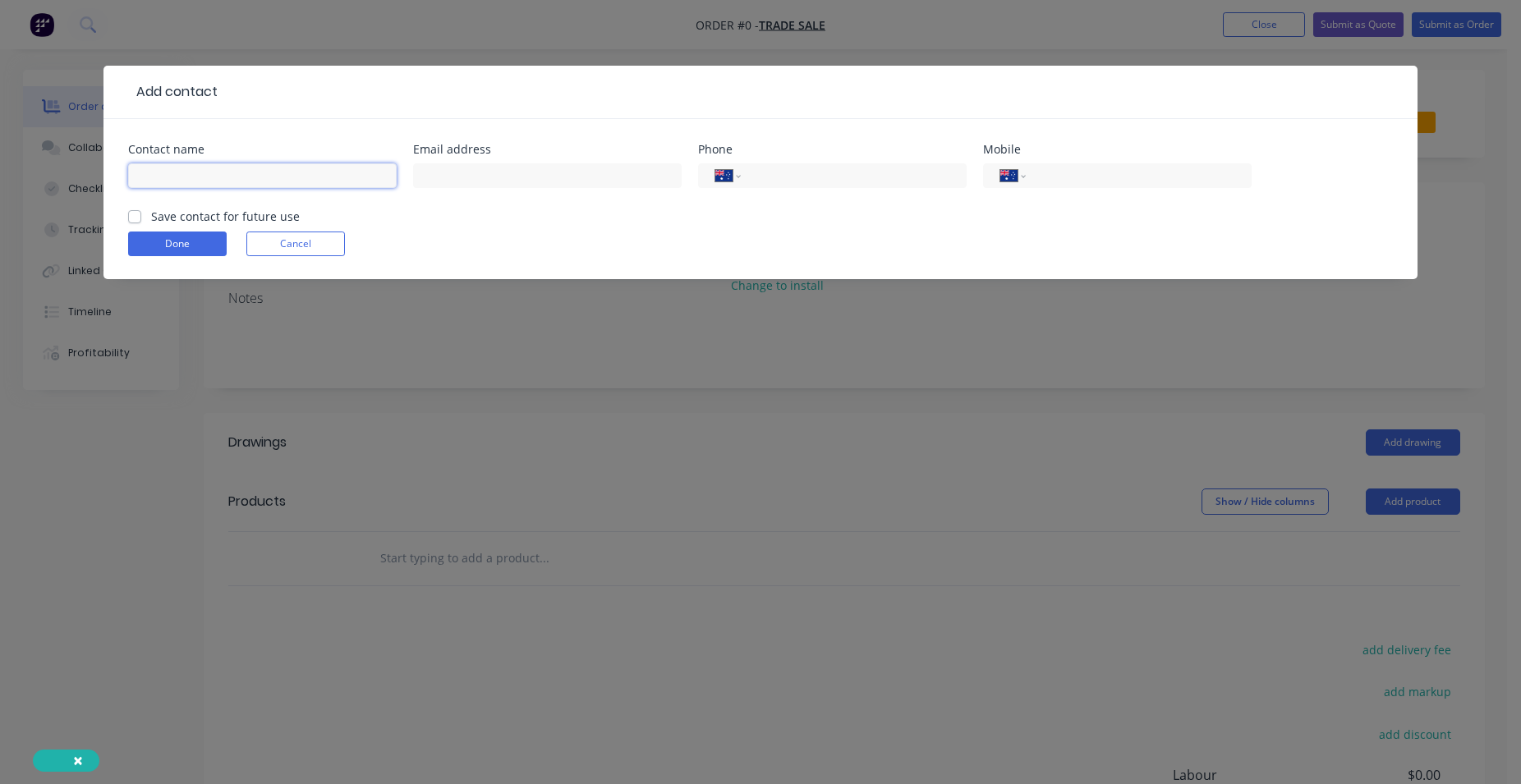
click at [216, 170] on input "text" at bounding box center [262, 176] width 268 height 25
type input "[PERSON_NAME]"
click at [567, 159] on div "Email address" at bounding box center [547, 176] width 268 height 64
click at [562, 177] on input "text" at bounding box center [547, 176] width 268 height 25
type input "[PERSON_NAME][EMAIL_ADDRESS][DOMAIN_NAME]"
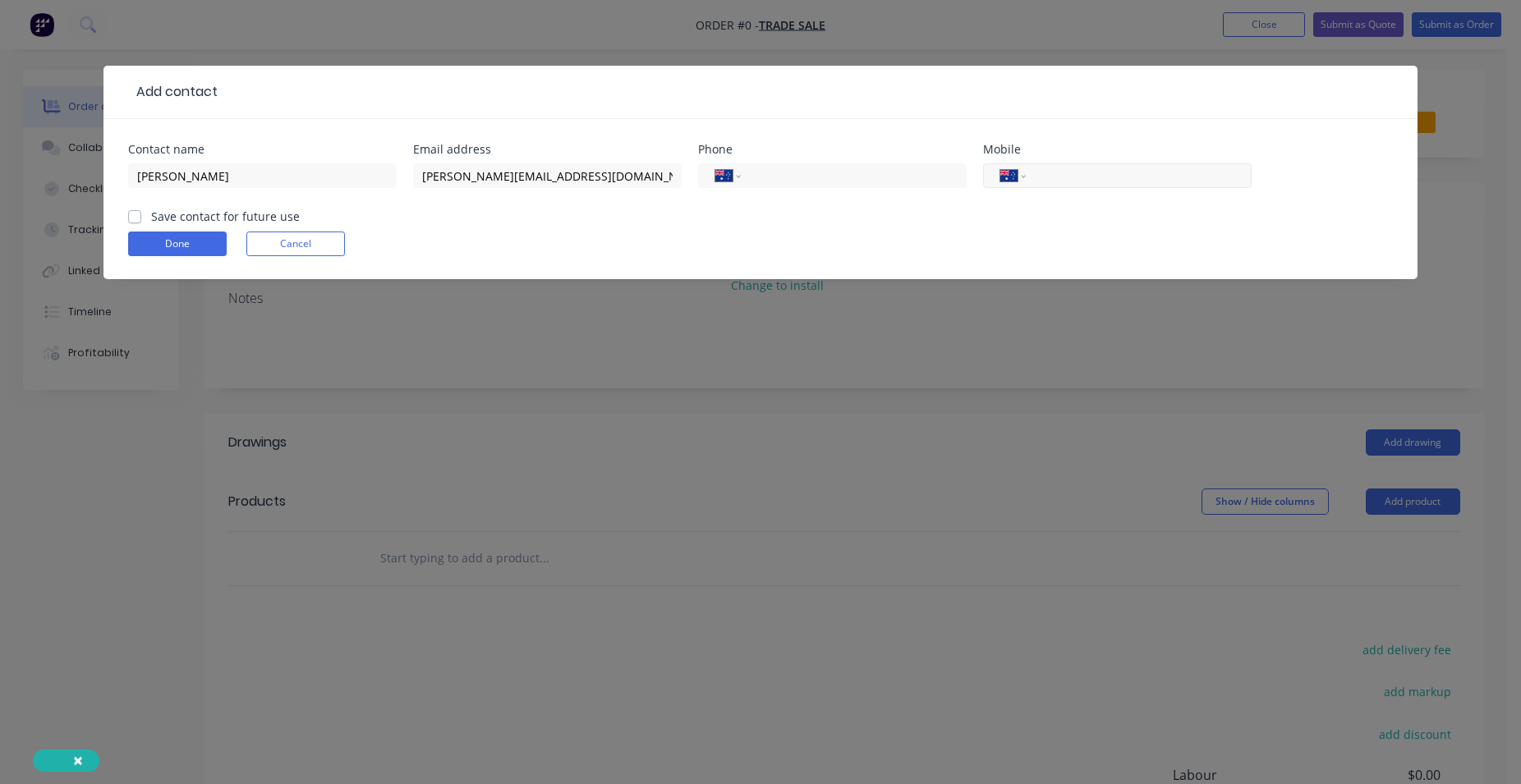
click at [1142, 172] on input "tel" at bounding box center [1135, 176] width 197 height 19
type input "0449 636 751"
click at [151, 220] on label "Save contact for future use" at bounding box center [225, 216] width 149 height 17
click at [130, 220] on input "Save contact for future use" at bounding box center [135, 215] width 13 height 16
checkbox input "true"
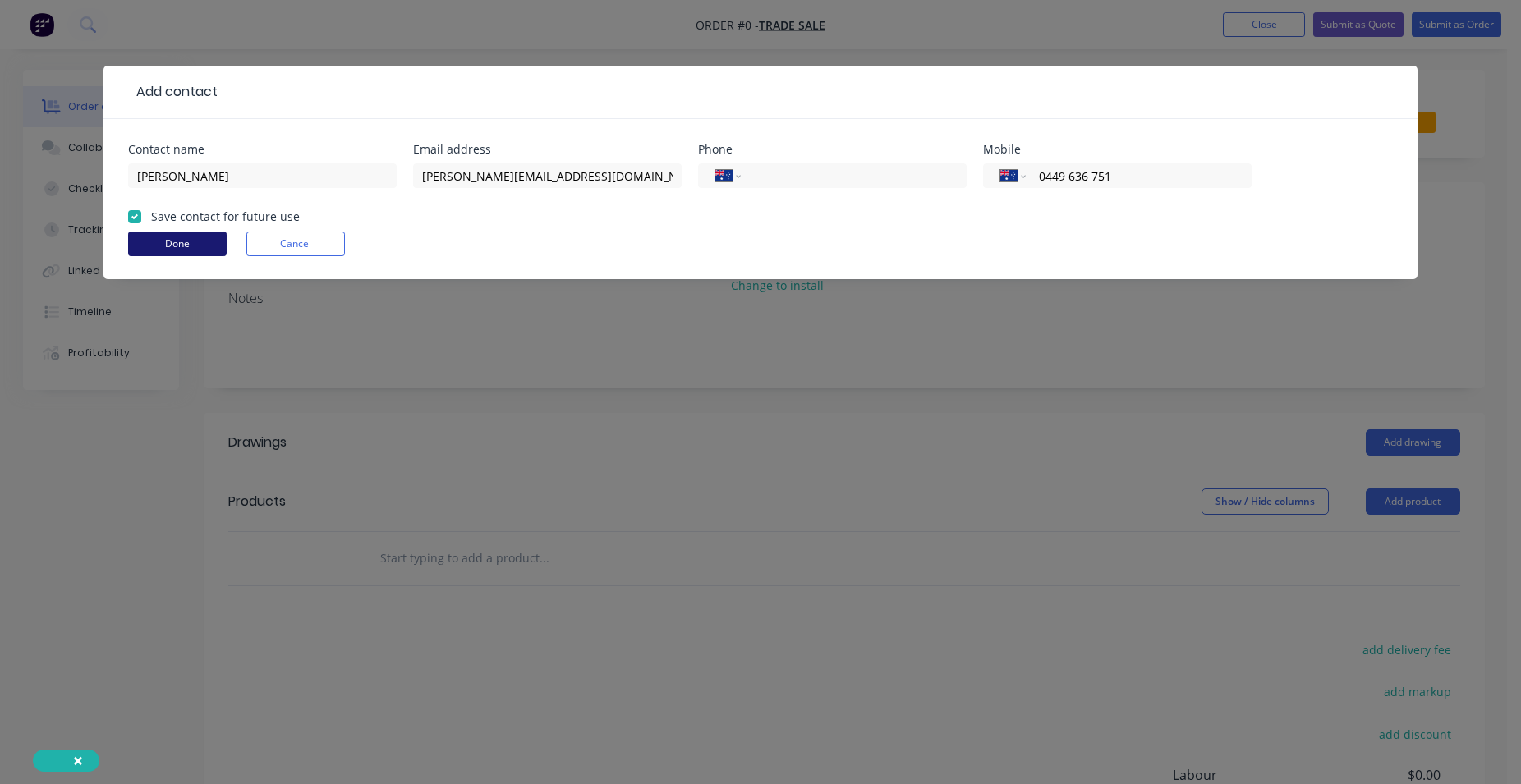
click at [206, 239] on button "Done" at bounding box center [177, 243] width 98 height 25
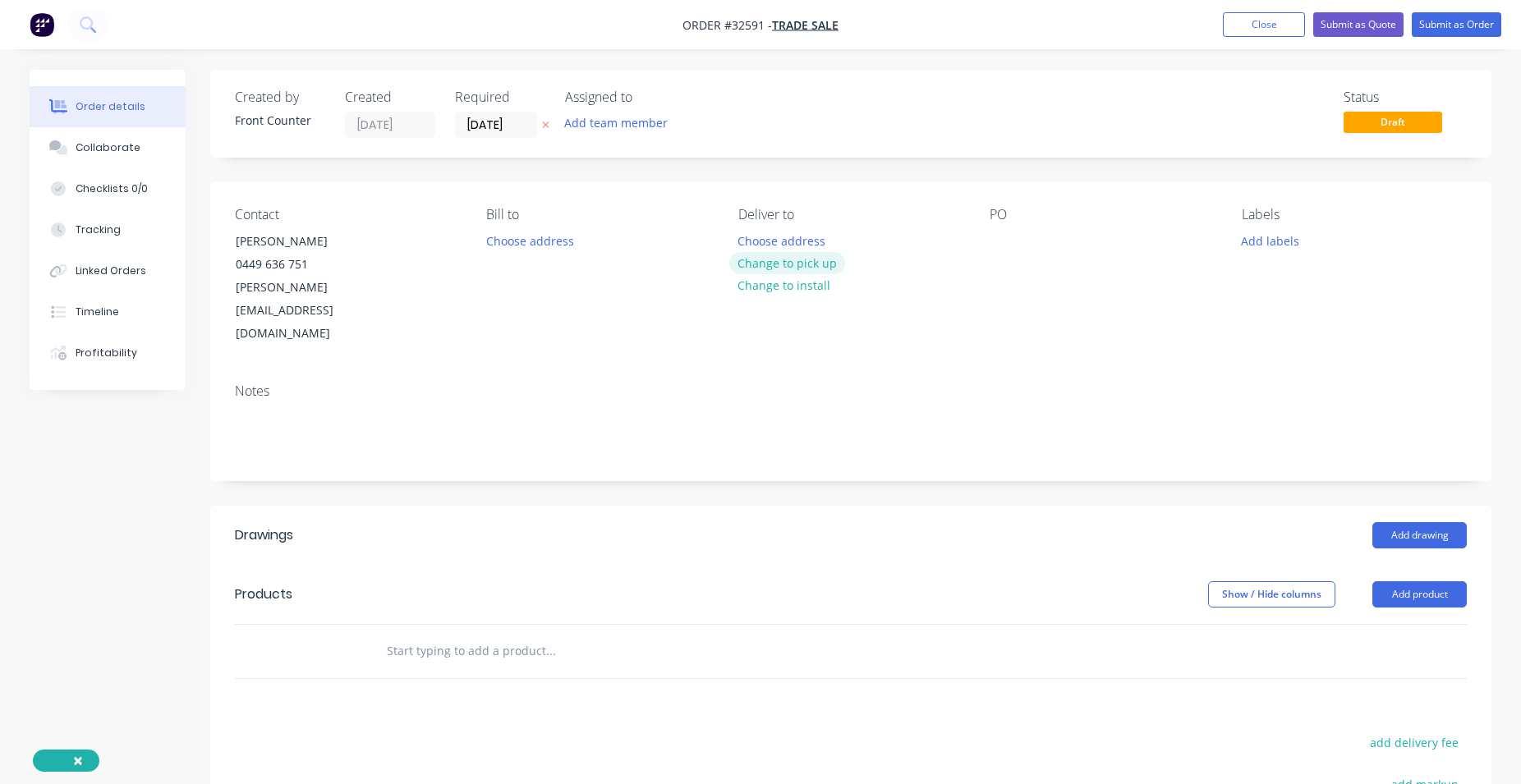
click at [778, 258] on button "Change to pick up" at bounding box center [787, 262] width 116 height 22
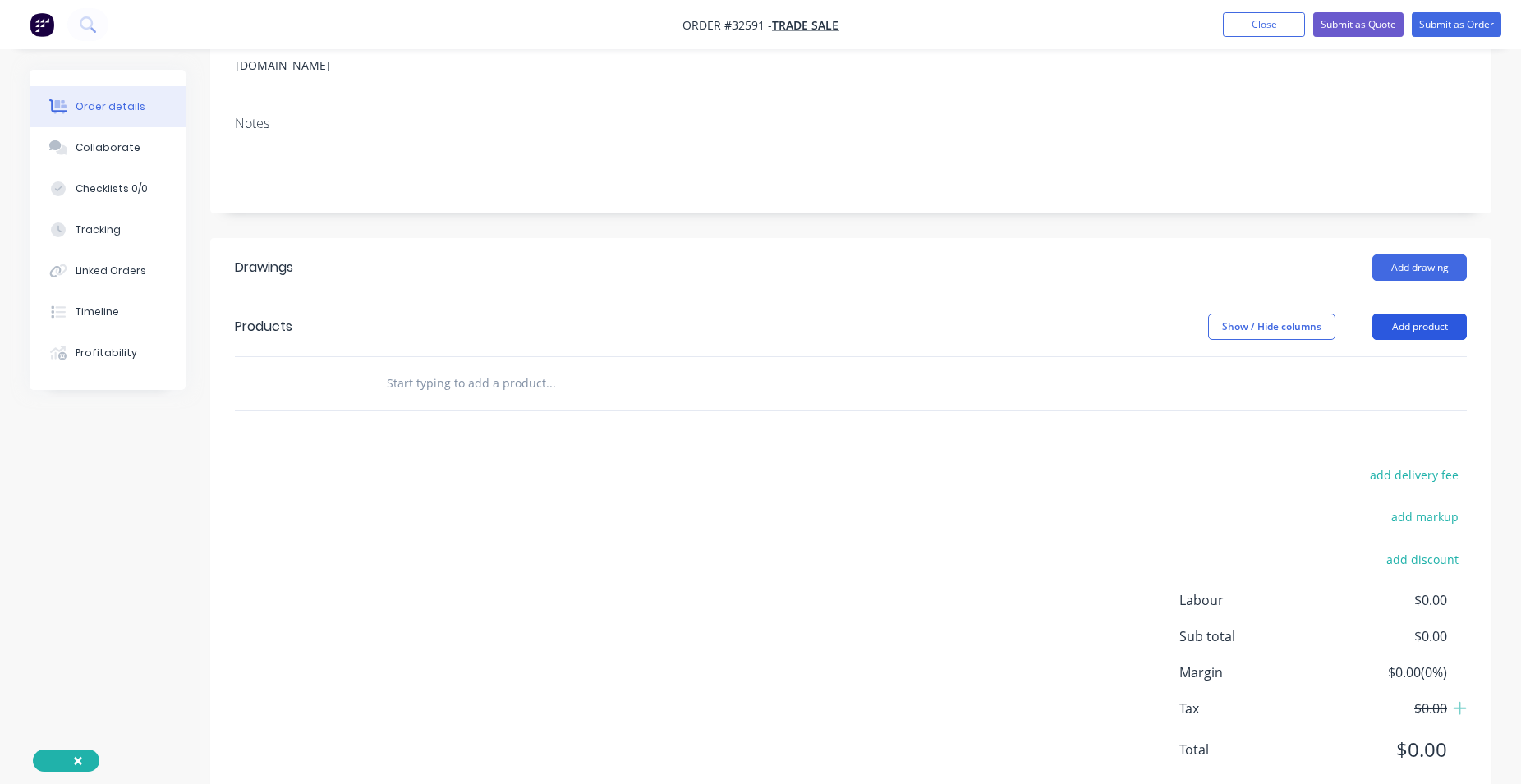
click at [1407, 314] on button "Add product" at bounding box center [1419, 327] width 94 height 26
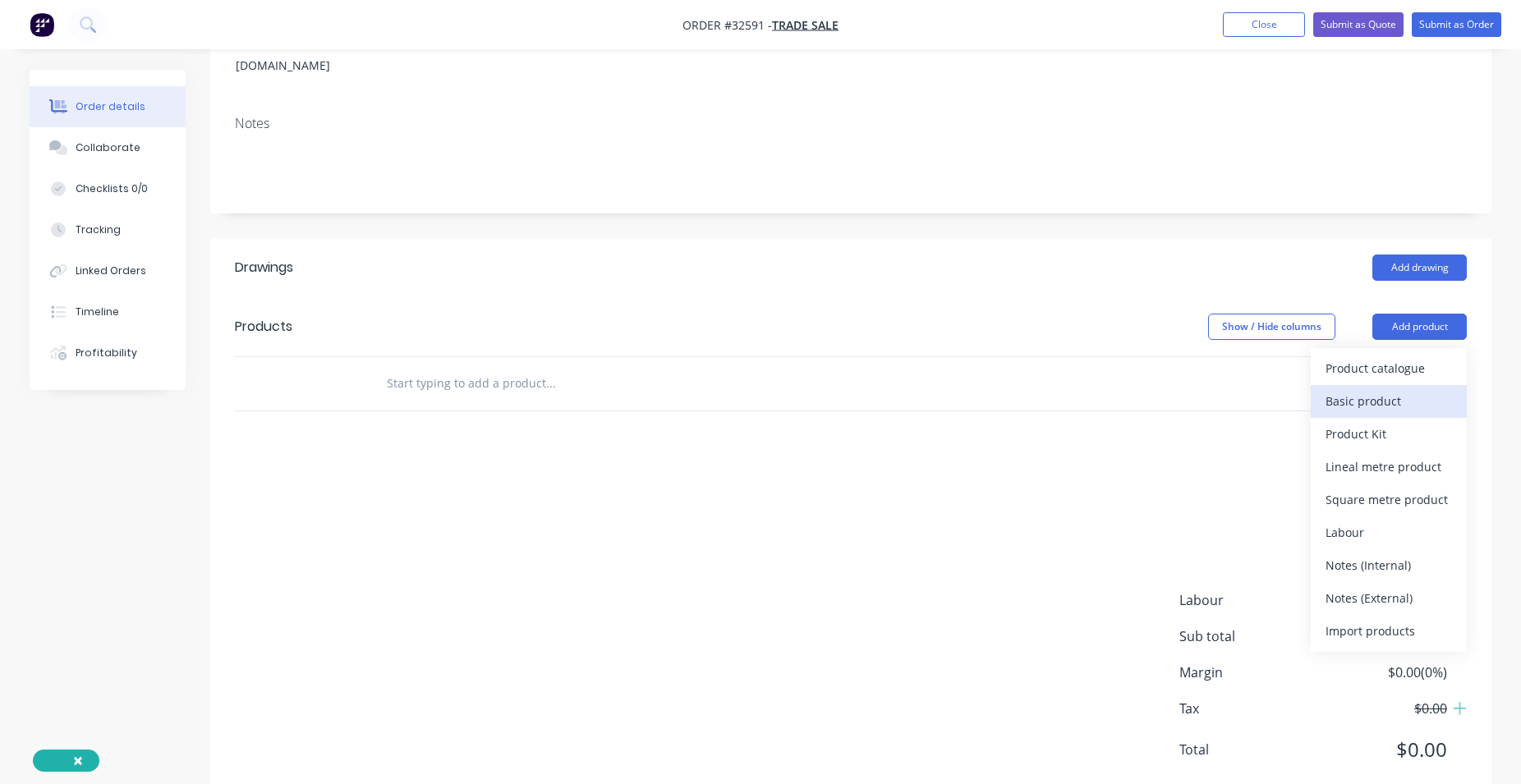
click at [1376, 389] on div "Basic product" at bounding box center [1388, 400] width 126 height 24
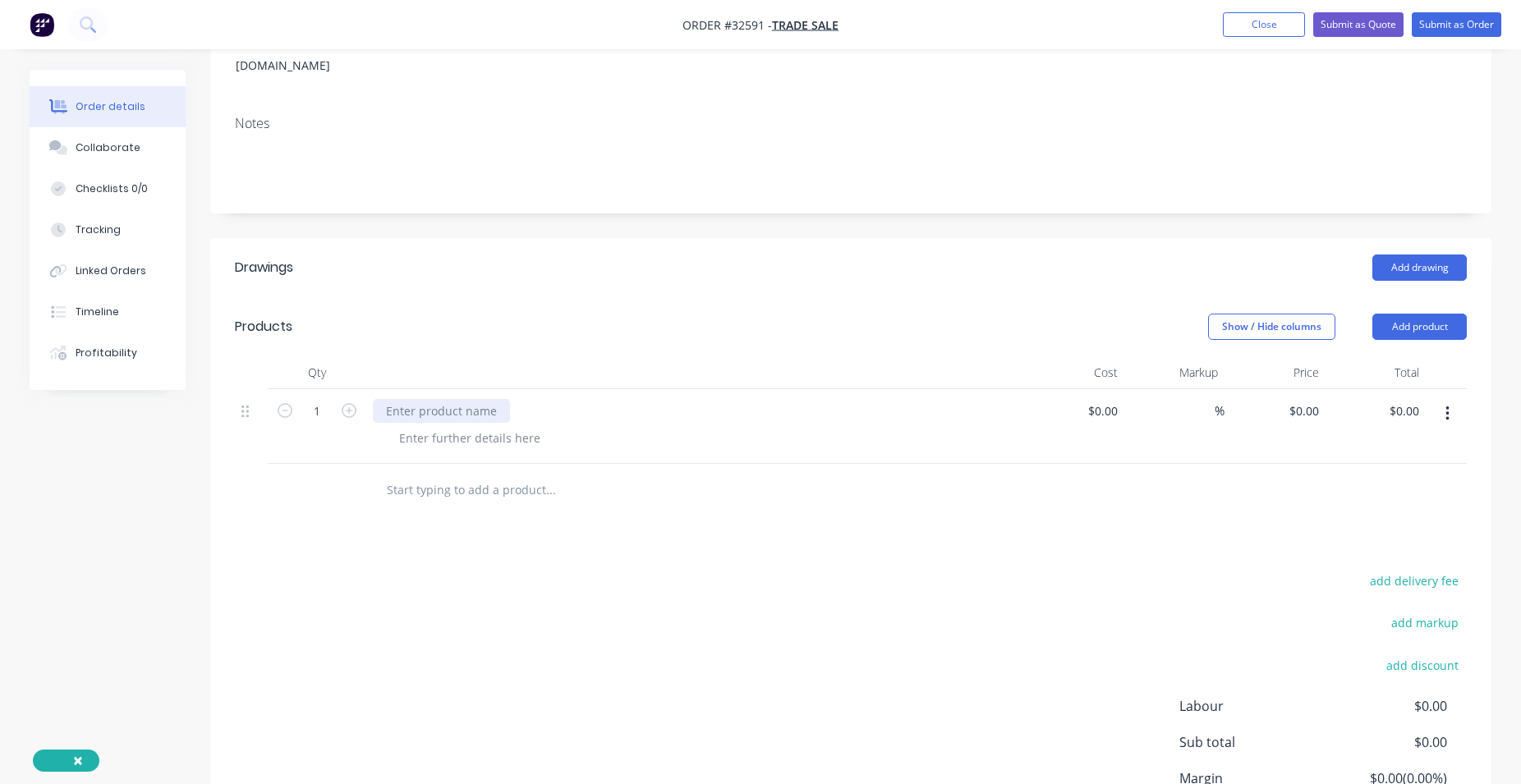
click at [411, 399] on div at bounding box center [442, 410] width 137 height 24
drag, startPoint x: 344, startPoint y: 367, endPoint x: 320, endPoint y: 422, distance: 60.0
click at [345, 403] on icon "button" at bounding box center [349, 410] width 15 height 15
click at [288, 403] on icon "button" at bounding box center [285, 410] width 15 height 15
type input "1"
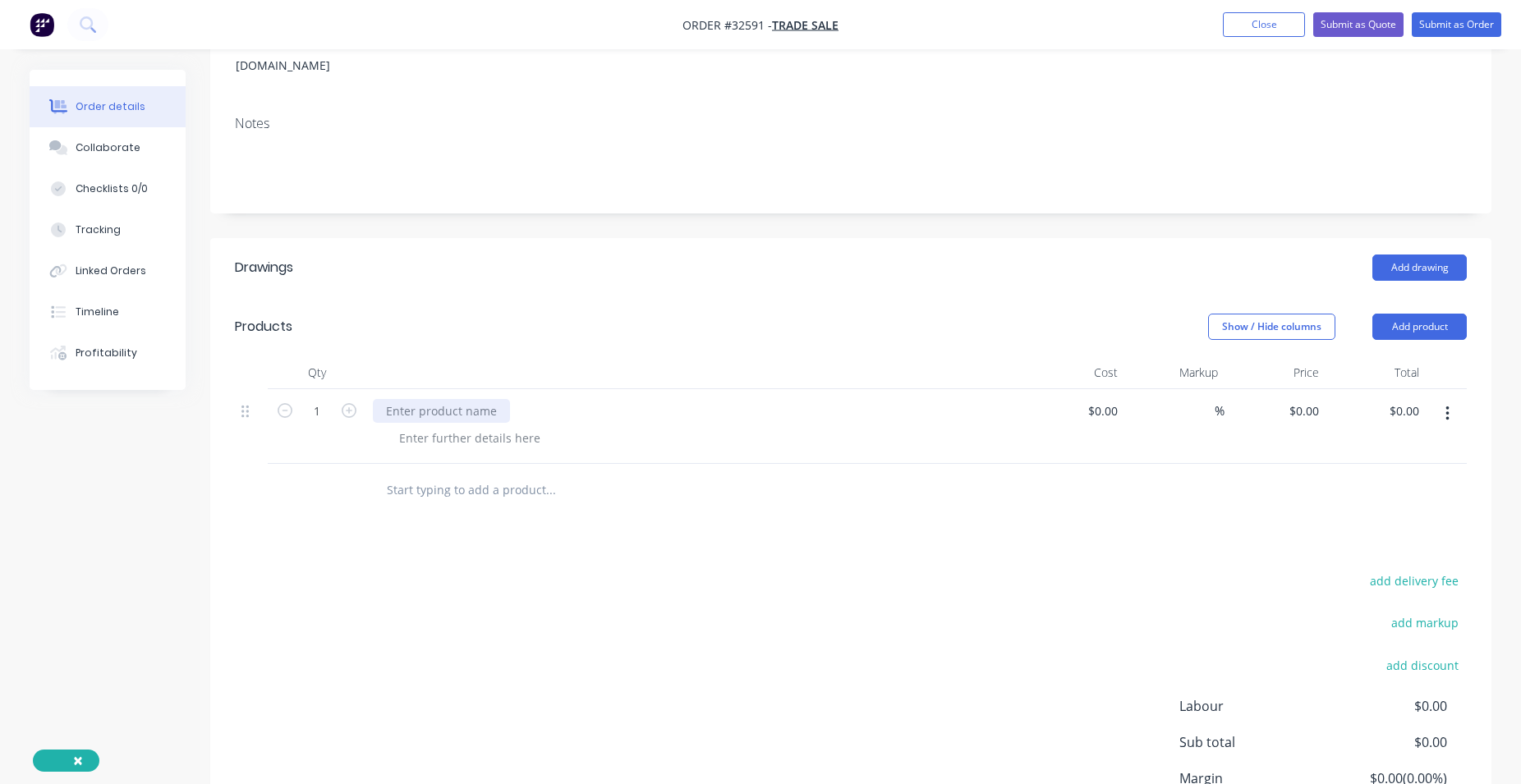
click at [421, 399] on div at bounding box center [442, 410] width 137 height 24
click at [450, 426] on div at bounding box center [469, 437] width 168 height 24
click at [453, 426] on div at bounding box center [469, 437] width 168 height 24
click at [1112, 399] on input "$0.00" at bounding box center [1106, 410] width 38 height 24
type input "$63.20"
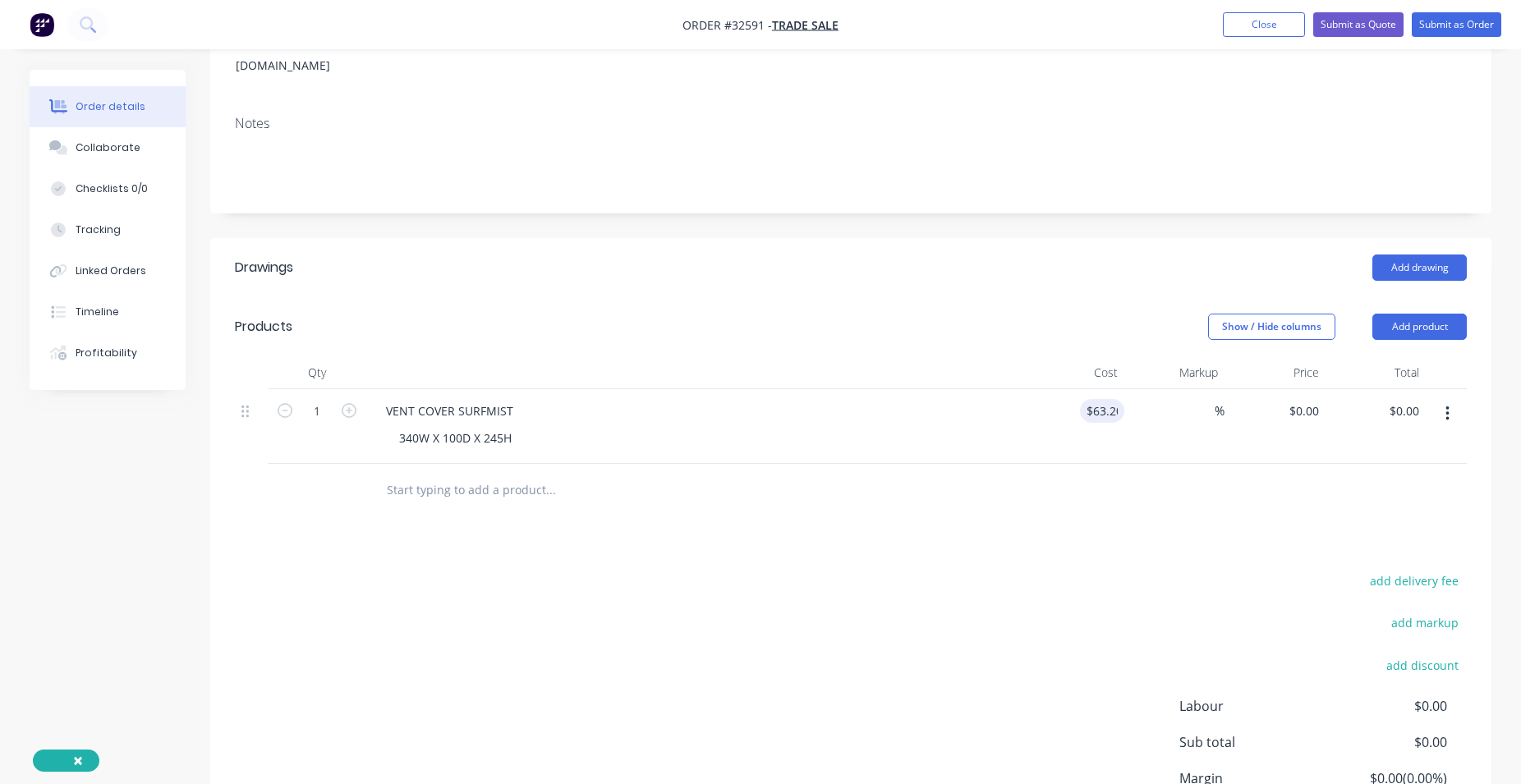
type input "$63.20"
drag, startPoint x: 1251, startPoint y: 496, endPoint x: 1240, endPoint y: 488, distance: 13.6
click at [1249, 494] on div "Drawings Add drawing Products Show / Hide columns Add product Qty Cost Markup P…" at bounding box center [851, 574] width 1282 height 673
click at [1409, 314] on button "Add product" at bounding box center [1419, 327] width 94 height 26
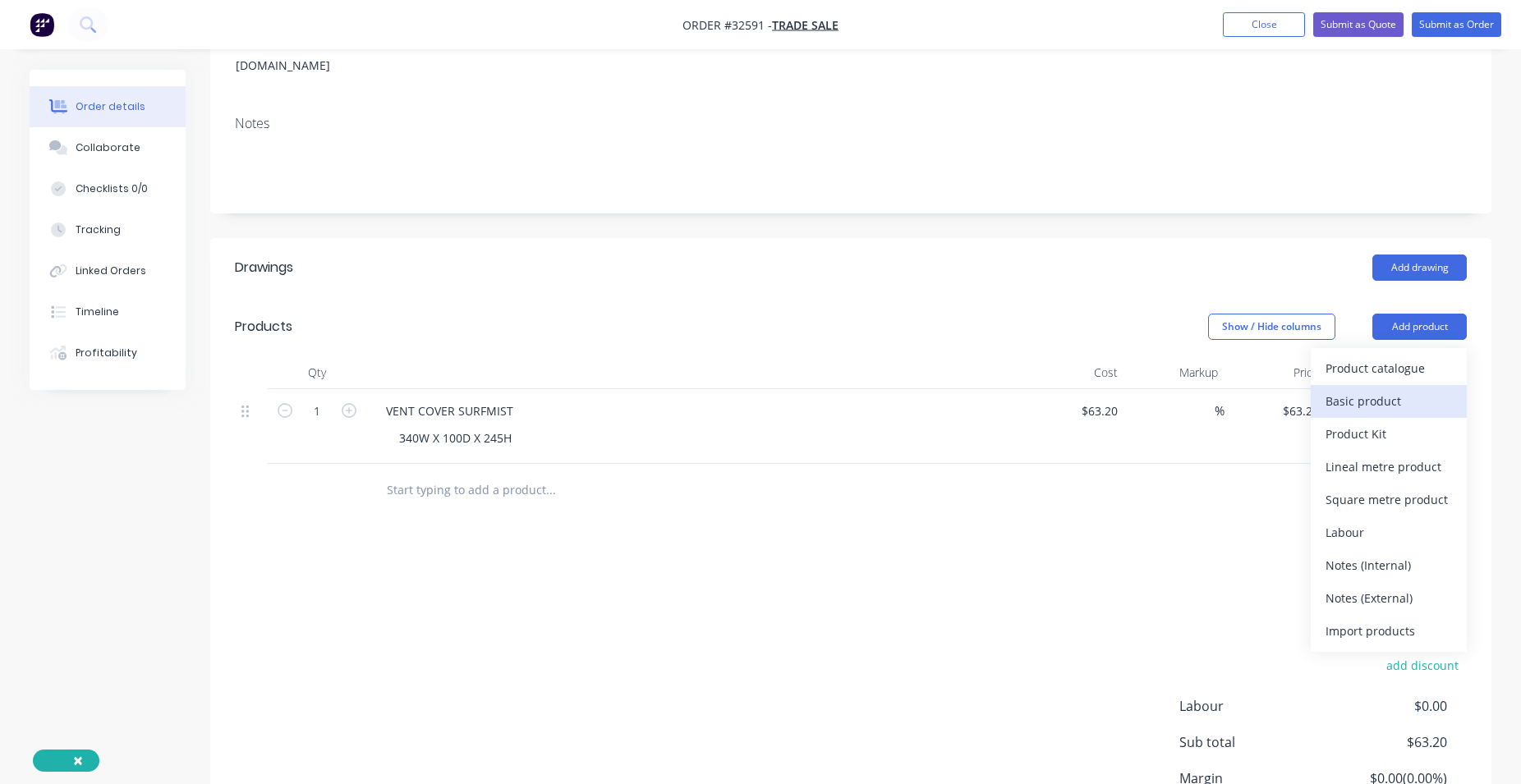
click at [1374, 389] on div "Basic product" at bounding box center [1388, 400] width 126 height 24
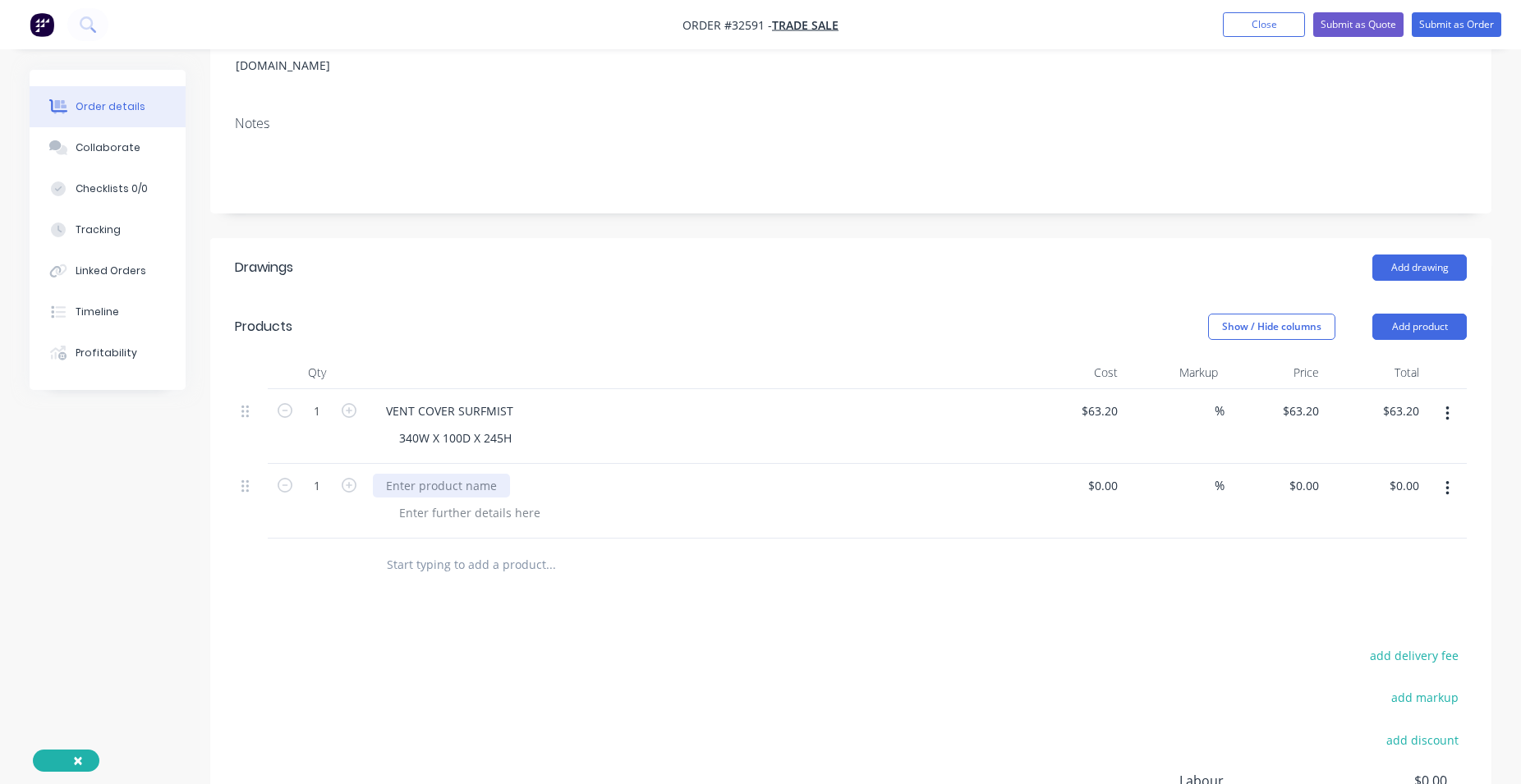
click at [412, 474] on div at bounding box center [442, 485] width 137 height 24
click at [446, 501] on div at bounding box center [469, 512] width 168 height 24
click at [458, 501] on div at bounding box center [469, 512] width 168 height 24
type input "$86.30"
drag, startPoint x: 832, startPoint y: 566, endPoint x: 838, endPoint y: 556, distance: 11.7
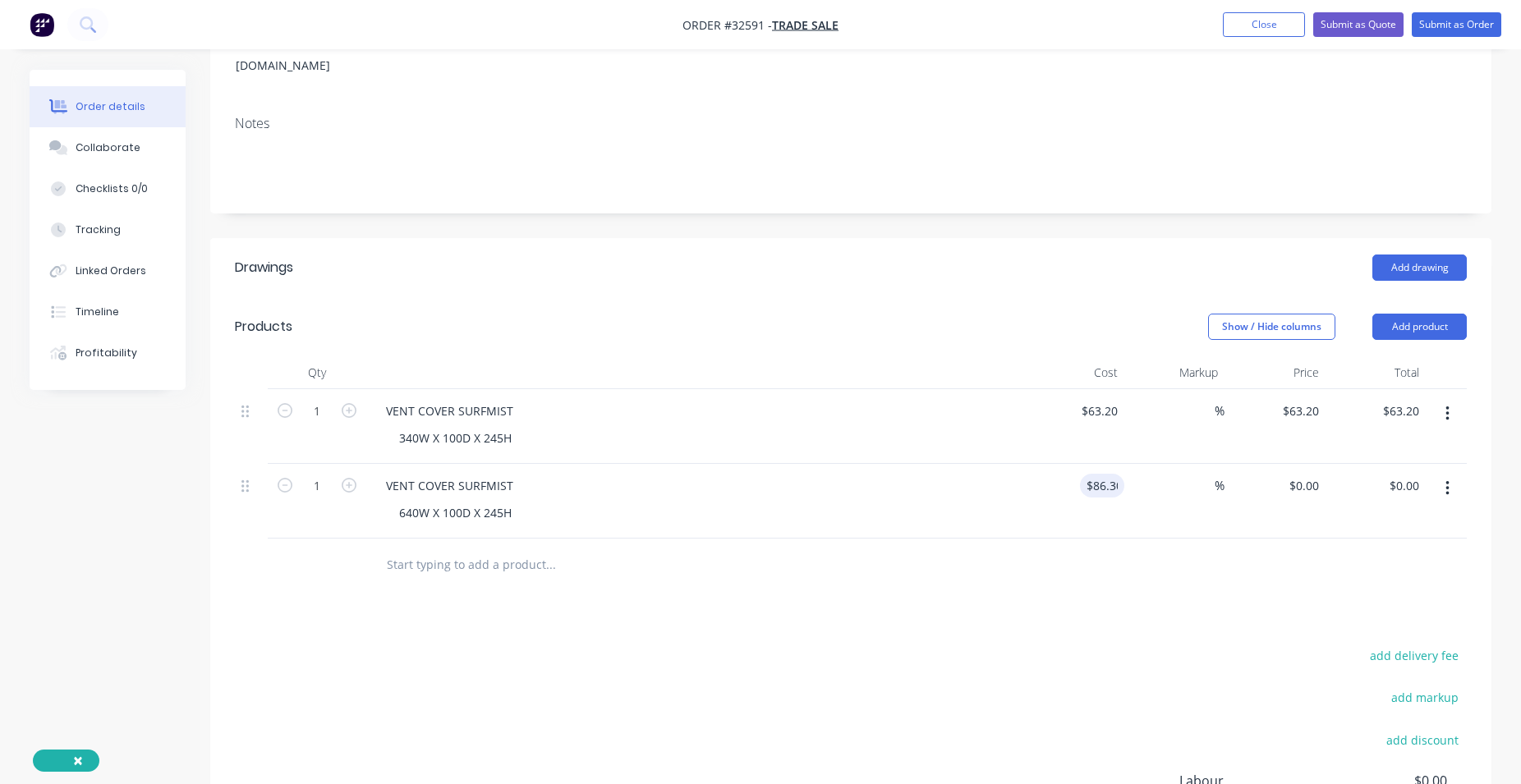
click at [832, 563] on div "Drawings Add drawing Products Show / Hide columns Add product Qty Cost Markup P…" at bounding box center [851, 612] width 1282 height 748
type input "$86.30"
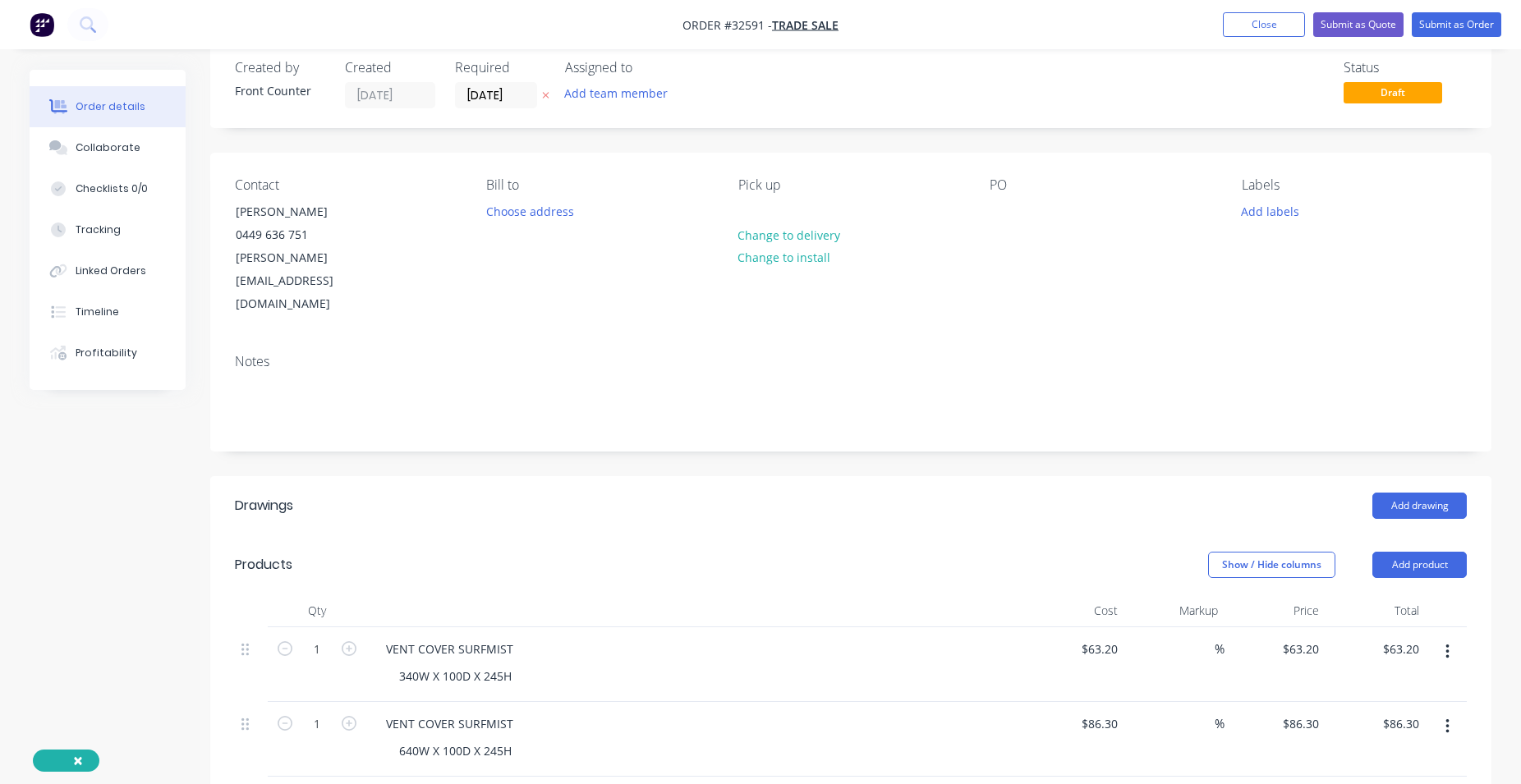
scroll to position [0, 0]
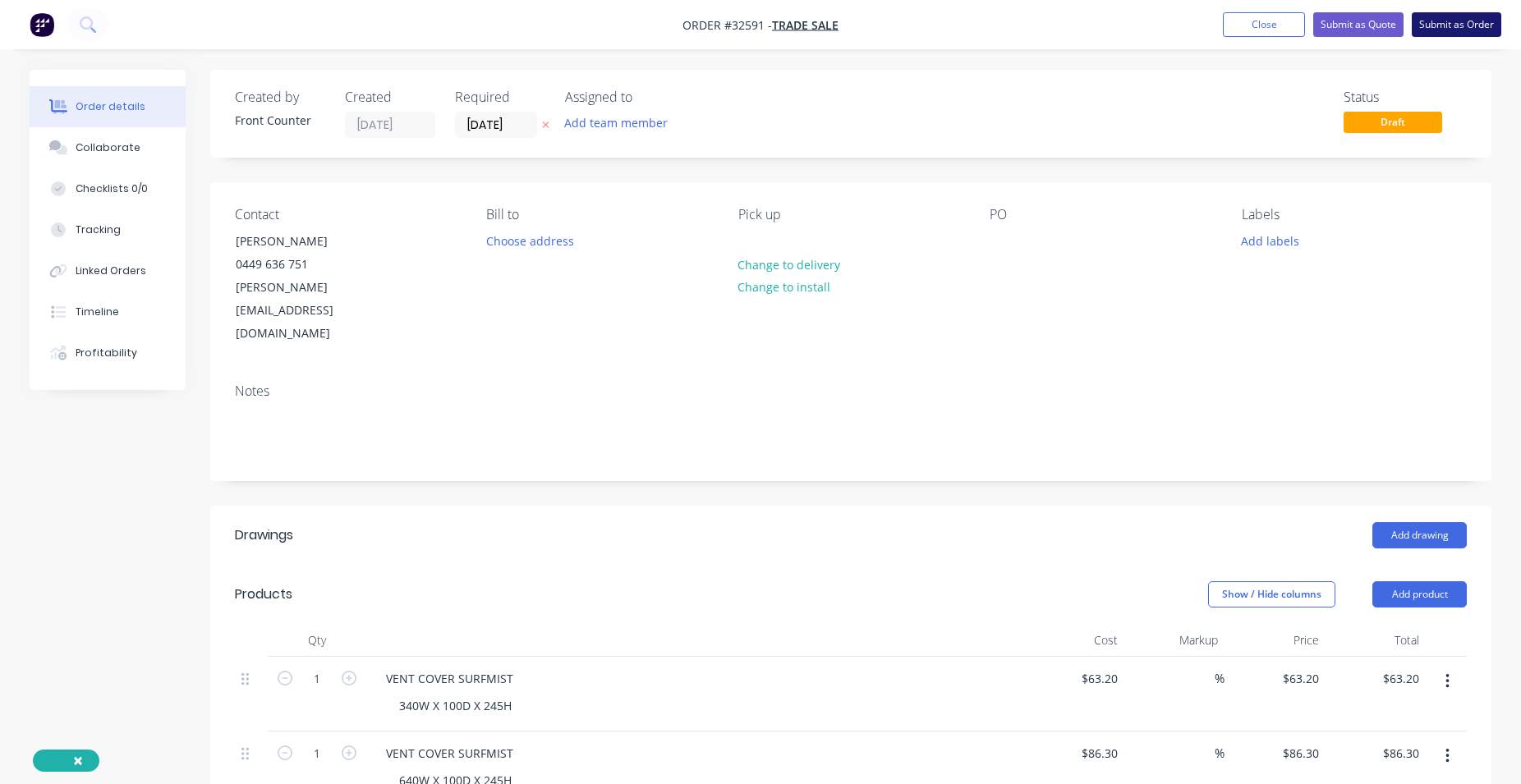
click at [1452, 27] on button "Submit as Order" at bounding box center [1457, 25] width 89 height 25
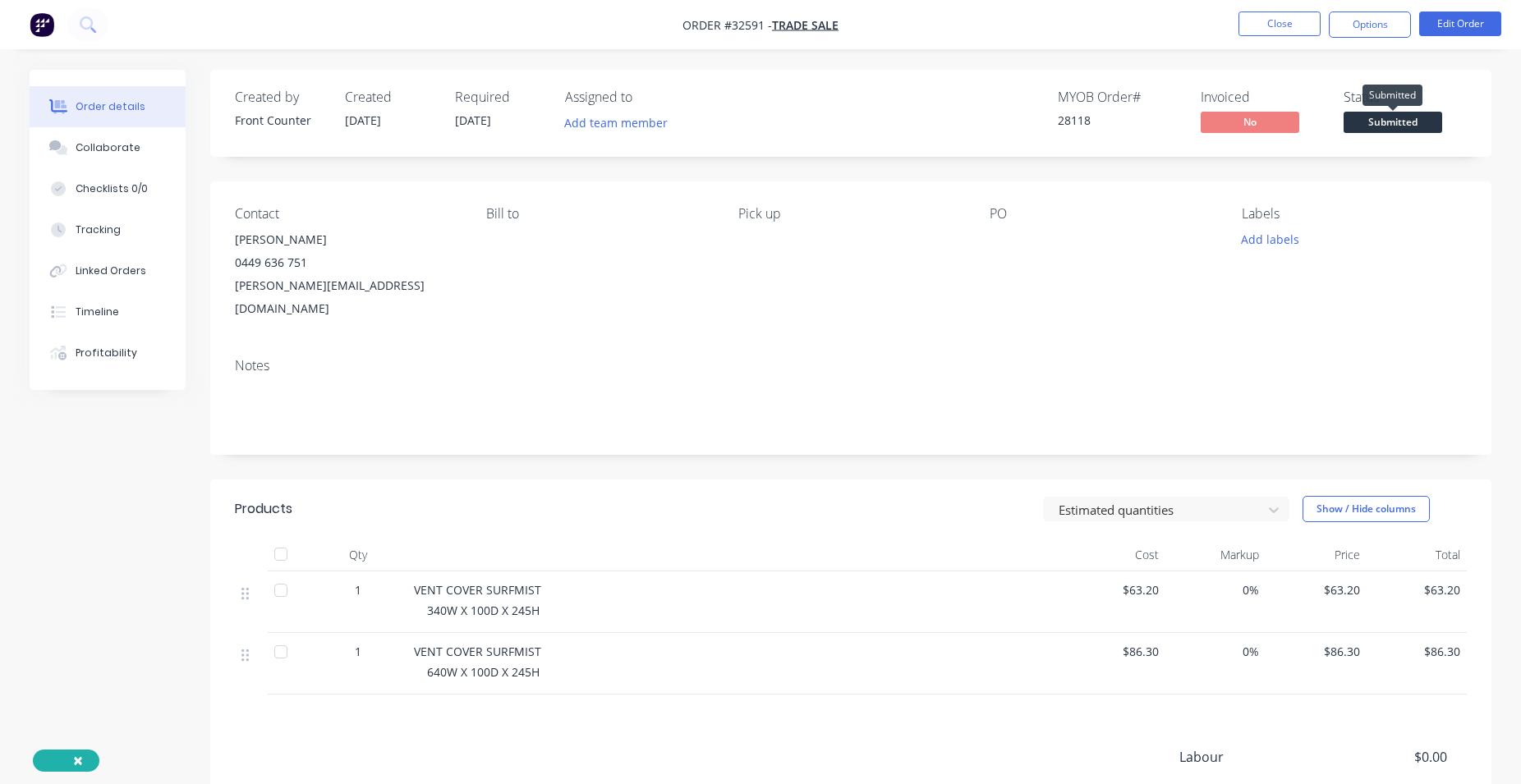
click at [1406, 118] on span "Submitted" at bounding box center [1392, 121] width 98 height 21
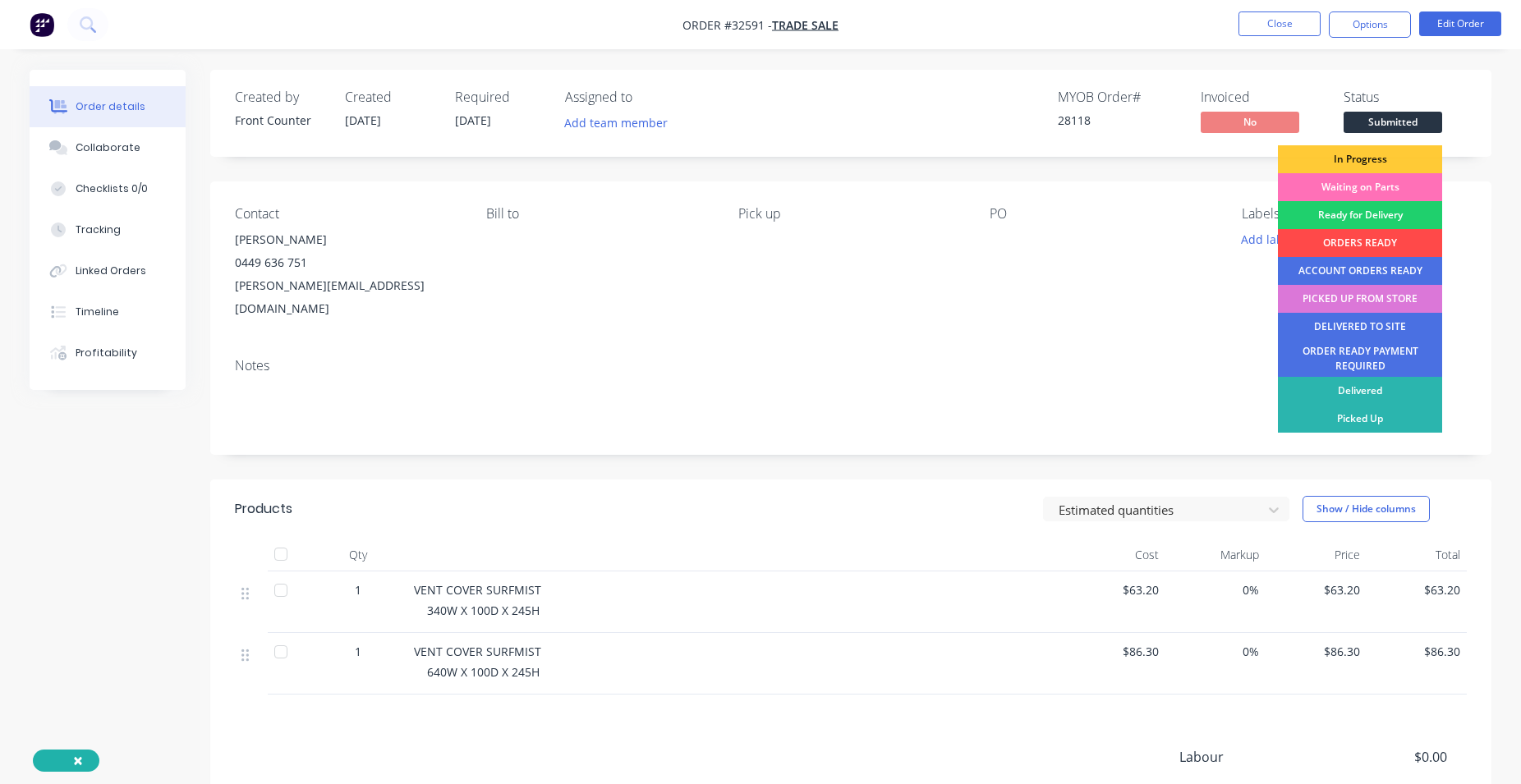
click at [1386, 244] on div "ORDERS READY" at bounding box center [1360, 243] width 164 height 28
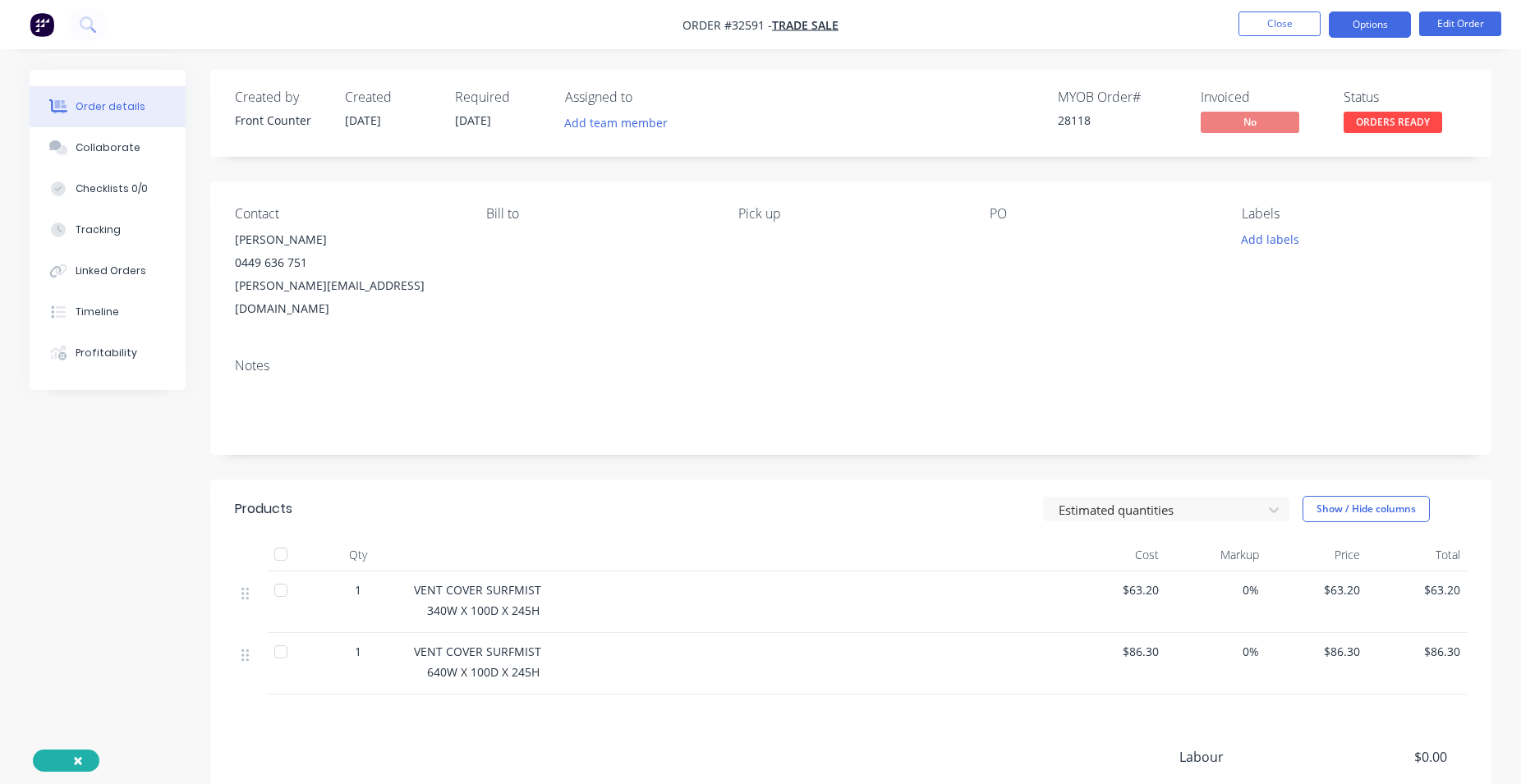
click at [1362, 26] on button "Options" at bounding box center [1369, 25] width 82 height 26
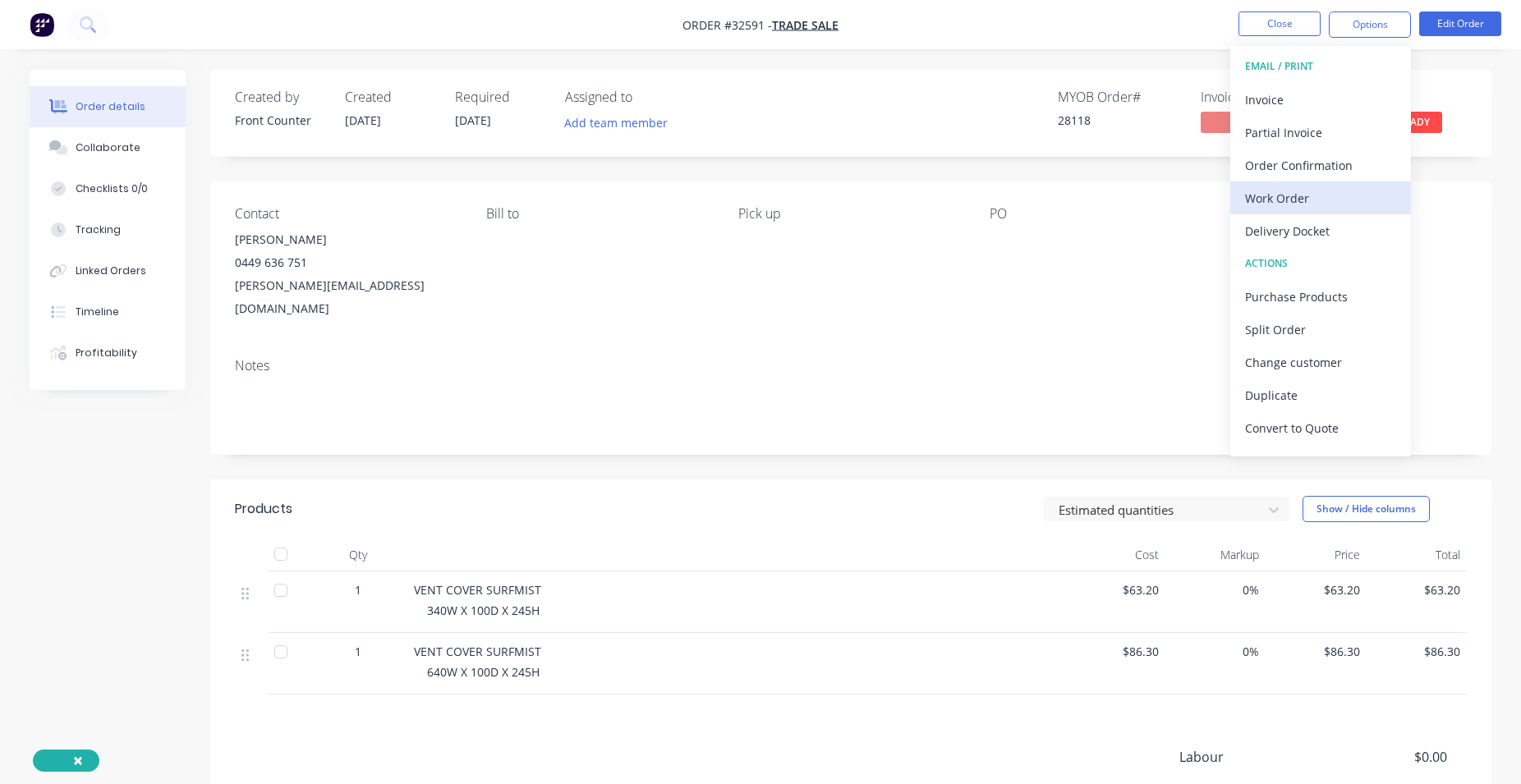
click at [1306, 200] on div "Work Order" at bounding box center [1320, 198] width 151 height 24
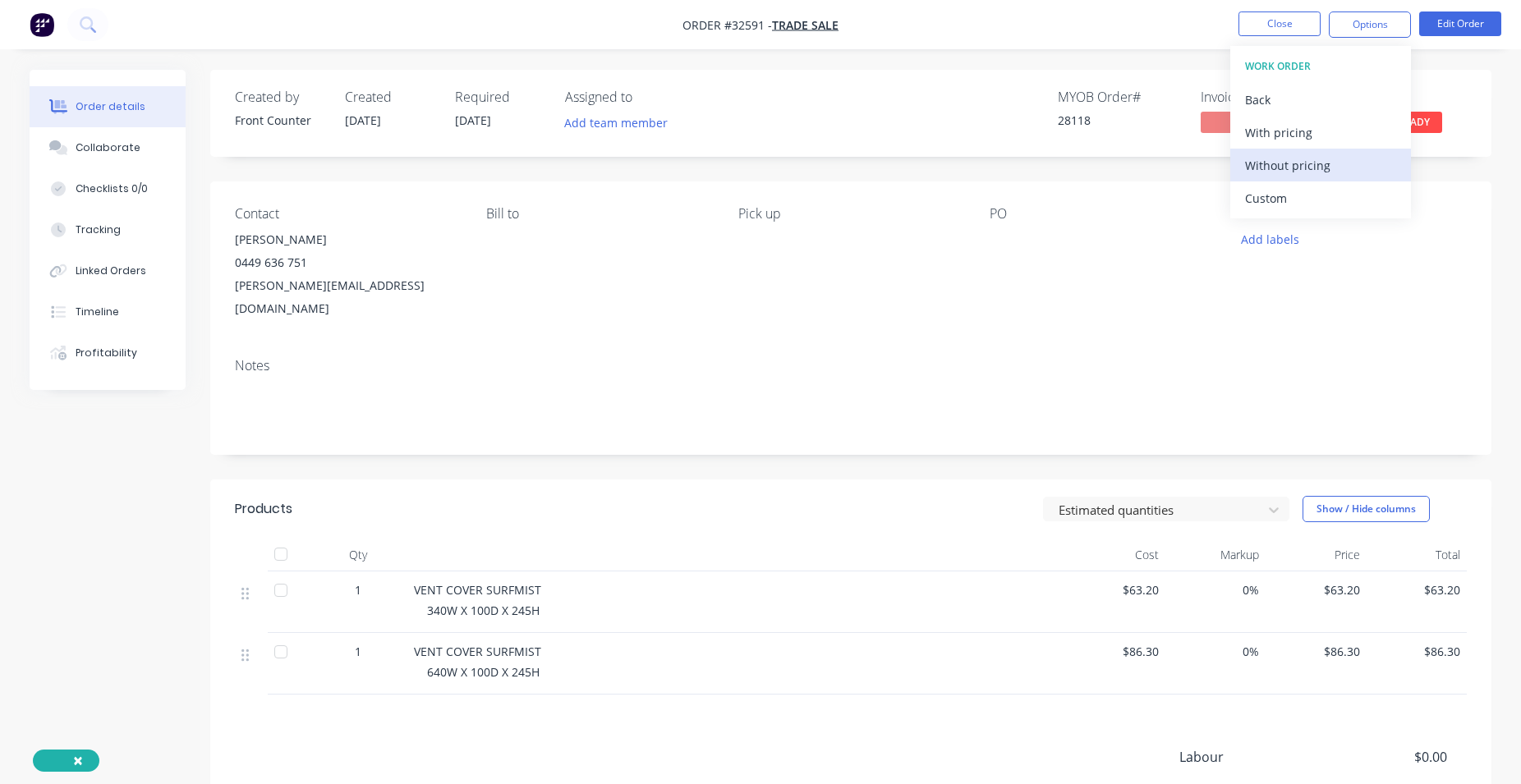
click at [1320, 167] on div "Without pricing" at bounding box center [1320, 165] width 151 height 24
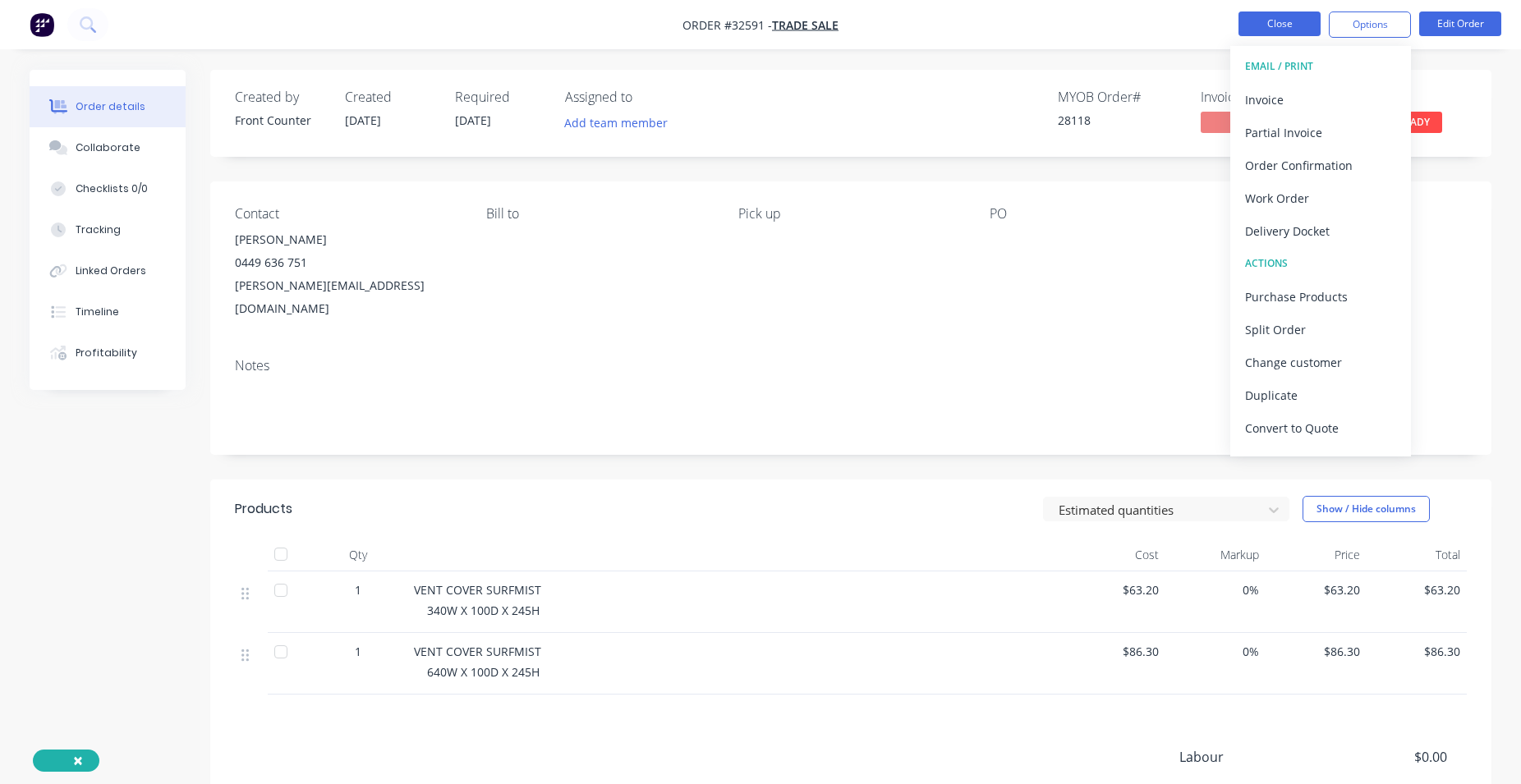
click at [1287, 22] on button "Close" at bounding box center [1279, 24] width 82 height 25
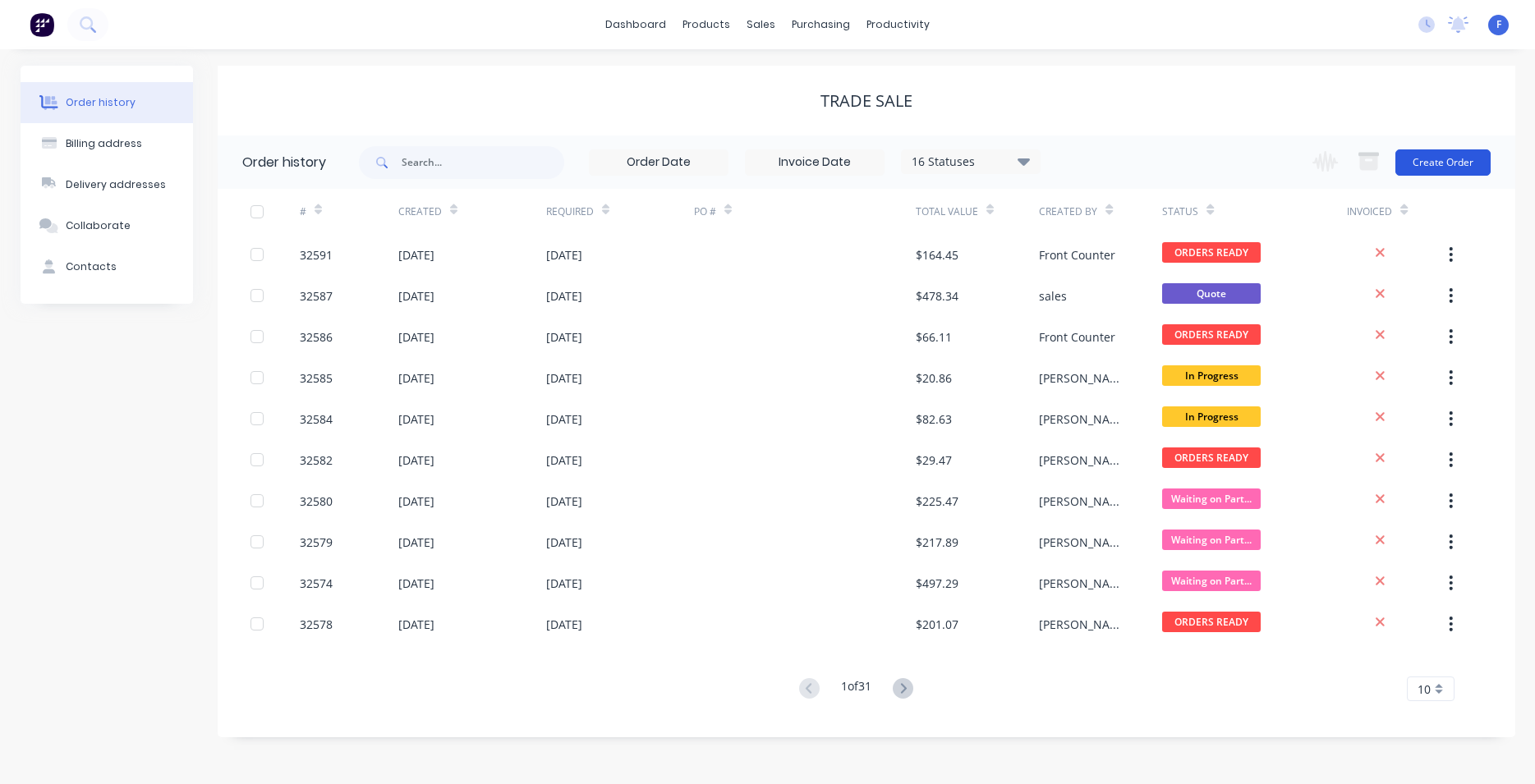
click at [1429, 163] on button "Create Order" at bounding box center [1443, 163] width 95 height 26
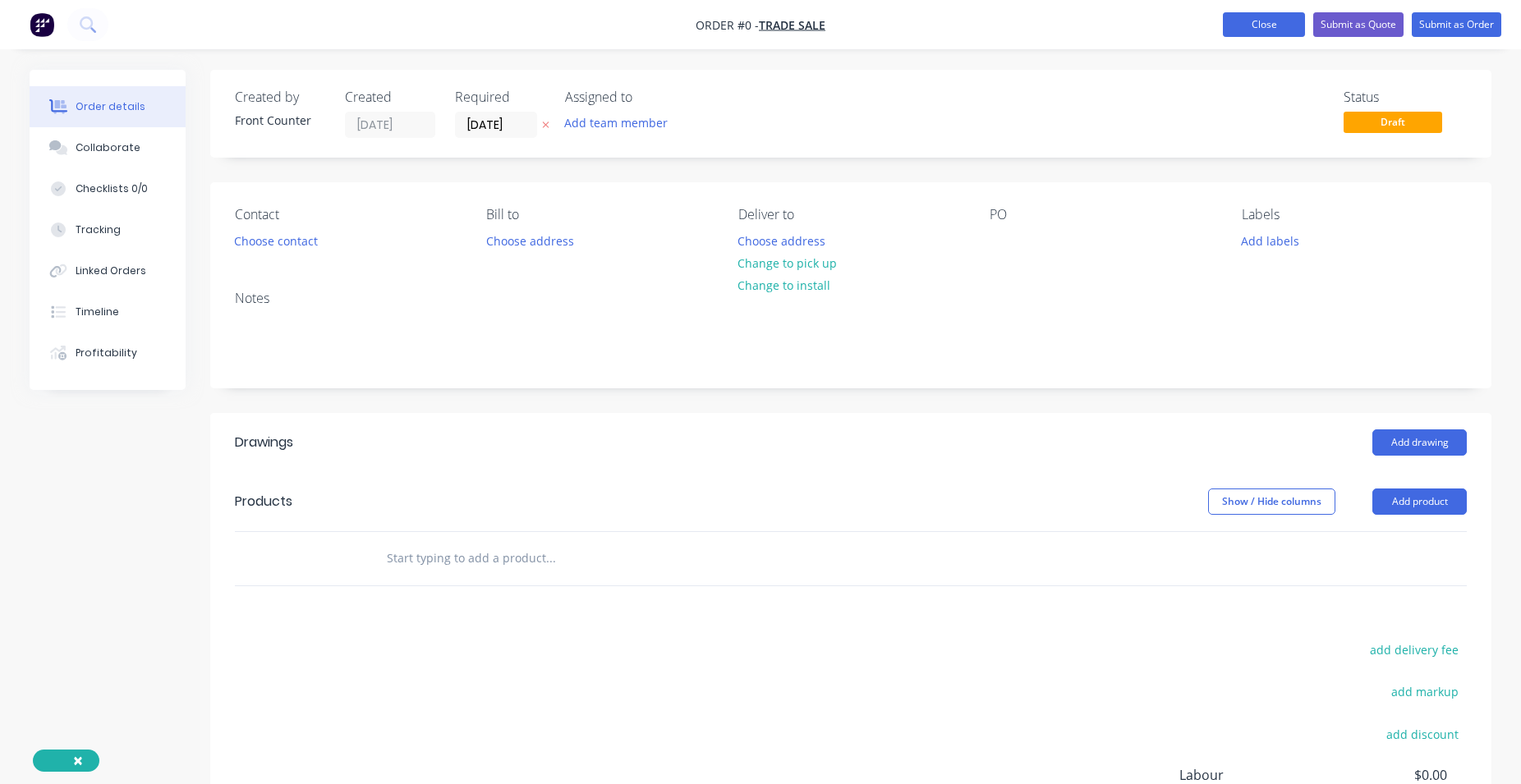
click at [1256, 27] on button "Close" at bounding box center [1263, 25] width 82 height 25
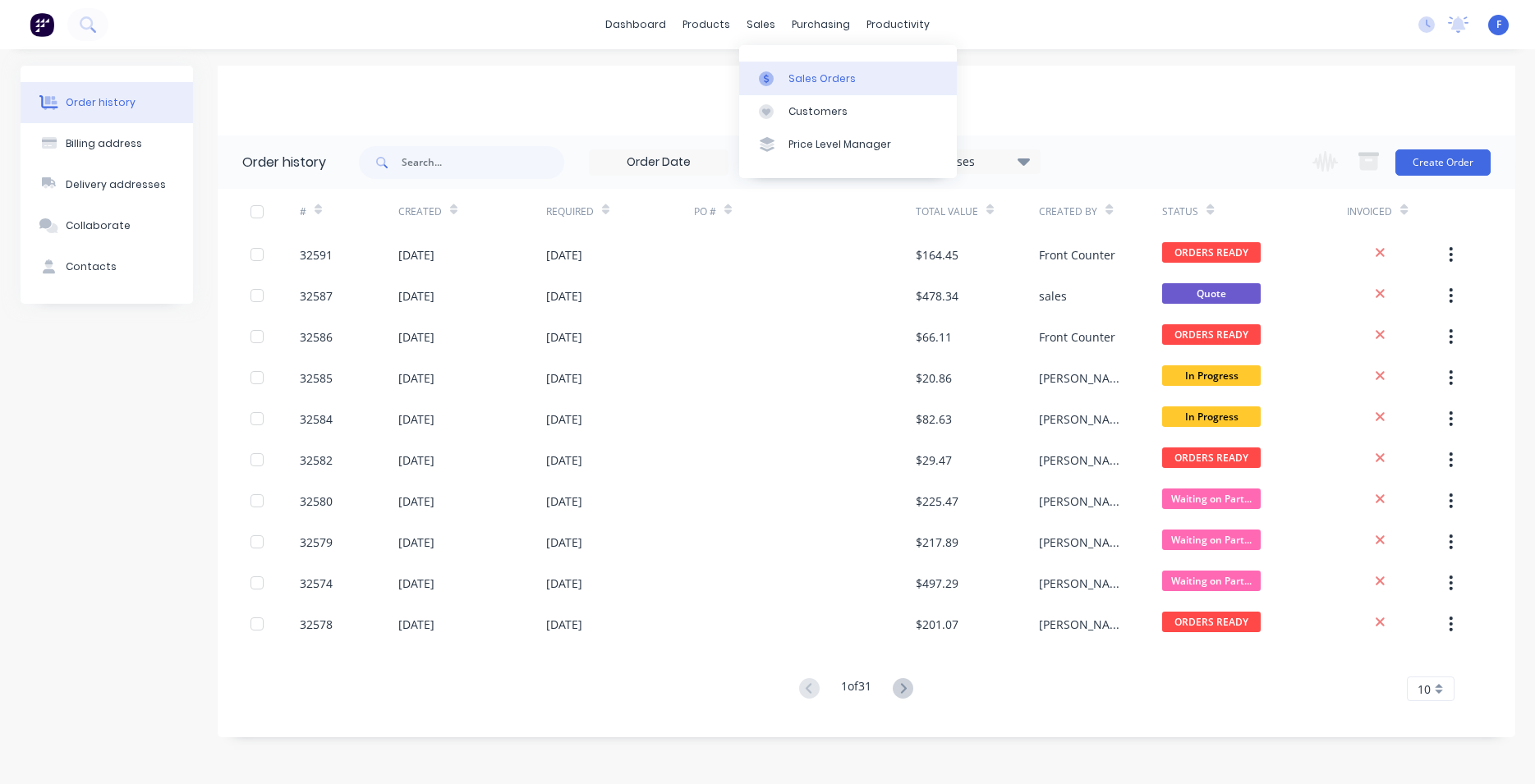
click at [830, 83] on div "Sales Orders" at bounding box center [822, 79] width 68 height 15
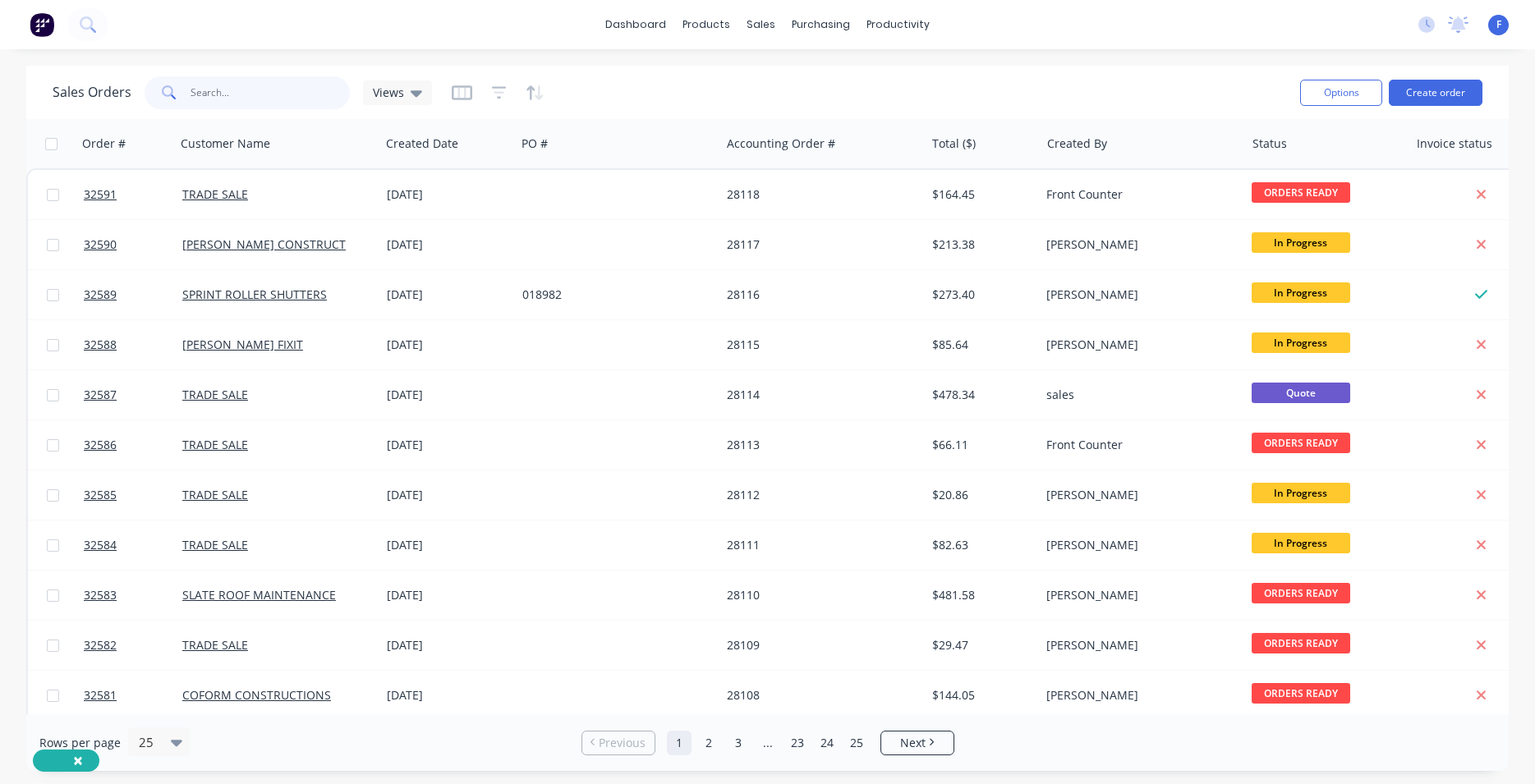
click at [269, 95] on input "text" at bounding box center [271, 92] width 160 height 33
click at [1431, 96] on button "Create order" at bounding box center [1435, 92] width 93 height 26
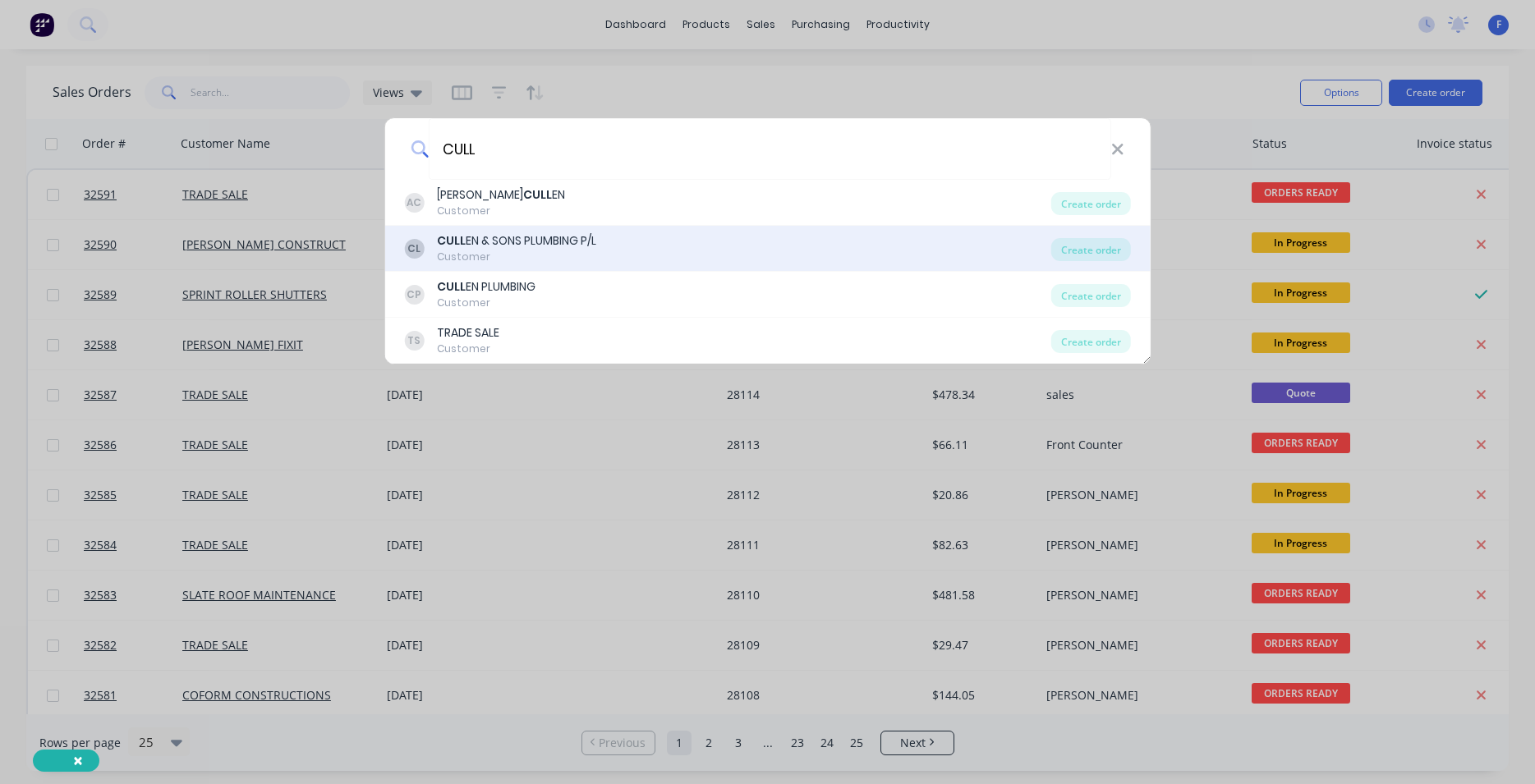
type input "CULL"
click at [583, 255] on div "Customer" at bounding box center [516, 257] width 159 height 15
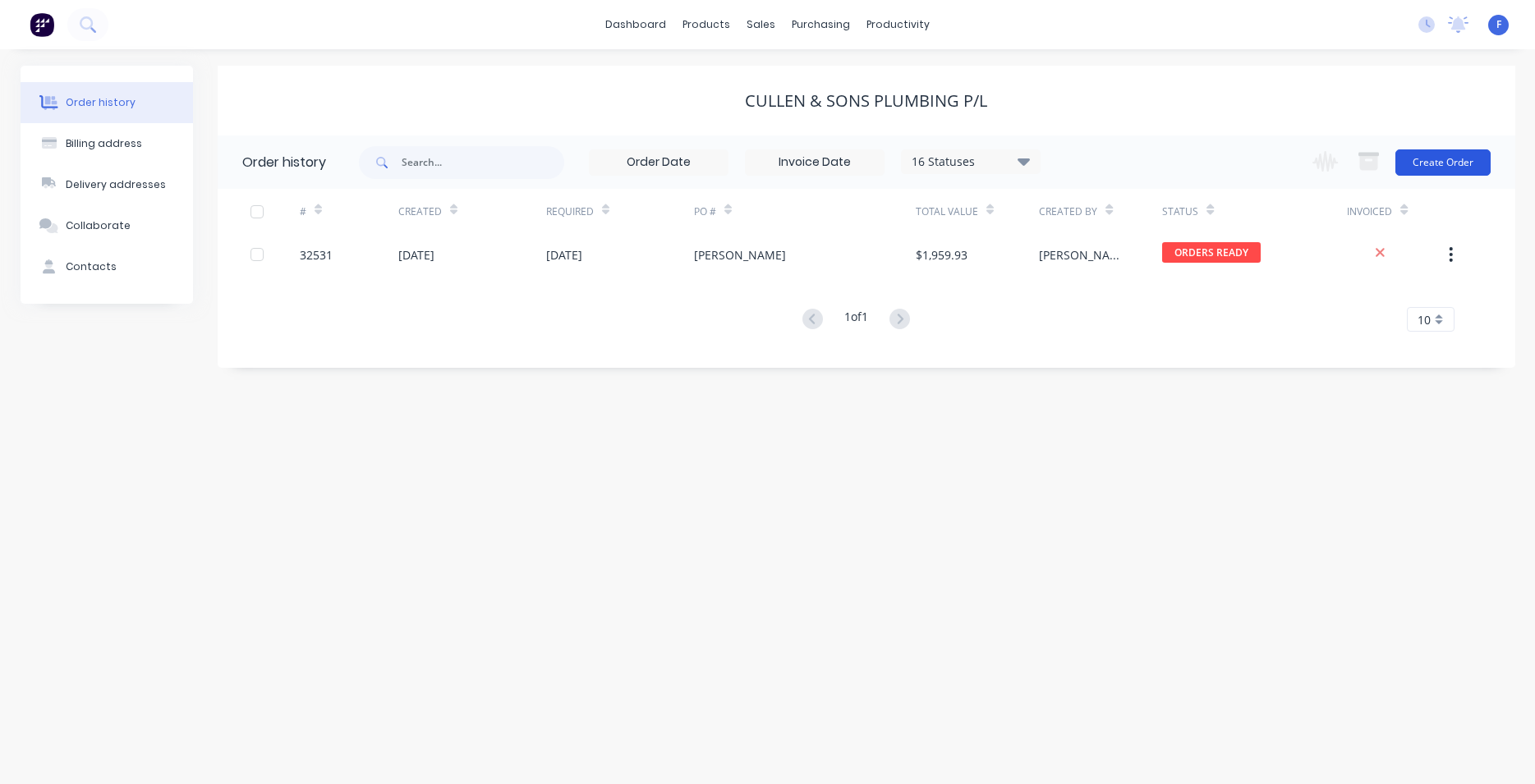
click at [1432, 162] on button "Create Order" at bounding box center [1443, 163] width 95 height 26
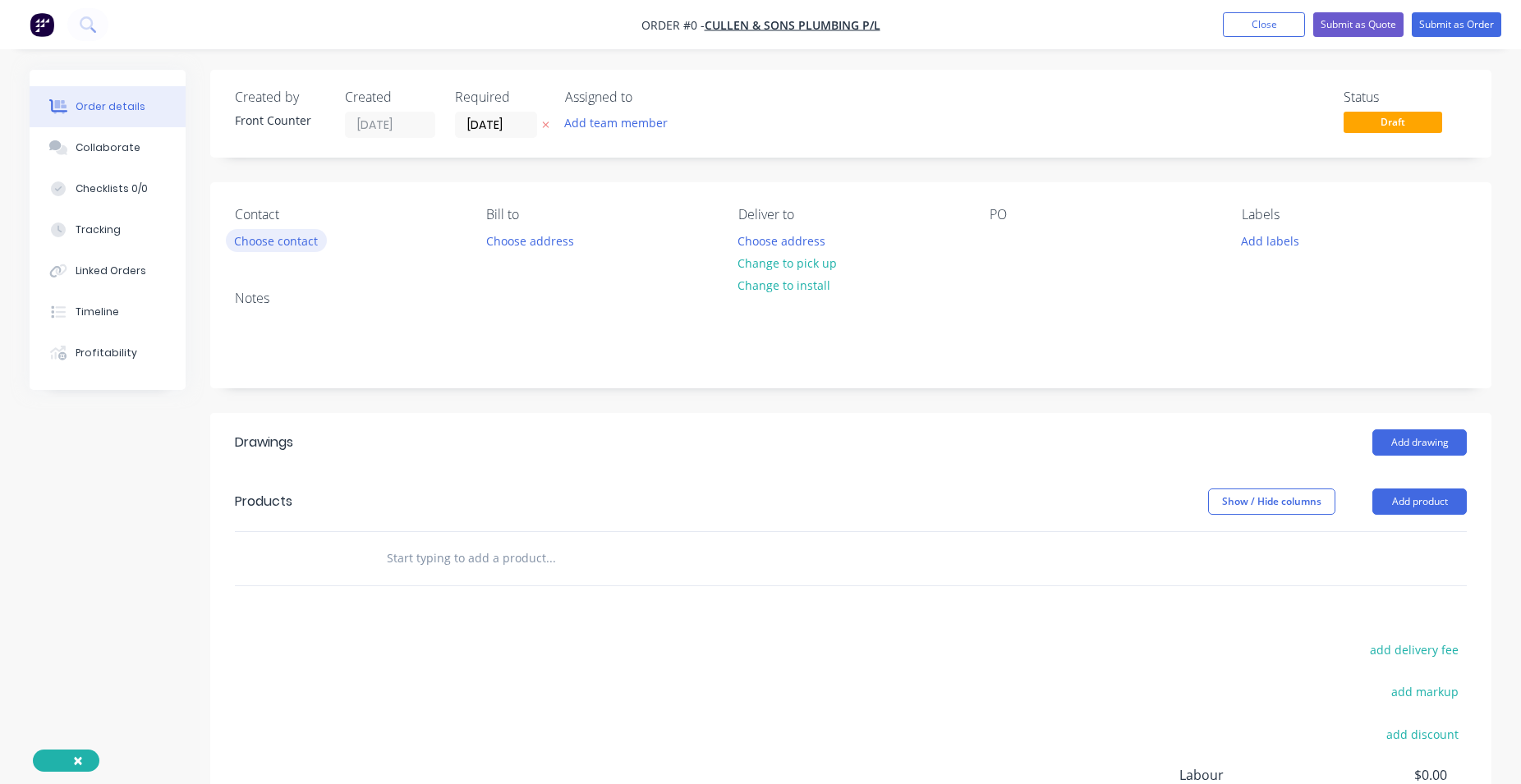
click at [306, 243] on button "Choose contact" at bounding box center [277, 239] width 101 height 22
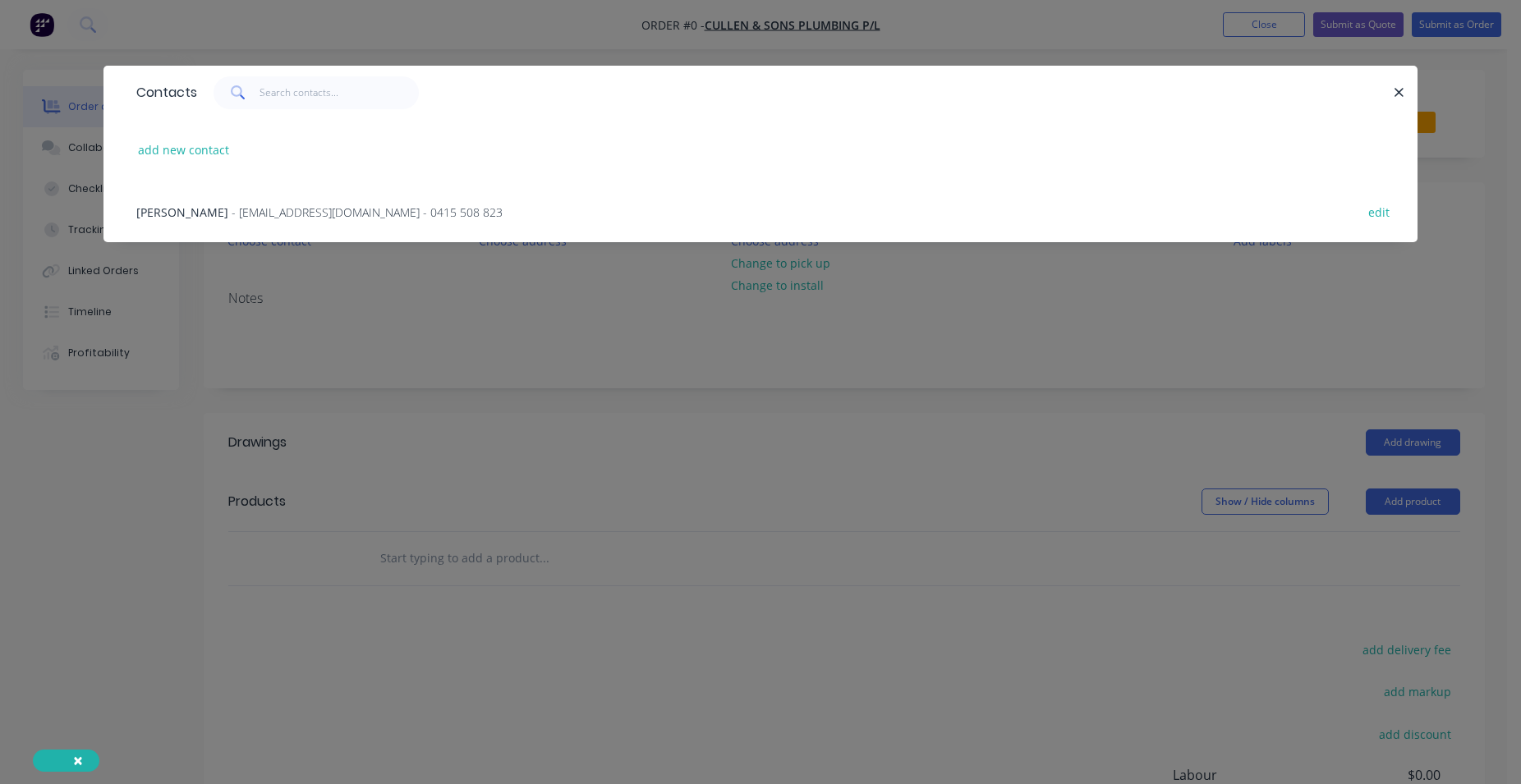
click at [321, 207] on span "- [EMAIL_ADDRESS][DOMAIN_NAME] - 0415 508 823" at bounding box center [367, 212] width 271 height 16
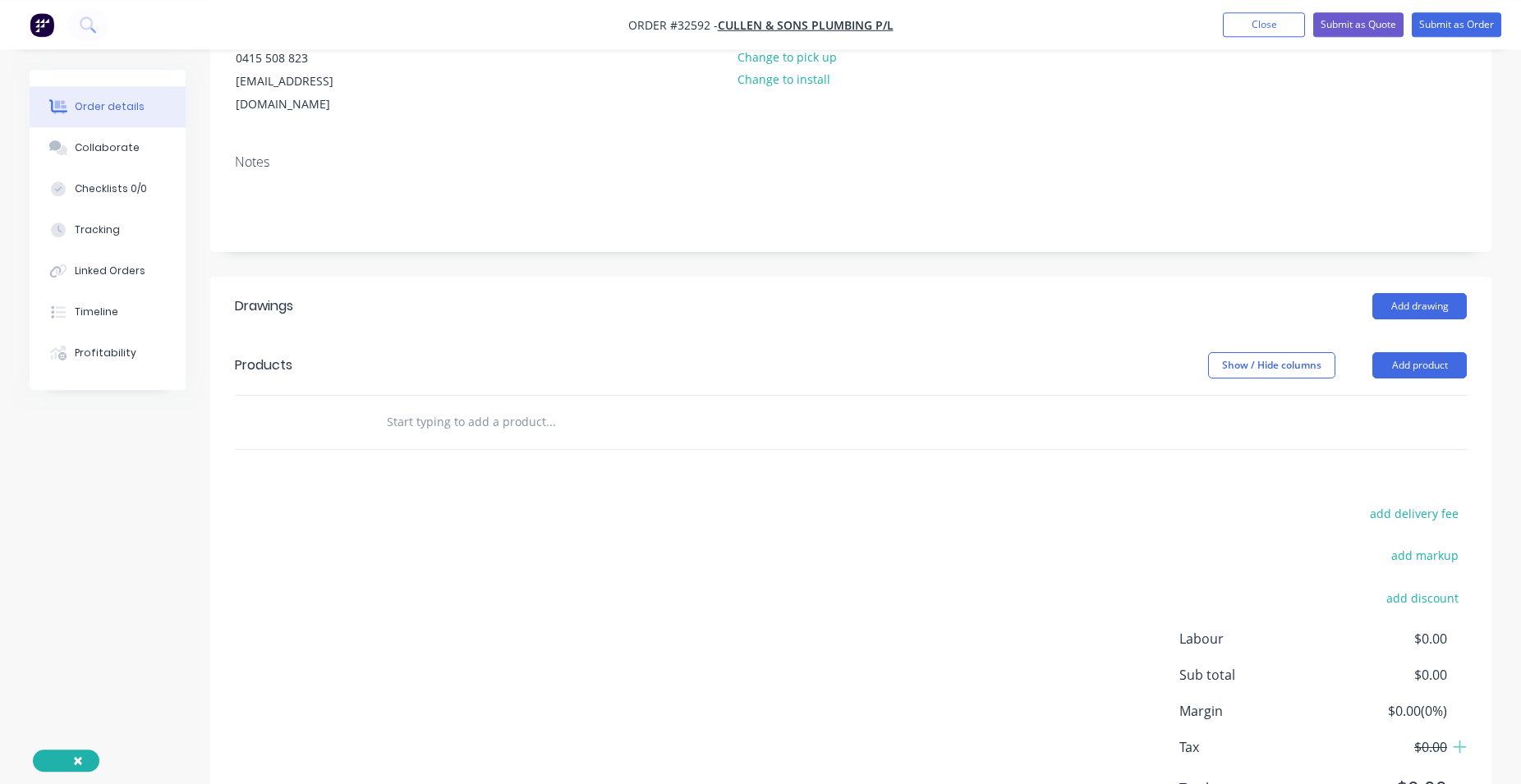
scroll to position [251, 0]
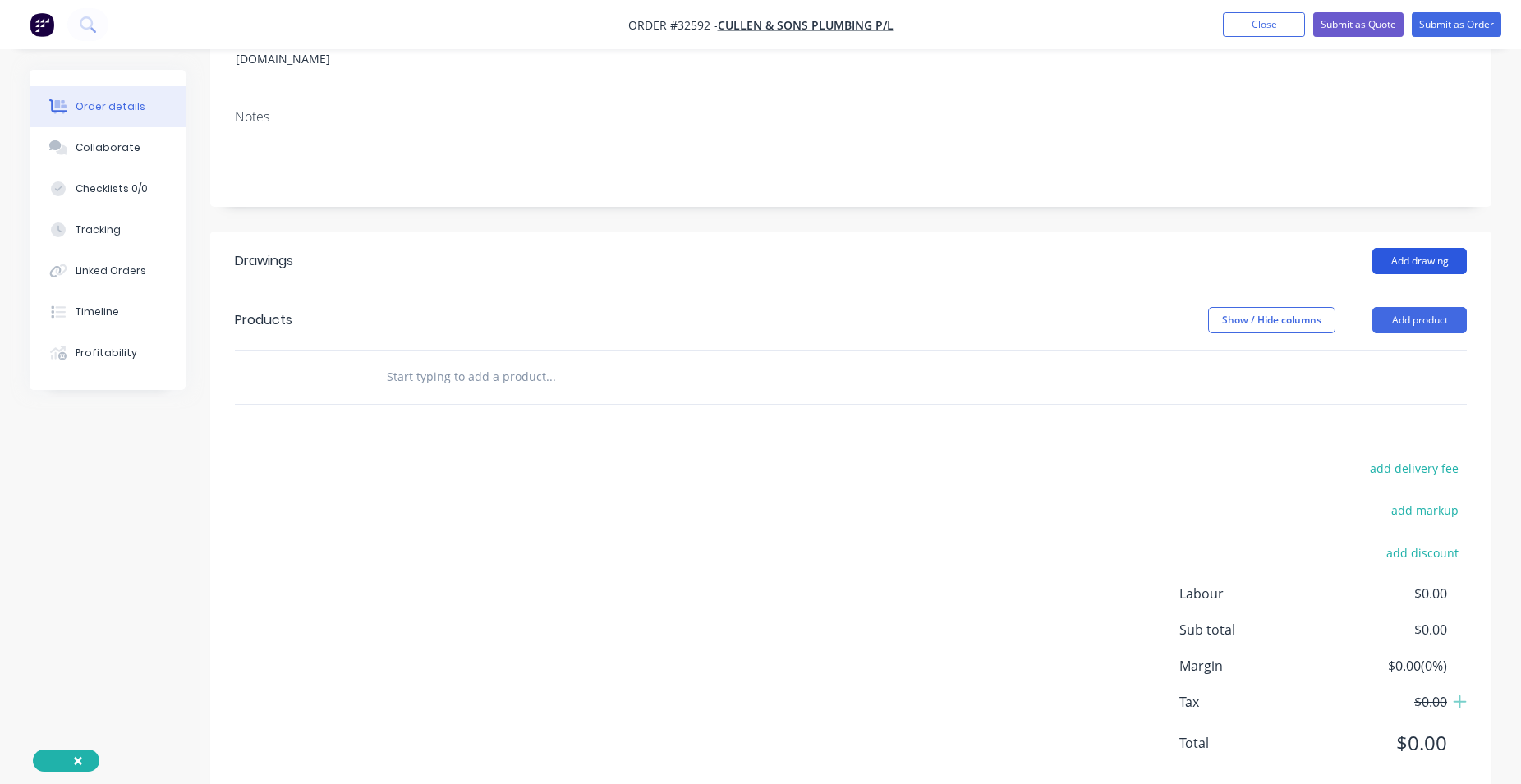
click at [1428, 248] on button "Add drawing" at bounding box center [1419, 261] width 94 height 26
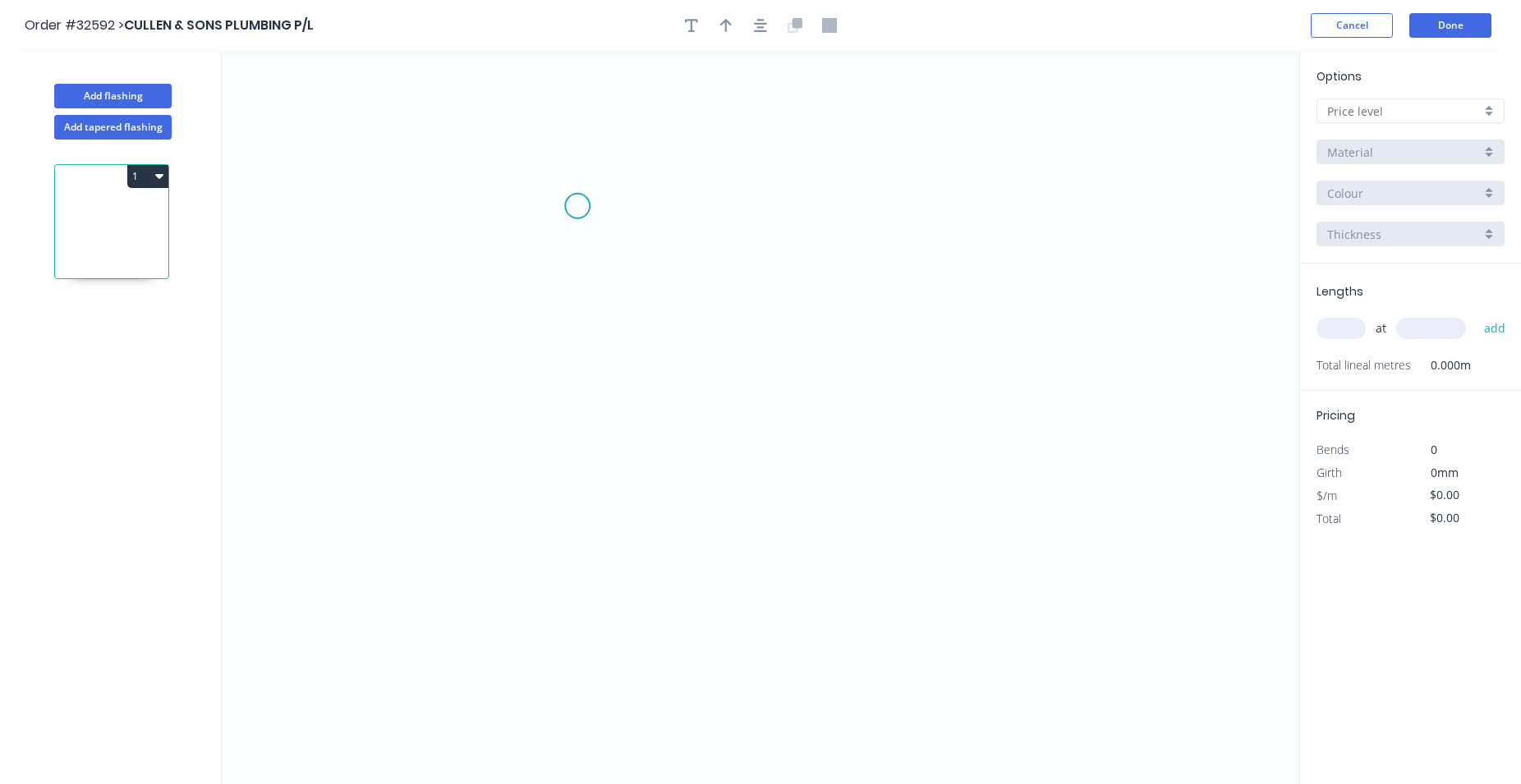
click at [577, 206] on icon "0" at bounding box center [760, 418] width 1078 height 733
click at [580, 364] on icon "0" at bounding box center [760, 418] width 1078 height 733
click at [954, 357] on icon "0 ?" at bounding box center [760, 418] width 1078 height 733
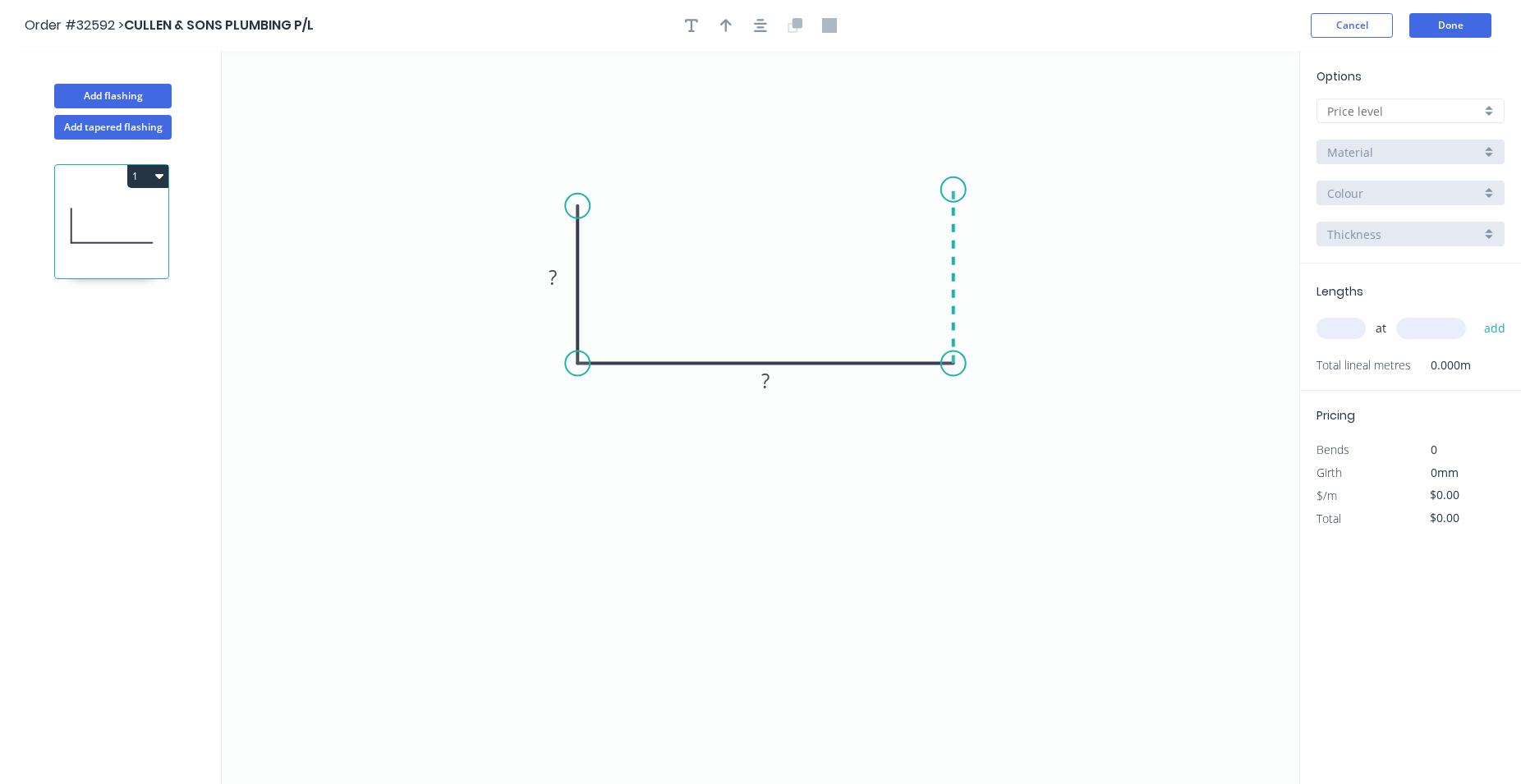
click at [954, 192] on icon "0 ? ?" at bounding box center [760, 418] width 1078 height 733
click at [556, 275] on tspan "?" at bounding box center [552, 276] width 8 height 27
click at [952, 203] on circle at bounding box center [954, 198] width 25 height 25
click at [1494, 109] on div at bounding box center [1410, 111] width 188 height 25
click at [1439, 135] on div "A" at bounding box center [1410, 142] width 187 height 29
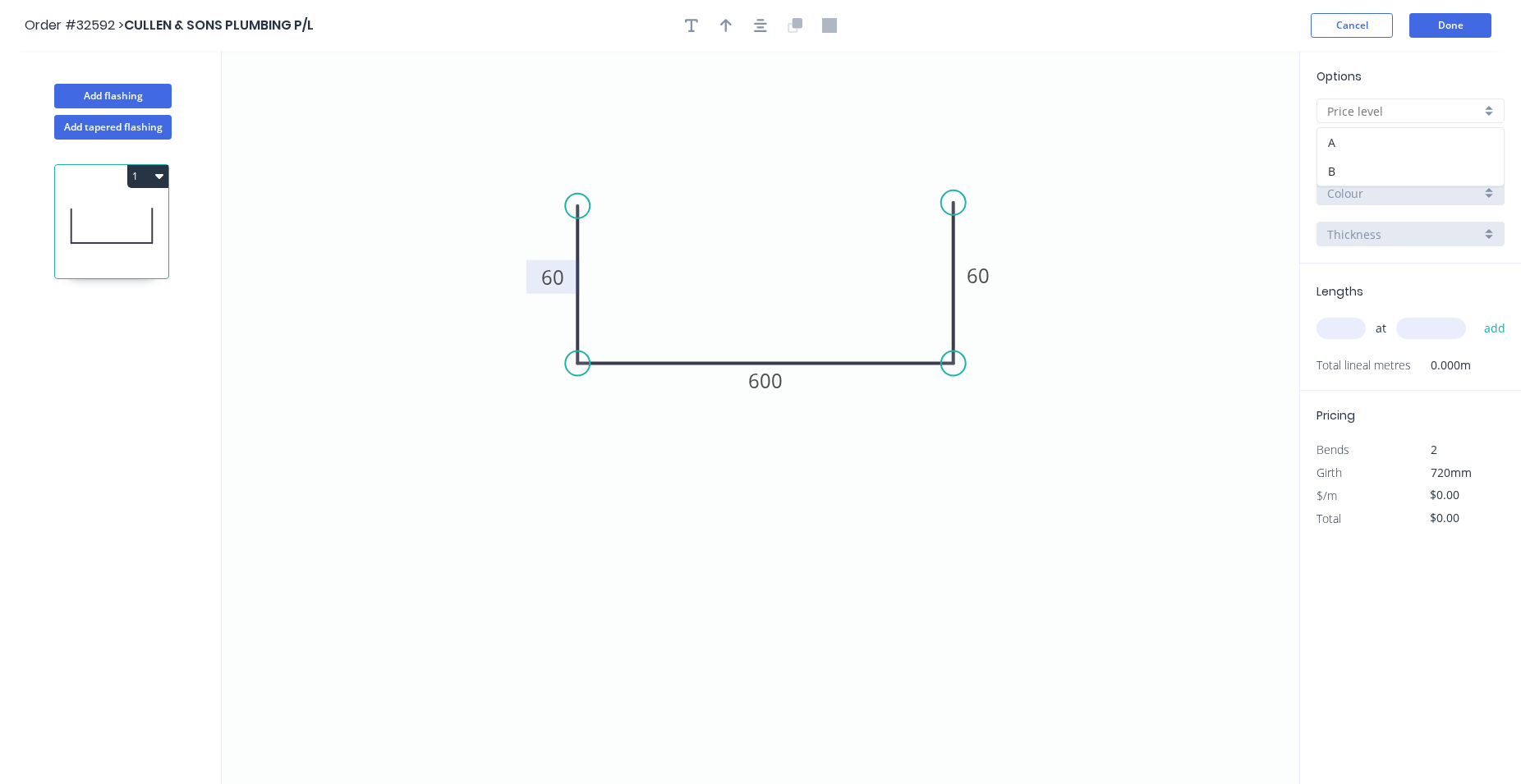
type input "A"
type input "$37.95"
click at [1489, 155] on div "Colorbond" at bounding box center [1410, 152] width 188 height 25
click at [1429, 266] on div "Zinc" at bounding box center [1410, 269] width 187 height 29
type input "Zinc"
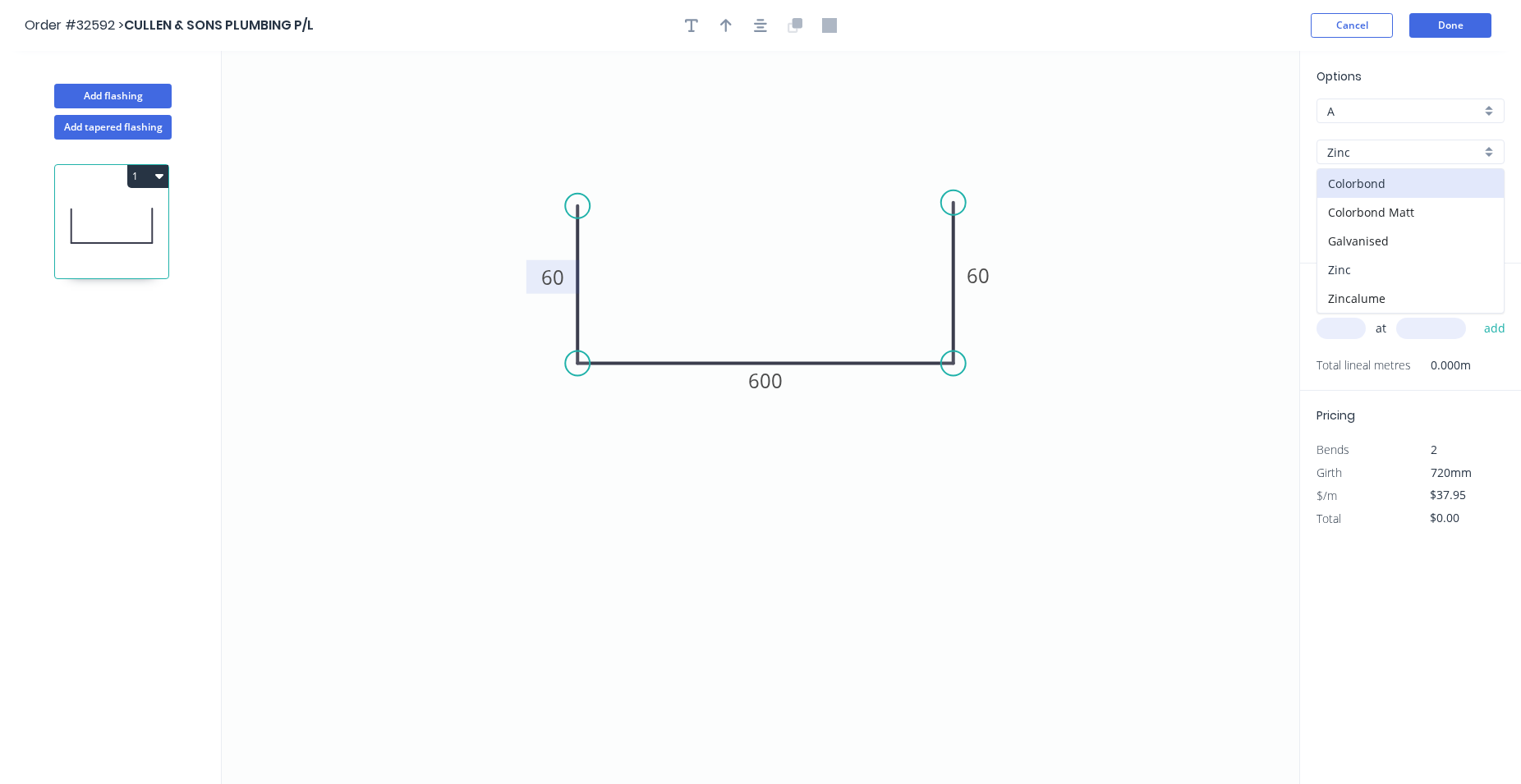
type input "Zinc"
type input "$30.58"
click at [1340, 340] on div "at add" at bounding box center [1412, 328] width 192 height 28
click at [1344, 323] on input "text" at bounding box center [1341, 328] width 50 height 21
type input "1"
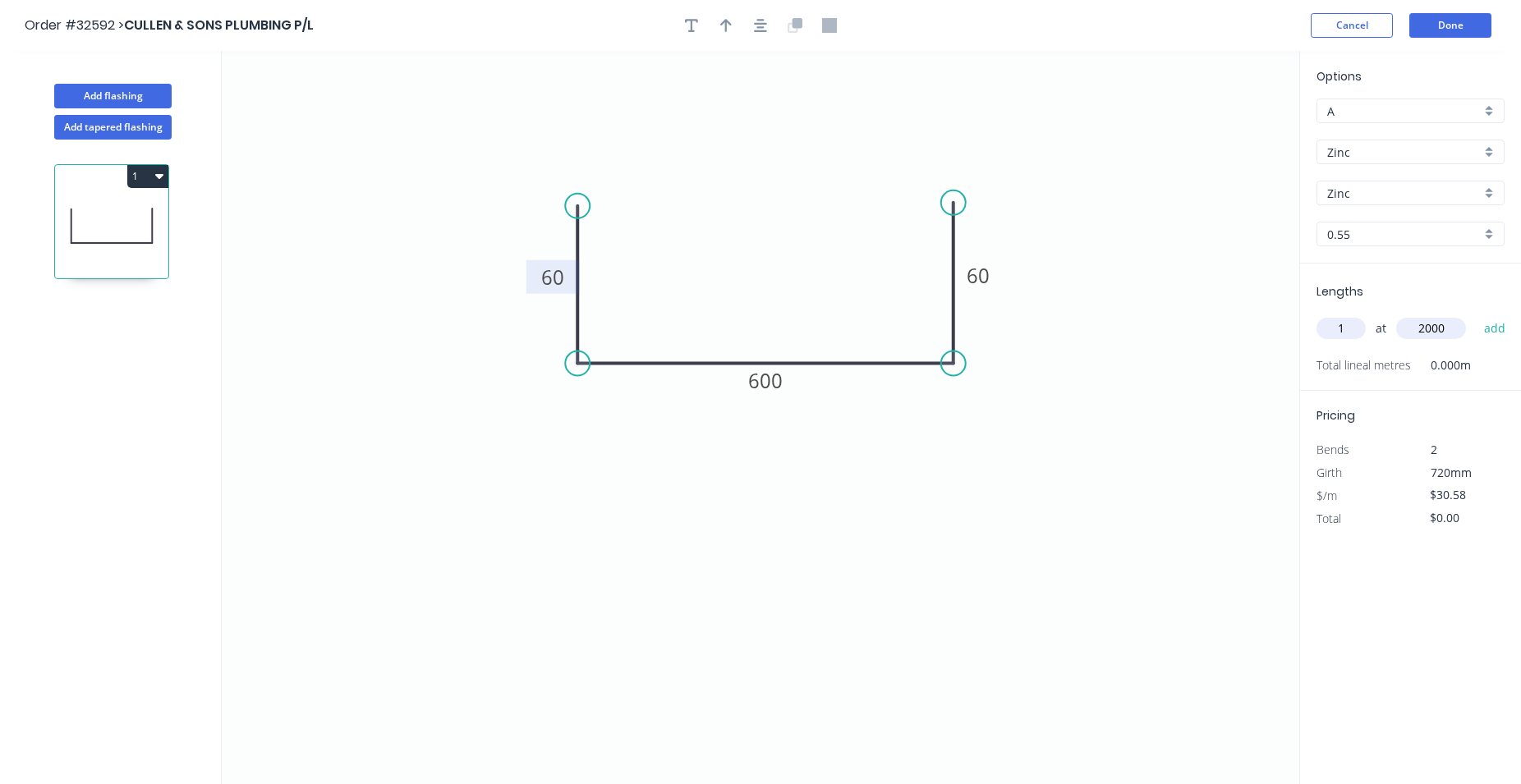
type input "2000"
click at [1476, 314] on button "add" at bounding box center [1495, 328] width 39 height 28
type input "$61.16"
click at [1373, 24] on button "Cancel" at bounding box center [1351, 26] width 82 height 25
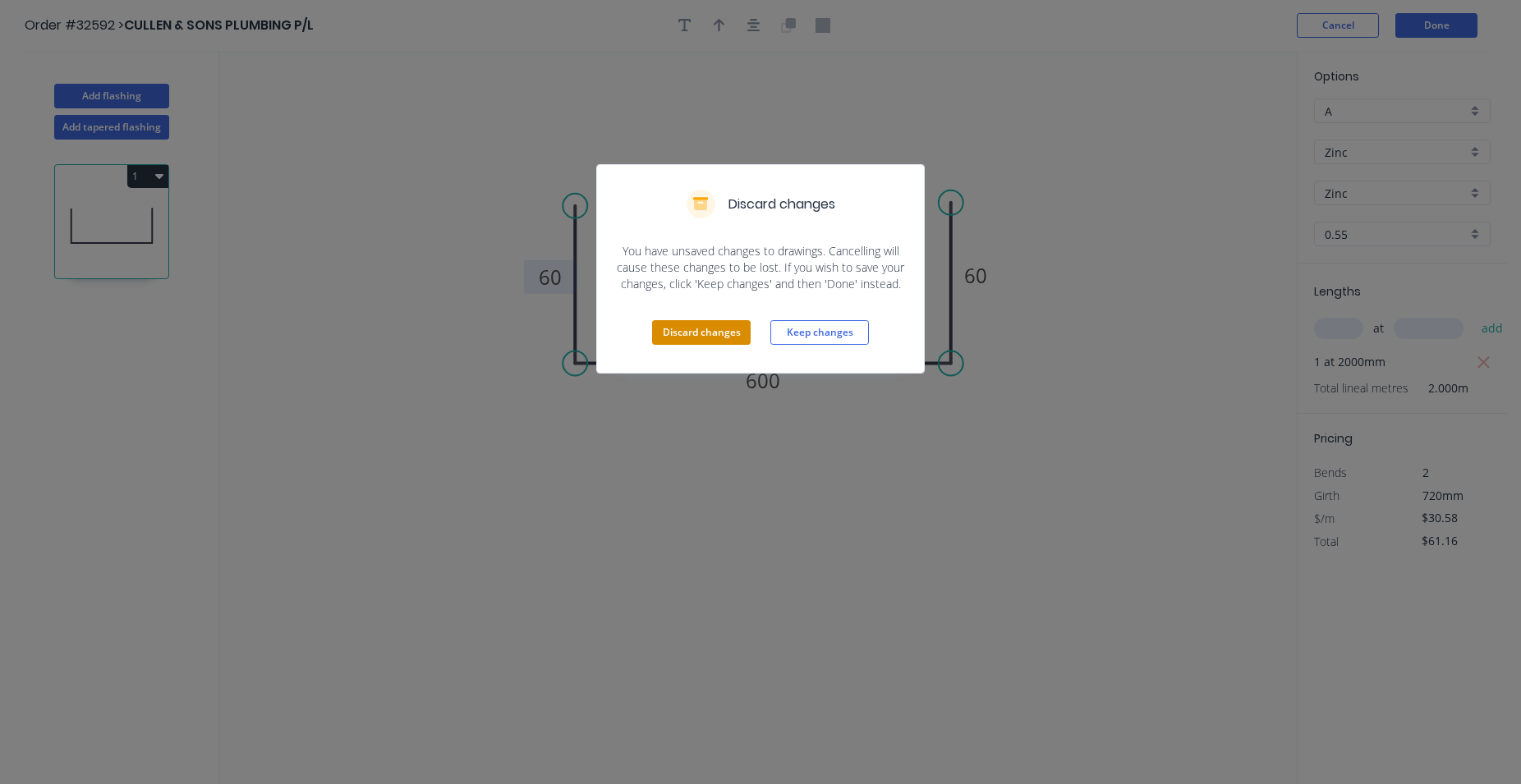
click at [702, 335] on button "Discard changes" at bounding box center [701, 333] width 98 height 25
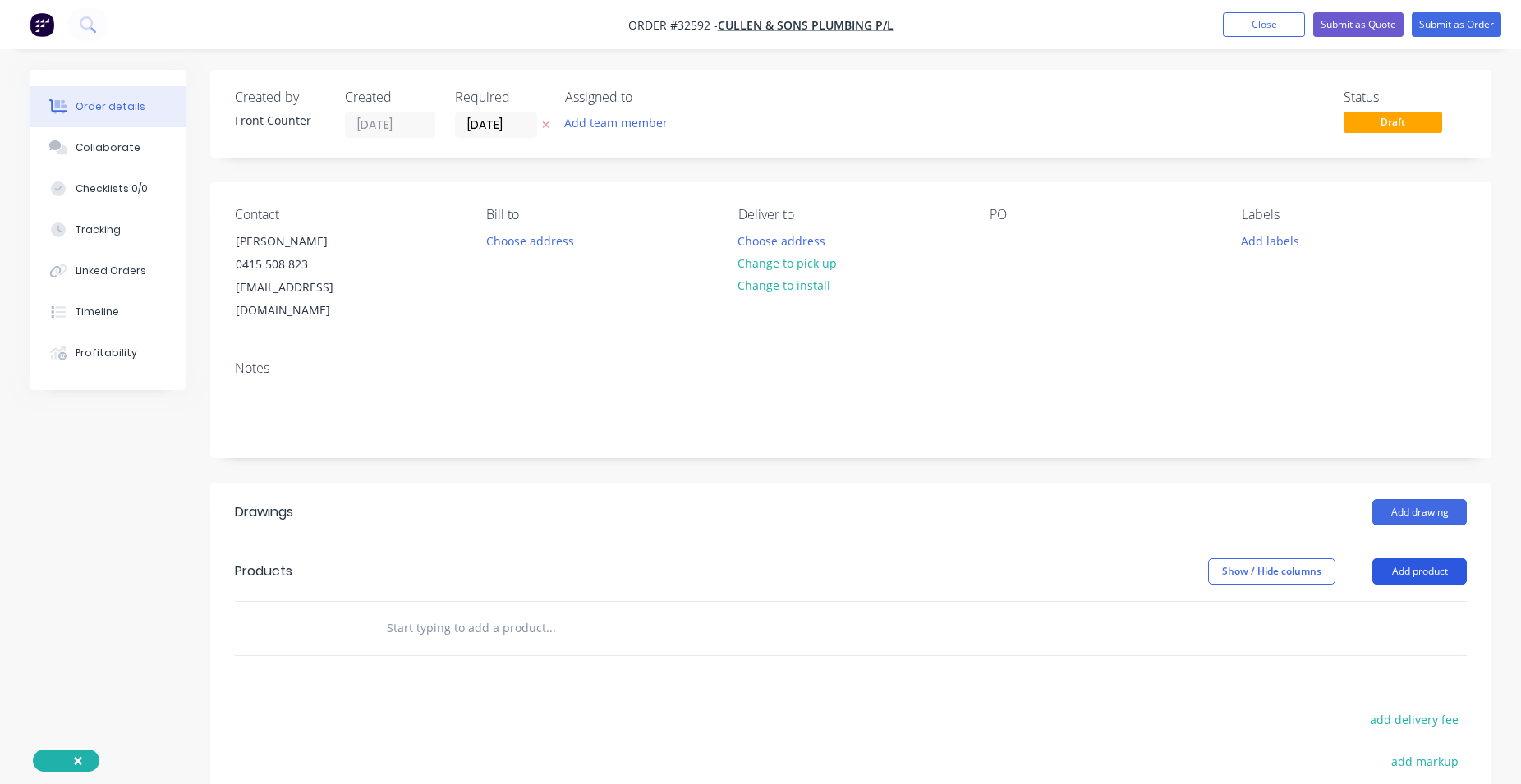
click at [1419, 558] on button "Add product" at bounding box center [1419, 571] width 94 height 26
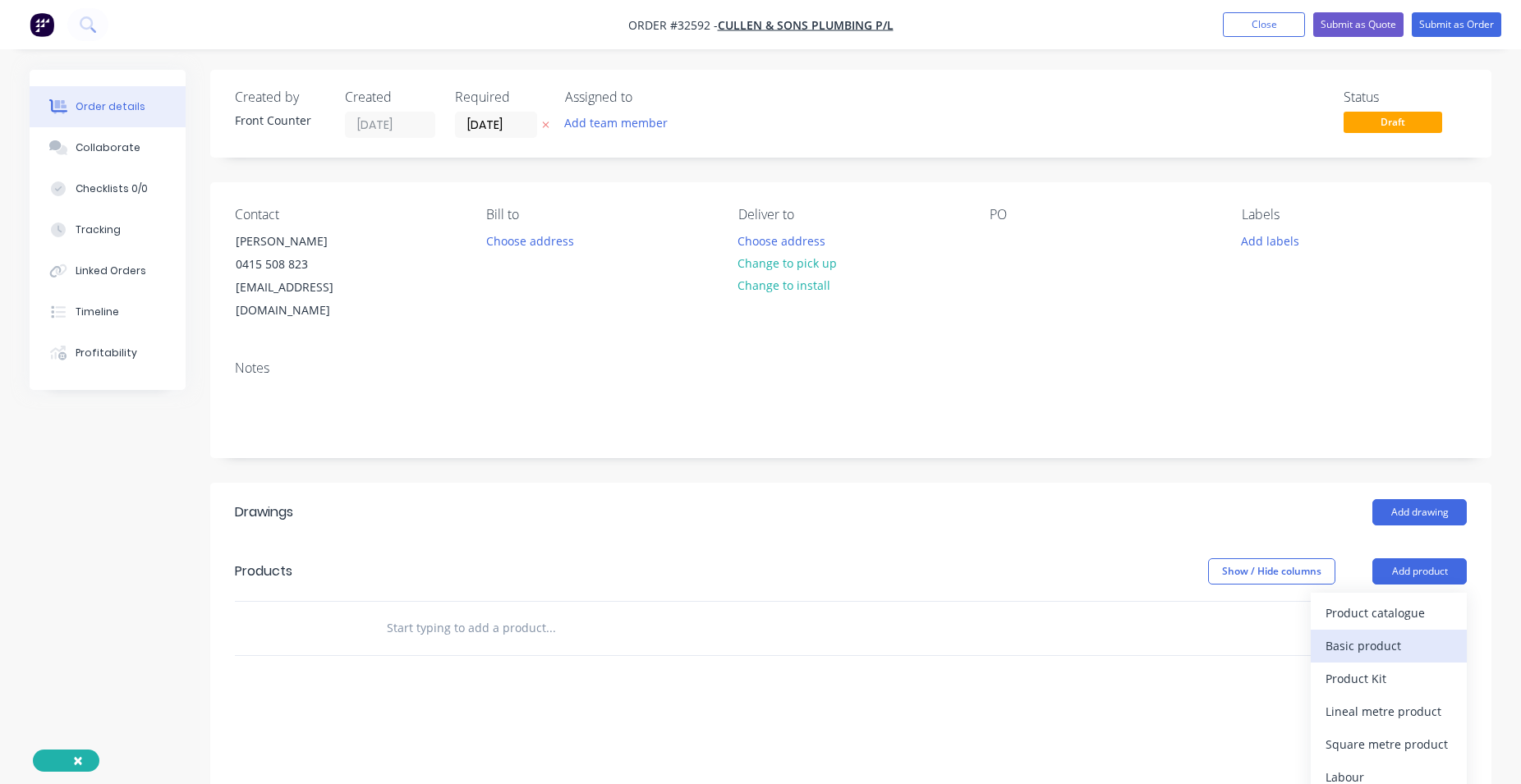
click at [1316, 630] on button "Basic product" at bounding box center [1388, 646] width 156 height 33
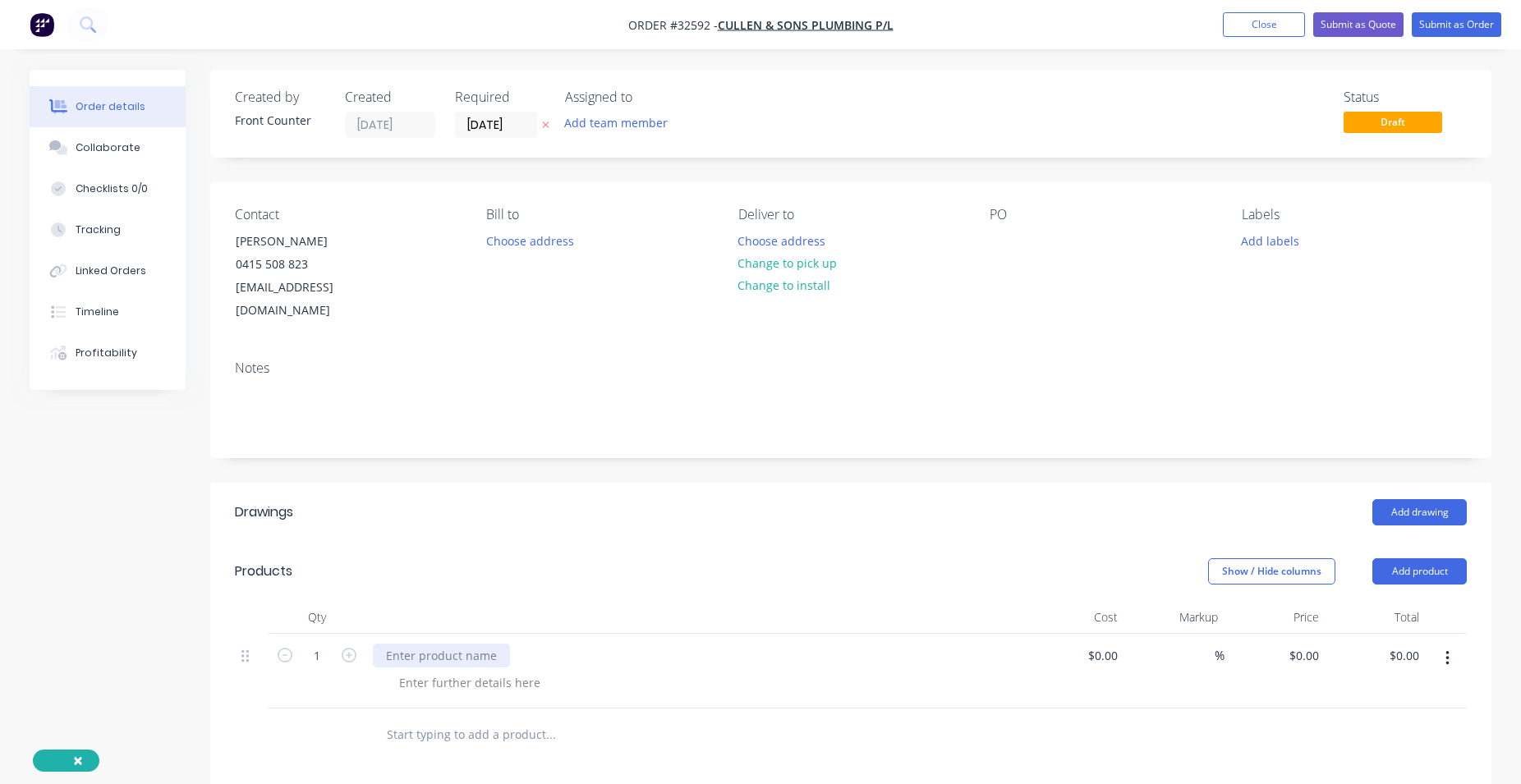
click at [448, 644] on div at bounding box center [442, 655] width 137 height 24
click at [1121, 644] on input "$0.00" at bounding box center [1106, 655] width 38 height 24
type input "$82.20"
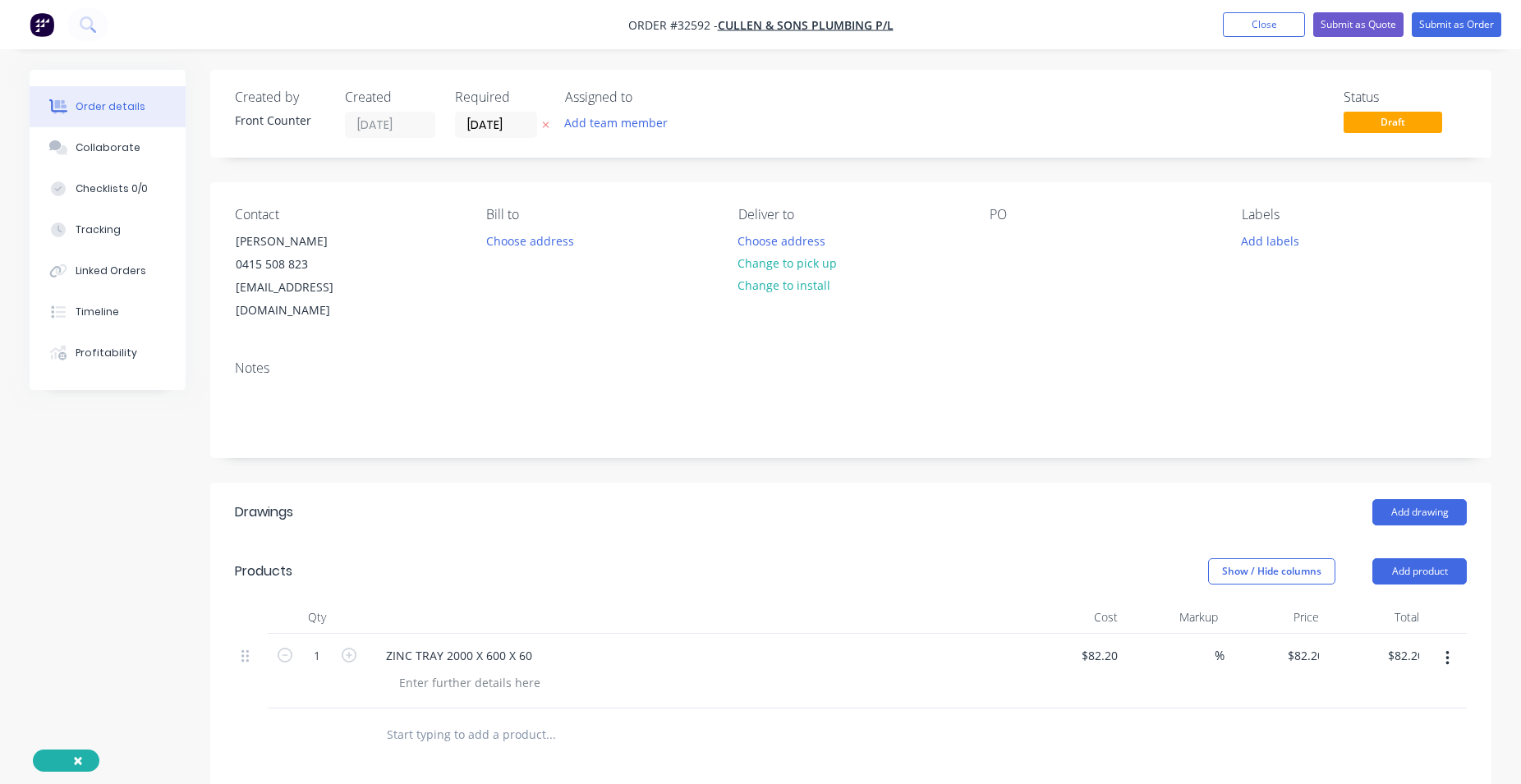
drag, startPoint x: 853, startPoint y: 541, endPoint x: 853, endPoint y: 527, distance: 14.0
click at [853, 558] on div "Show / Hide columns Add product" at bounding box center [982, 571] width 970 height 26
click at [315, 239] on div "[PERSON_NAME]" at bounding box center [303, 241] width 136 height 23
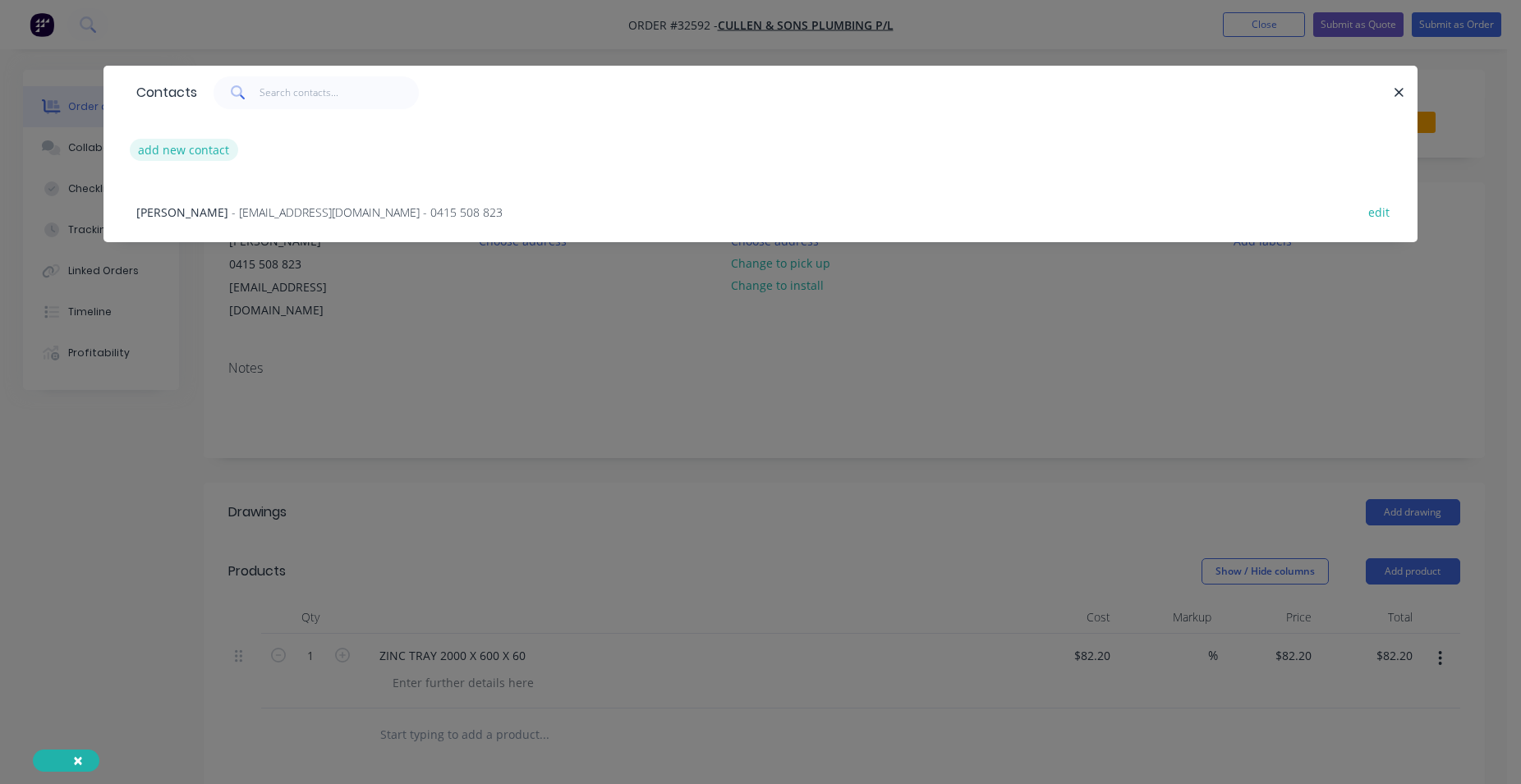
click at [211, 144] on button "add new contact" at bounding box center [183, 149] width 108 height 22
select select "AU"
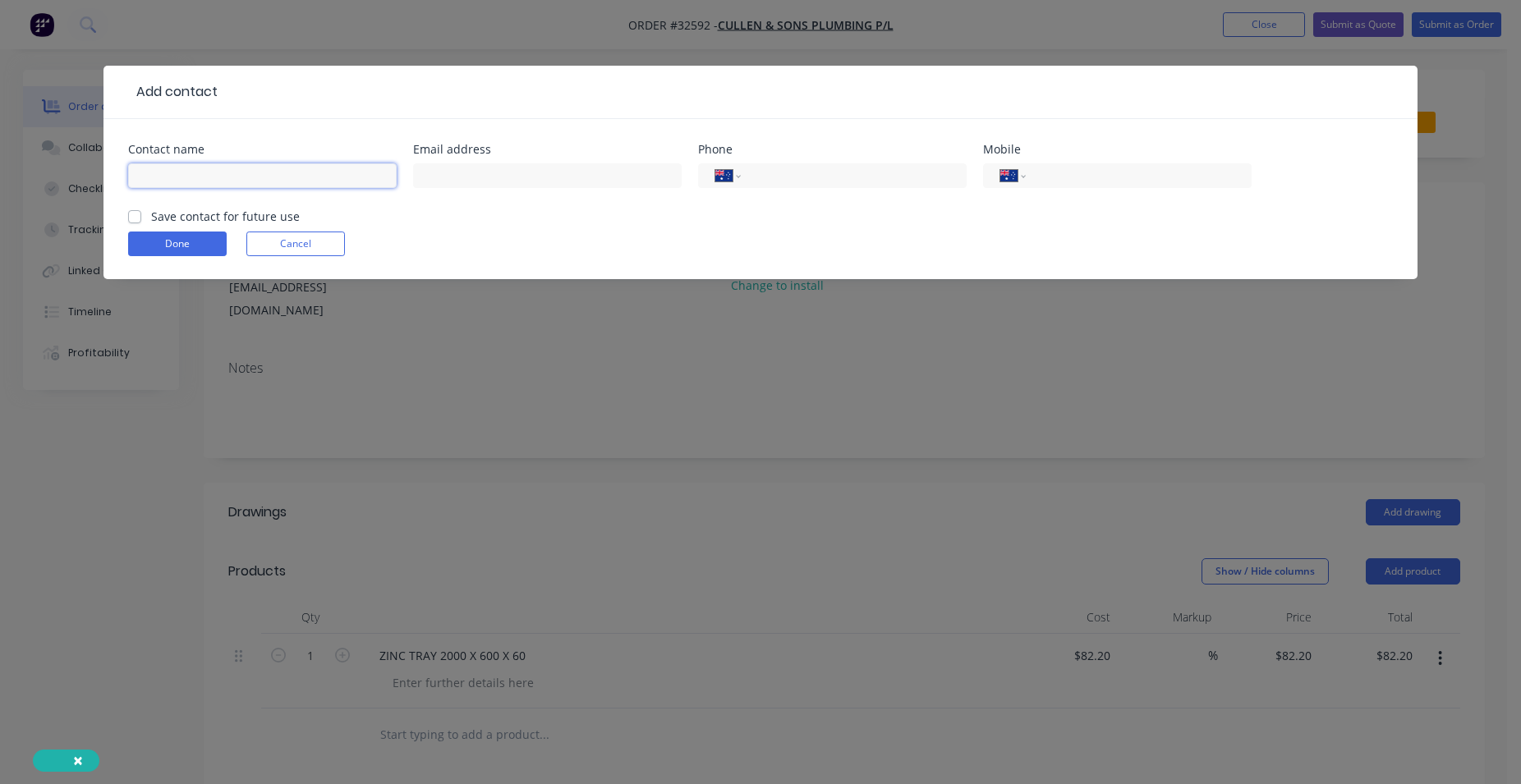
click at [209, 176] on input "text" at bounding box center [262, 176] width 268 height 25
type input "[PERSON_NAME]"
type input "0418 311 802"
click button "Done" at bounding box center [177, 243] width 98 height 25
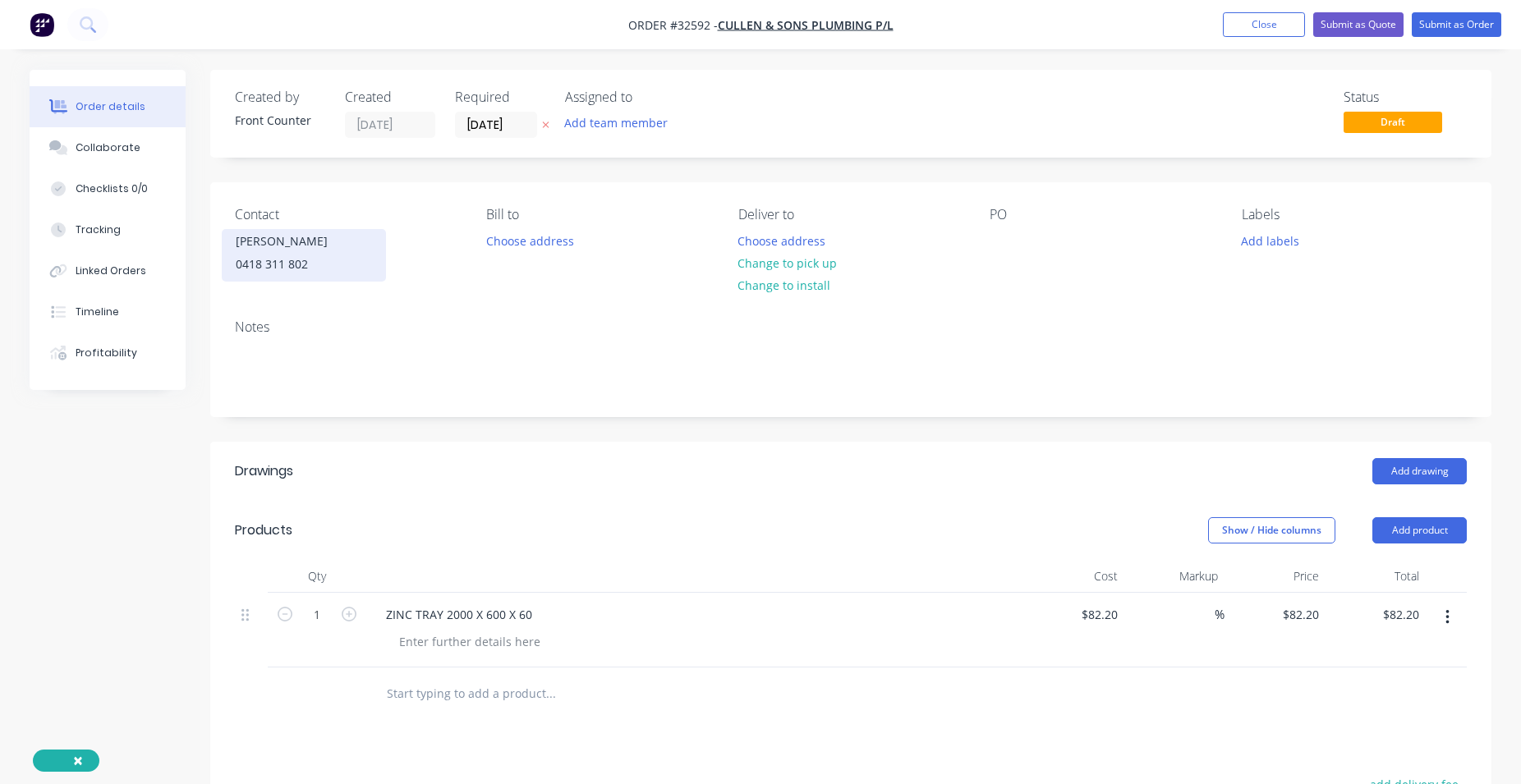
click at [268, 231] on div "[PERSON_NAME]" at bounding box center [303, 241] width 136 height 23
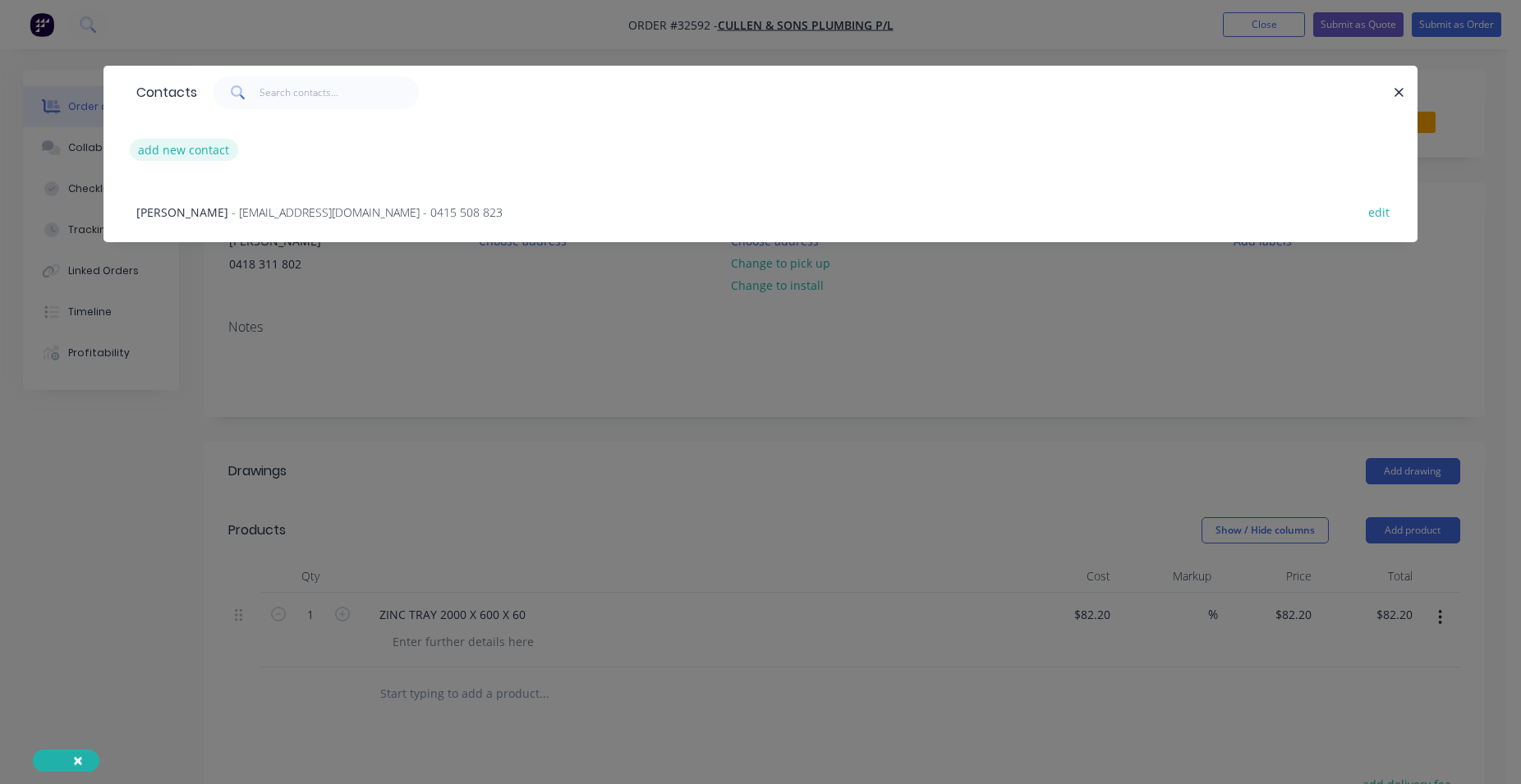
click at [197, 141] on button "add new contact" at bounding box center [183, 149] width 108 height 22
select select "AU"
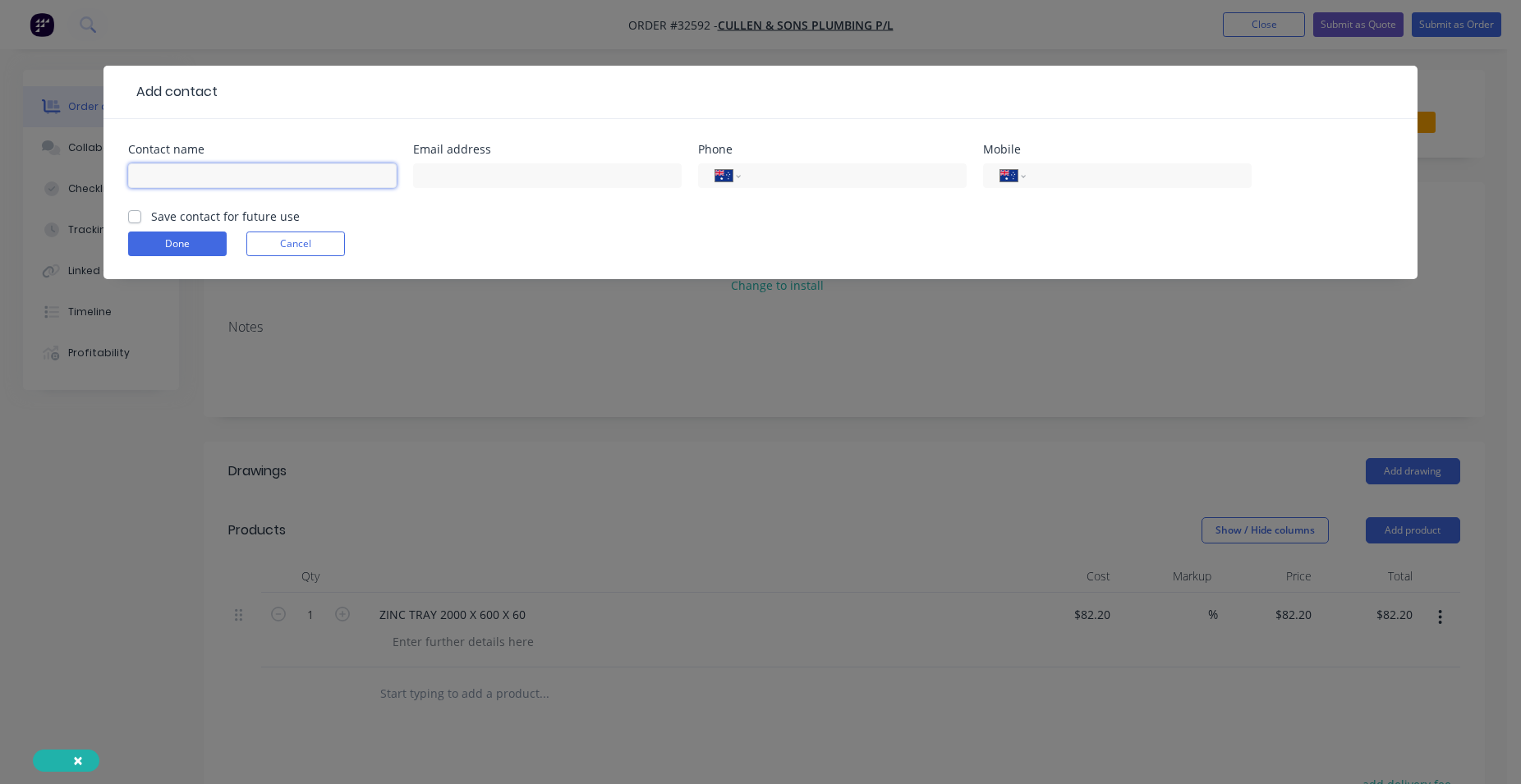
click at [188, 179] on input "text" at bounding box center [262, 176] width 268 height 25
type input "[PERSON_NAME]"
type input "0418 311 802"
click at [151, 215] on label "Save contact for future use" at bounding box center [225, 216] width 149 height 17
click at [134, 215] on input "Save contact for future use" at bounding box center [135, 215] width 13 height 16
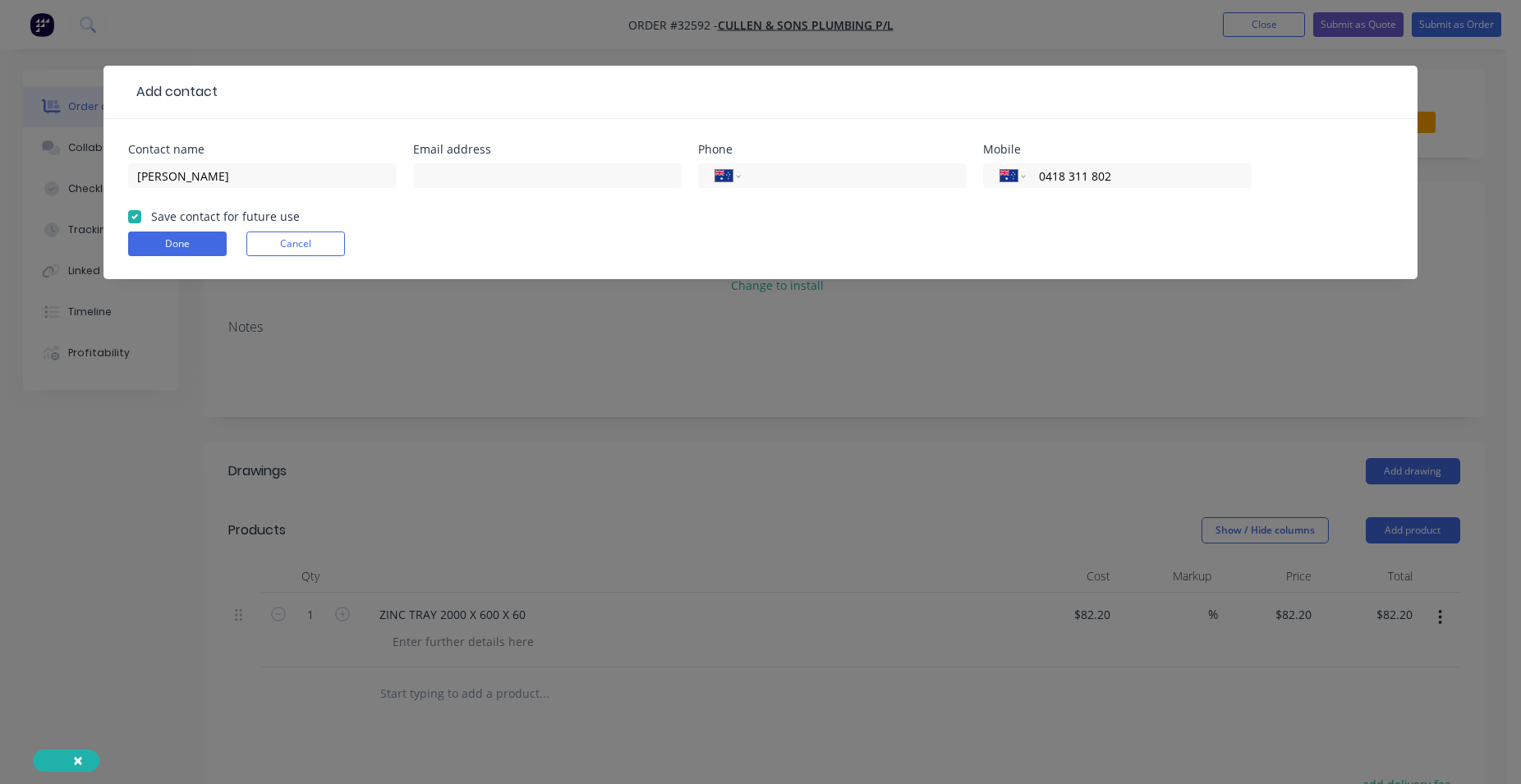
checkbox input "true"
click at [222, 237] on button "Done" at bounding box center [177, 243] width 98 height 25
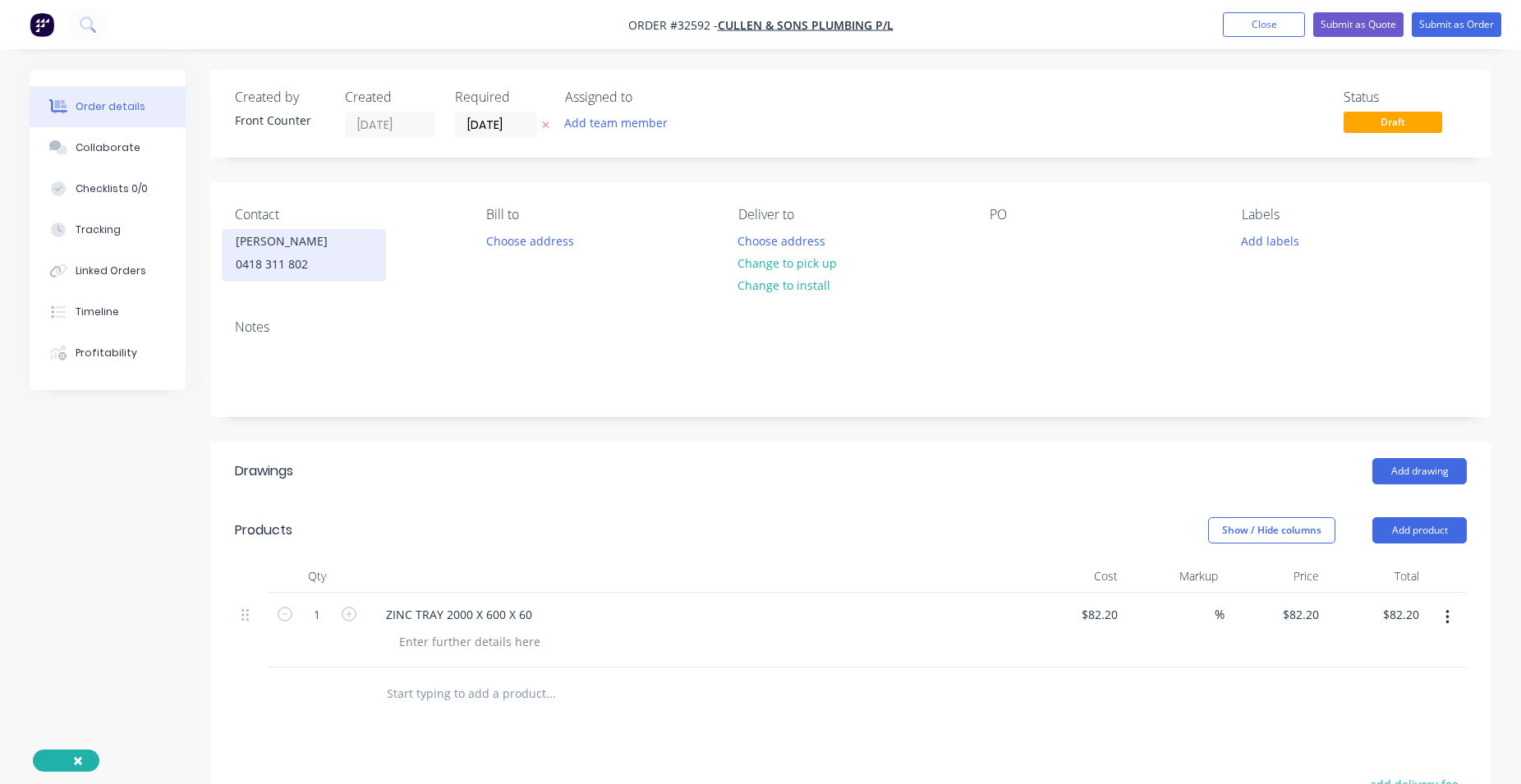
click at [336, 249] on div "[PERSON_NAME]" at bounding box center [303, 241] width 136 height 23
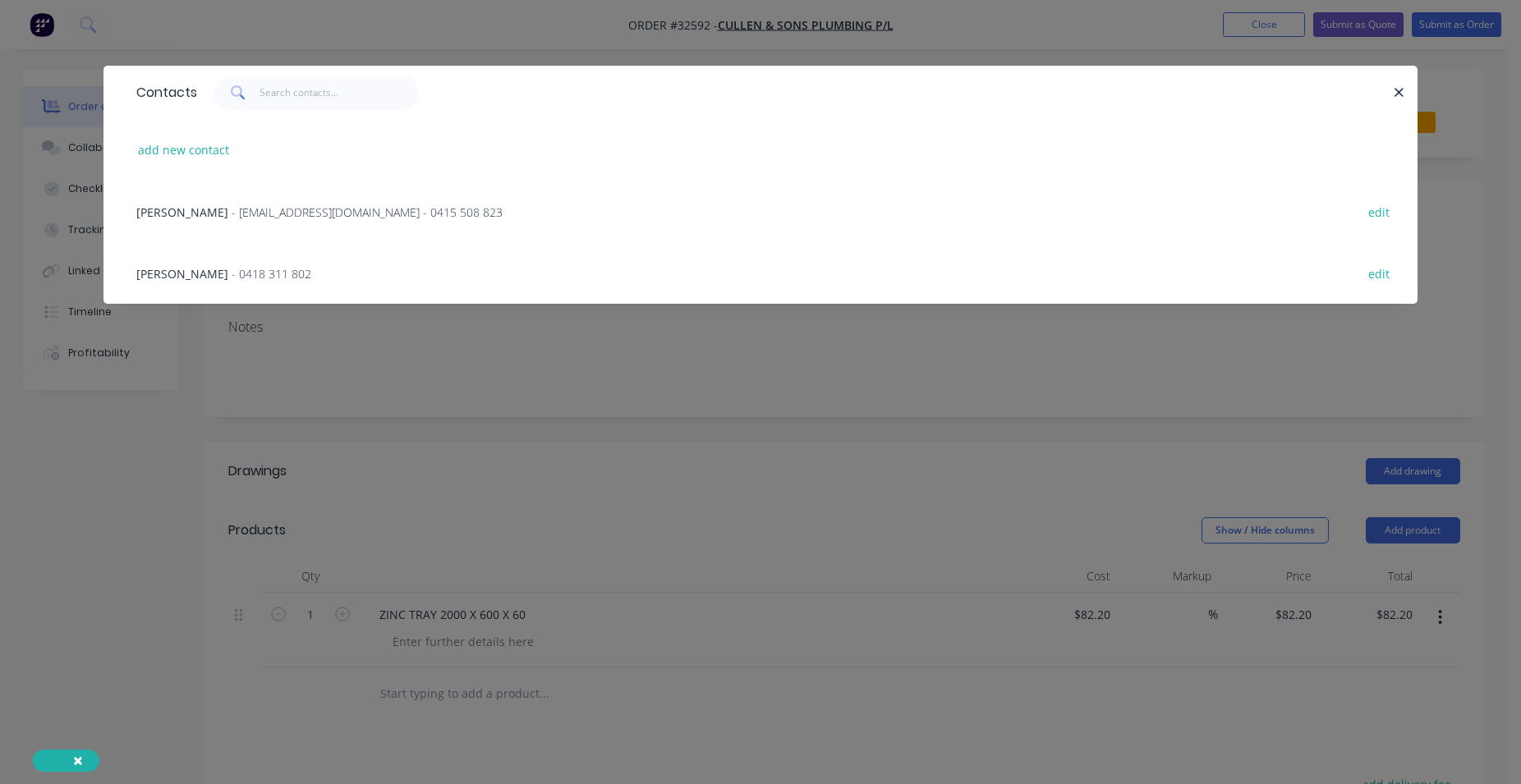
click at [231, 268] on span "- 0418 311 802" at bounding box center [271, 273] width 79 height 16
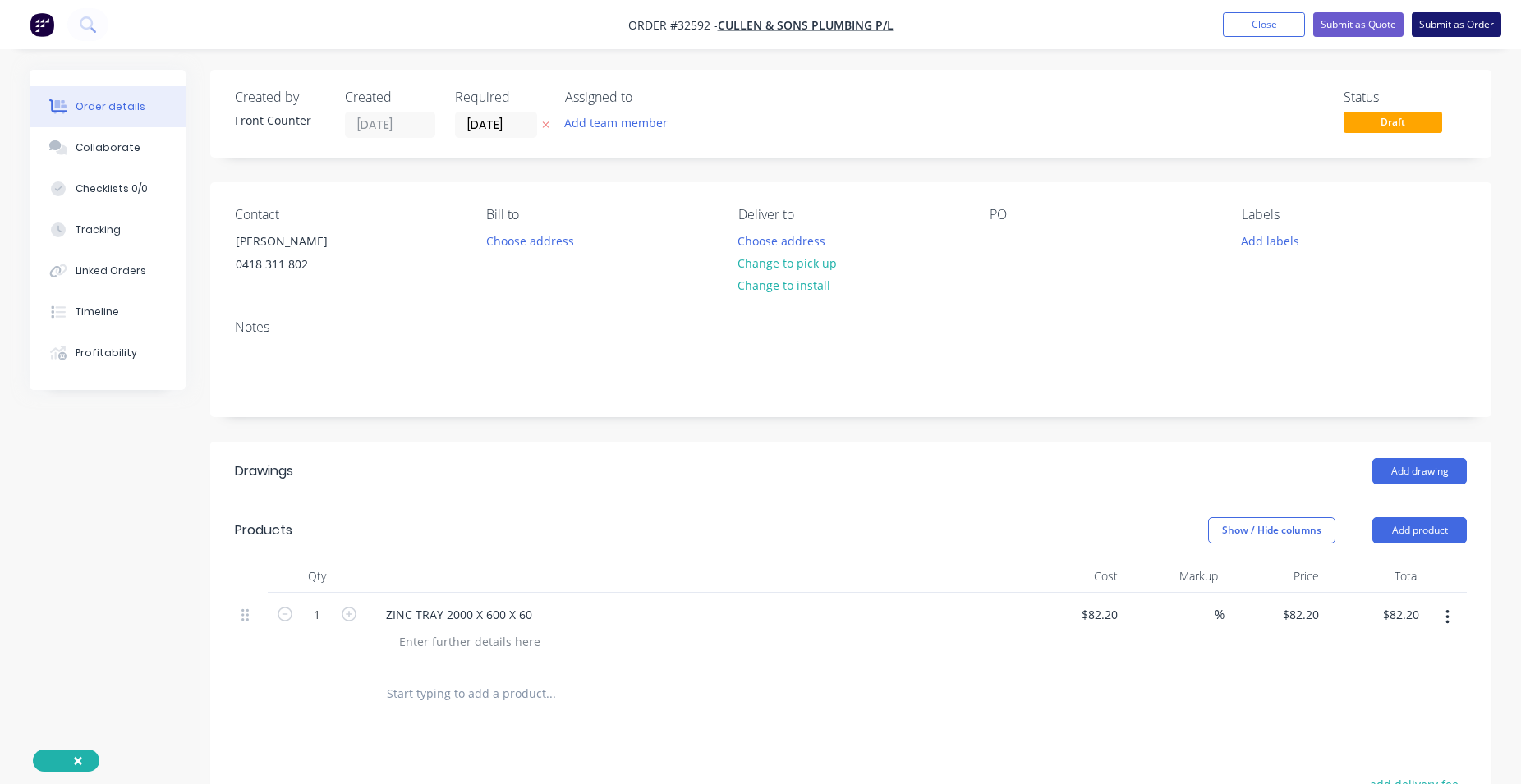
click at [1439, 22] on button "Submit as Order" at bounding box center [1457, 25] width 89 height 25
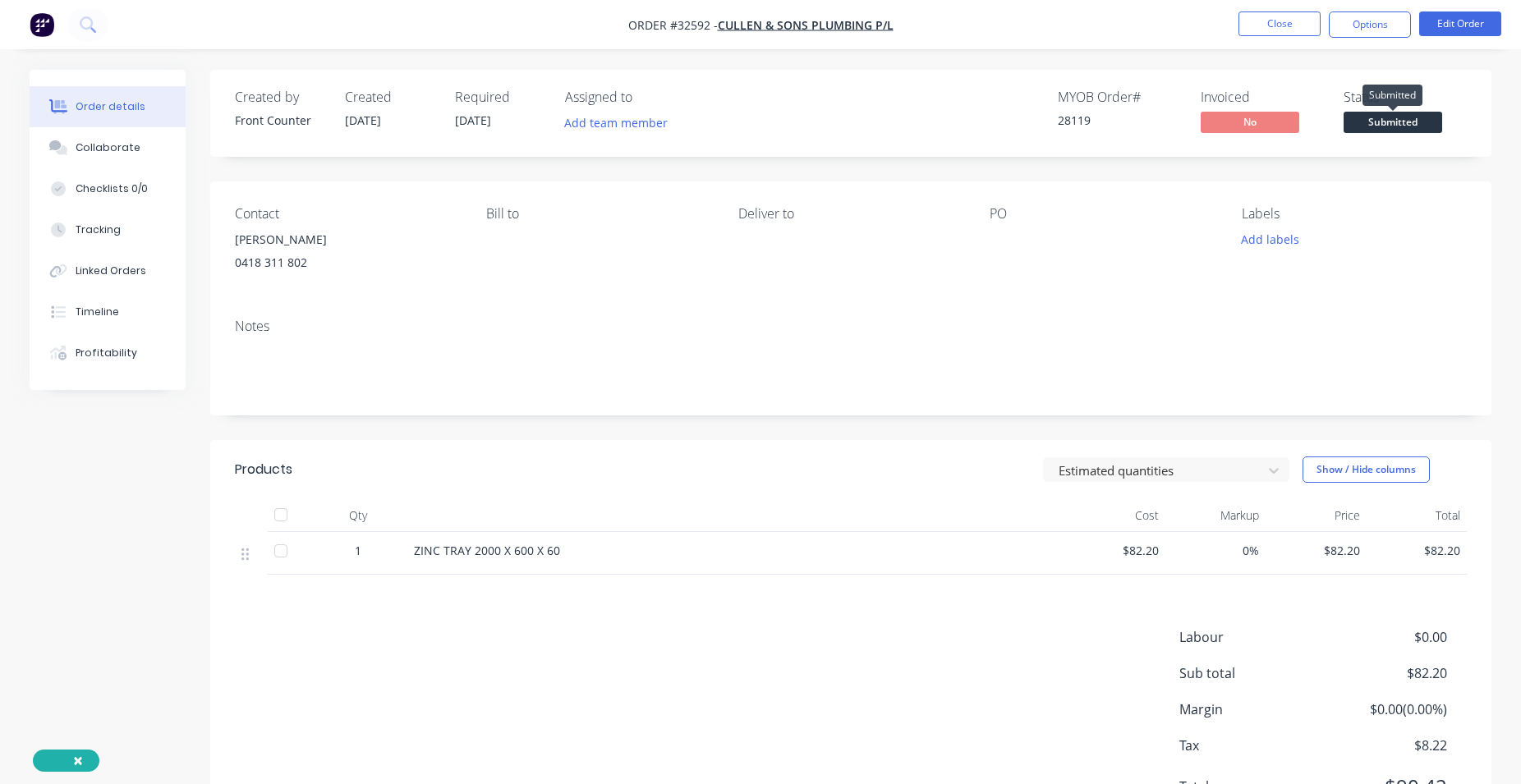
click at [1391, 125] on span "Submitted" at bounding box center [1392, 121] width 98 height 21
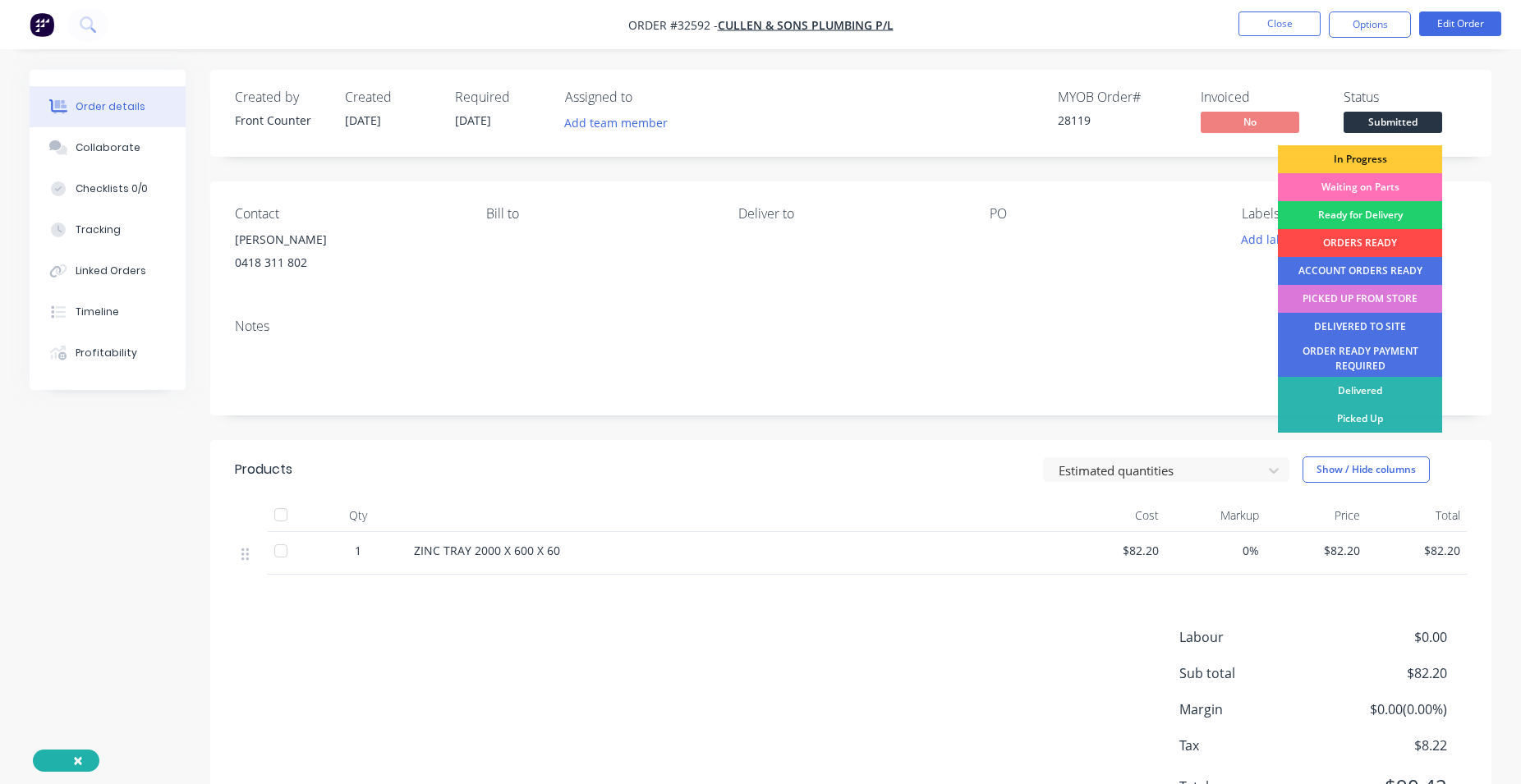
click at [1378, 241] on div "ORDERS READY" at bounding box center [1360, 243] width 164 height 28
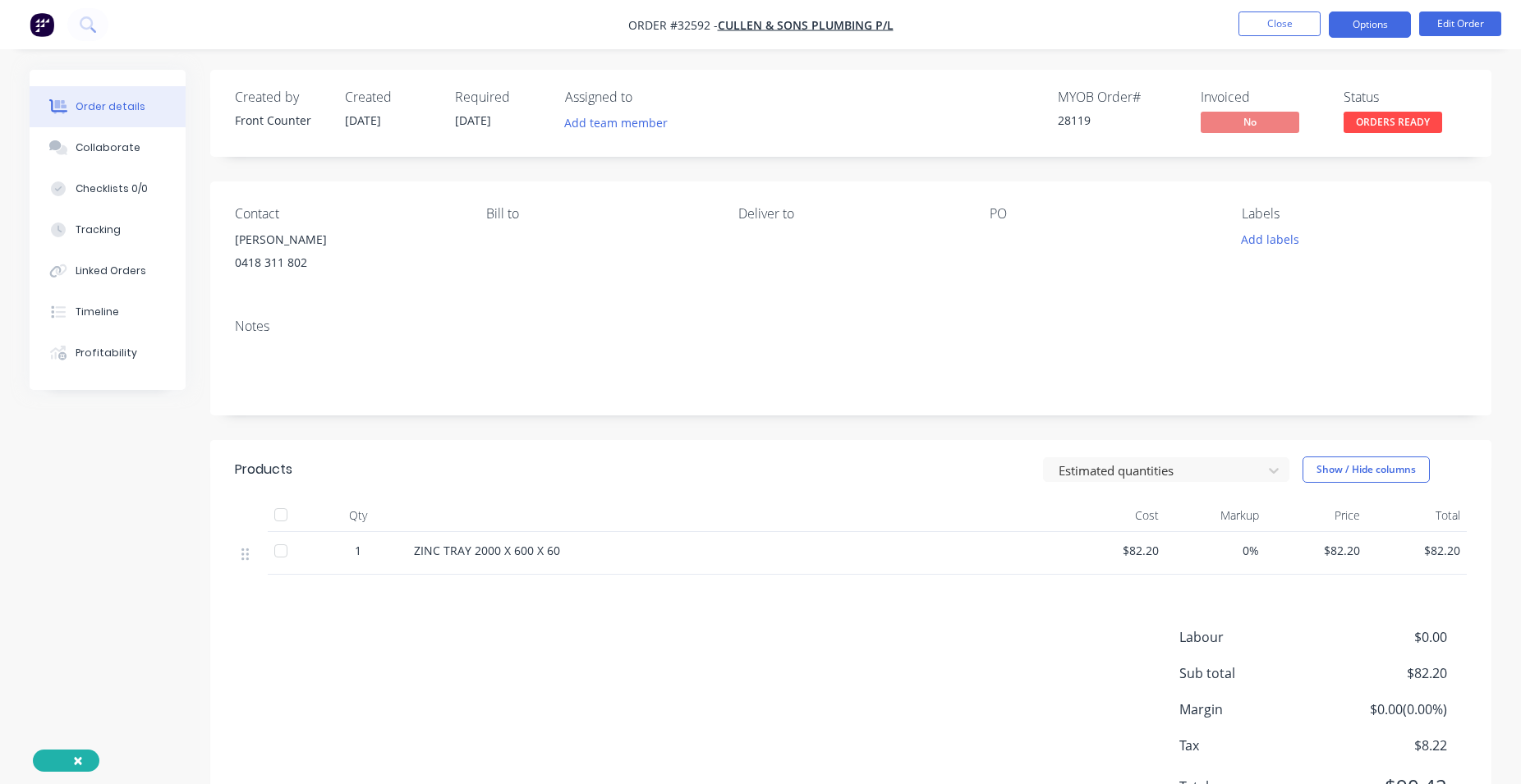
click at [1380, 26] on button "Options" at bounding box center [1369, 25] width 82 height 26
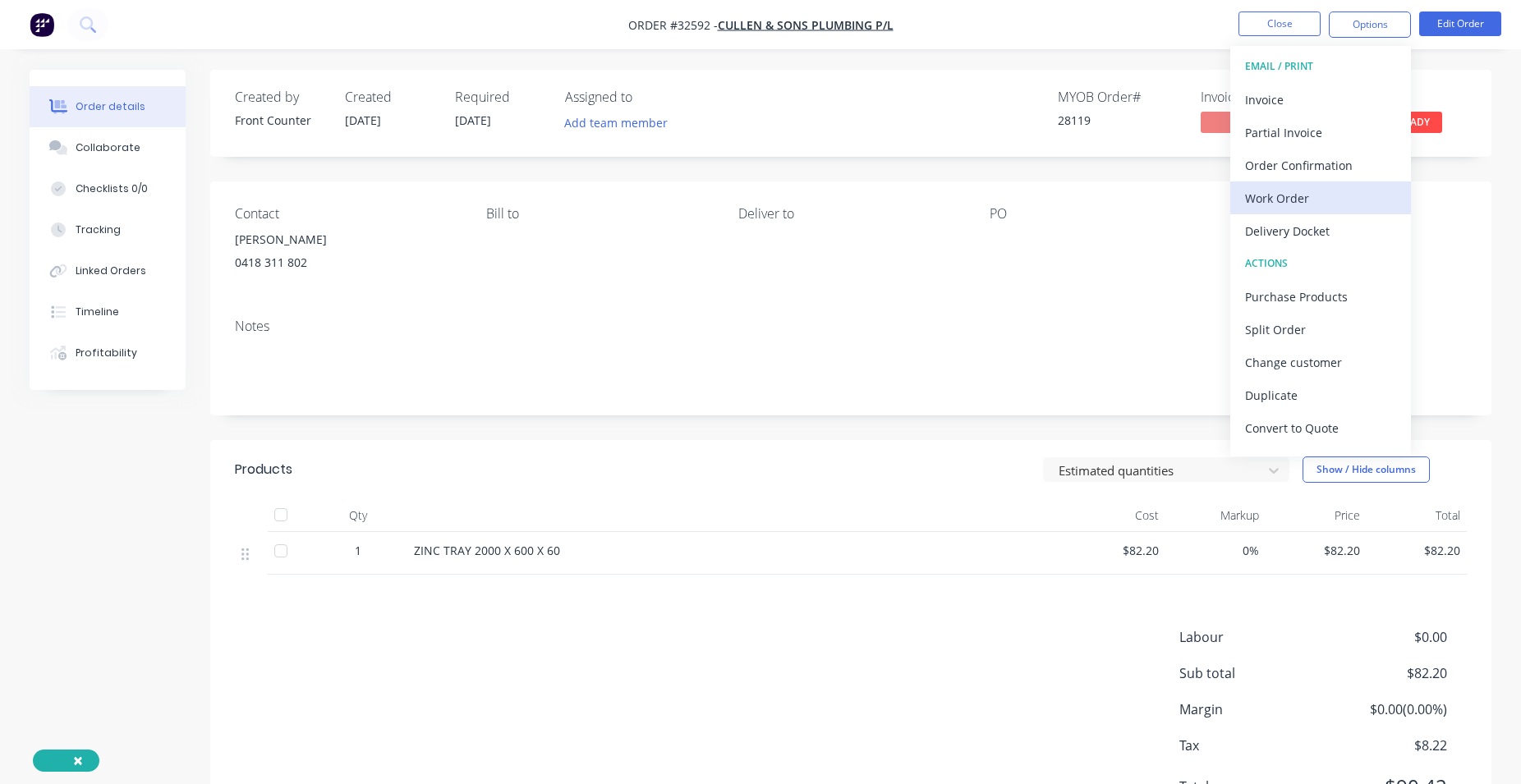
click at [1288, 195] on div "Work Order" at bounding box center [1320, 198] width 151 height 24
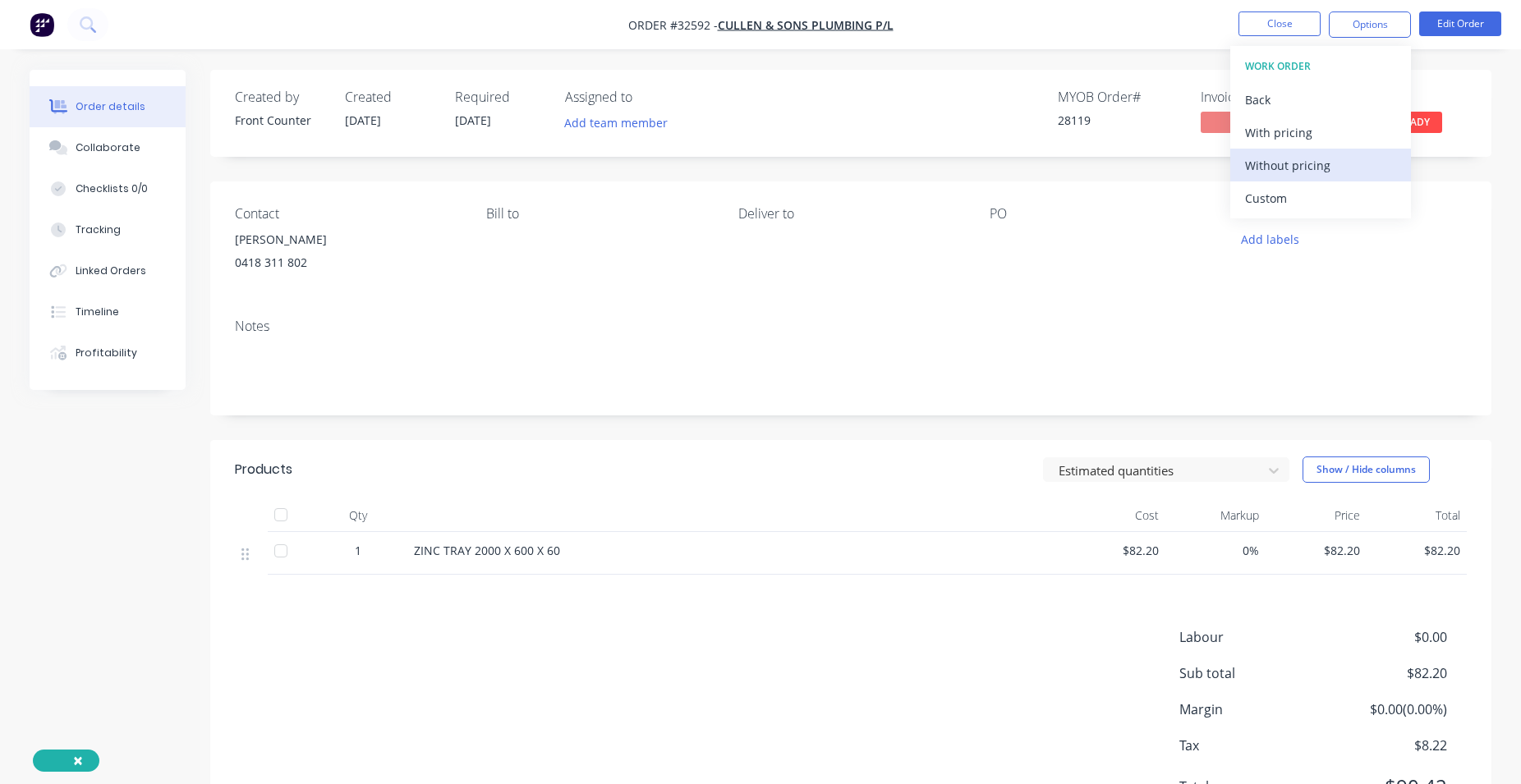
click at [1298, 166] on div "Without pricing" at bounding box center [1320, 165] width 151 height 24
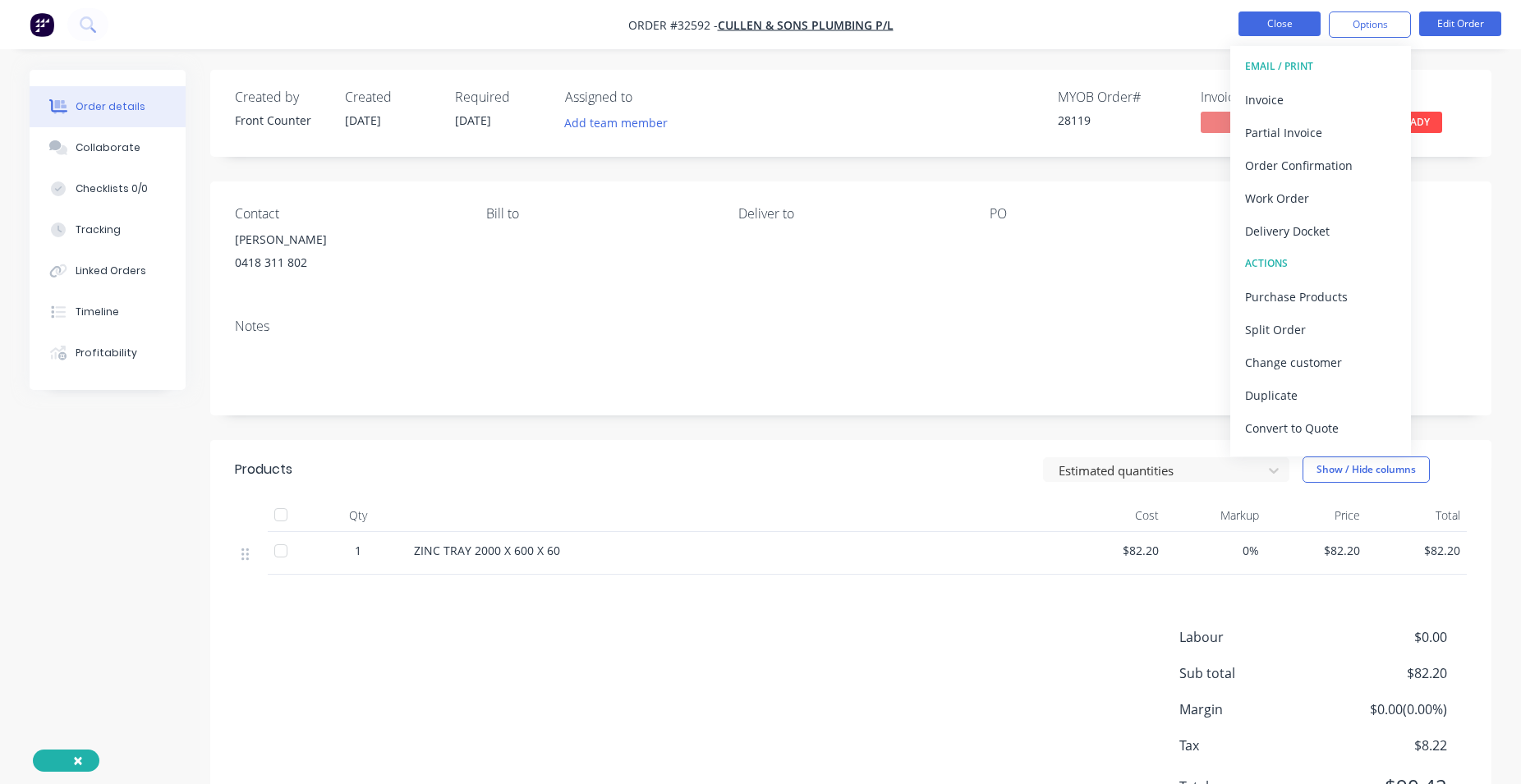
click at [1241, 30] on button "Close" at bounding box center [1279, 24] width 82 height 25
